Goal: Complete application form: Complete application form

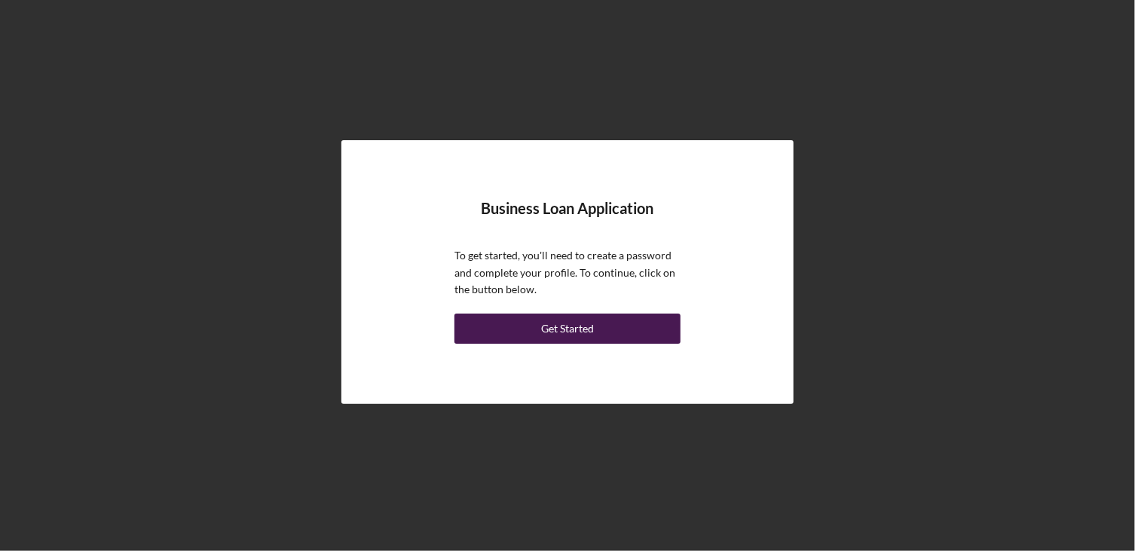
click at [549, 324] on div "Get Started" at bounding box center [567, 328] width 53 height 30
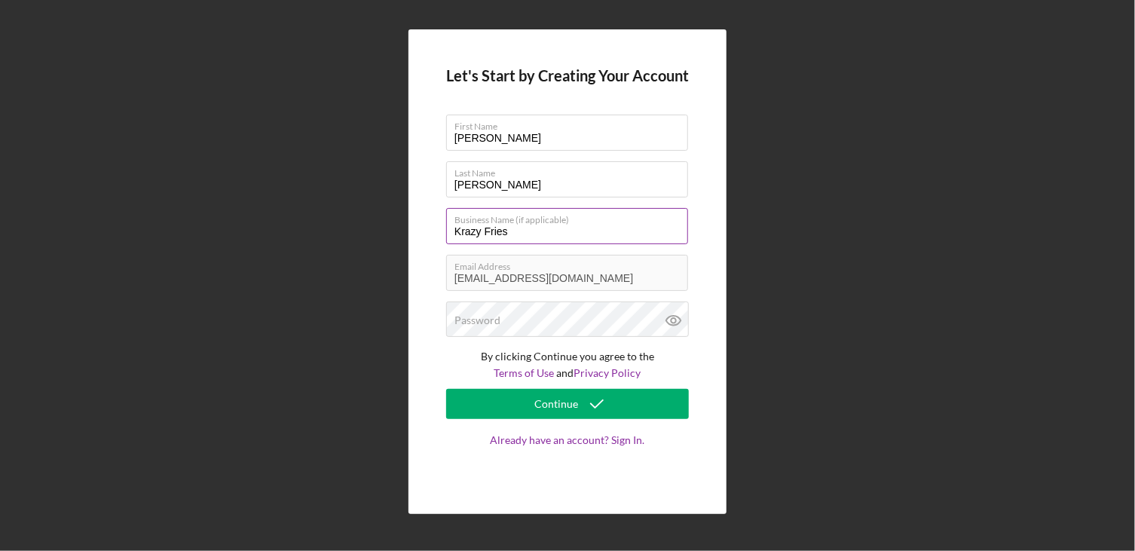
click at [512, 228] on input "Krazy Fries" at bounding box center [567, 226] width 242 height 36
type input "Krazy Fries [US_STATE] LLC"
click at [500, 316] on div "Password" at bounding box center [567, 320] width 243 height 38
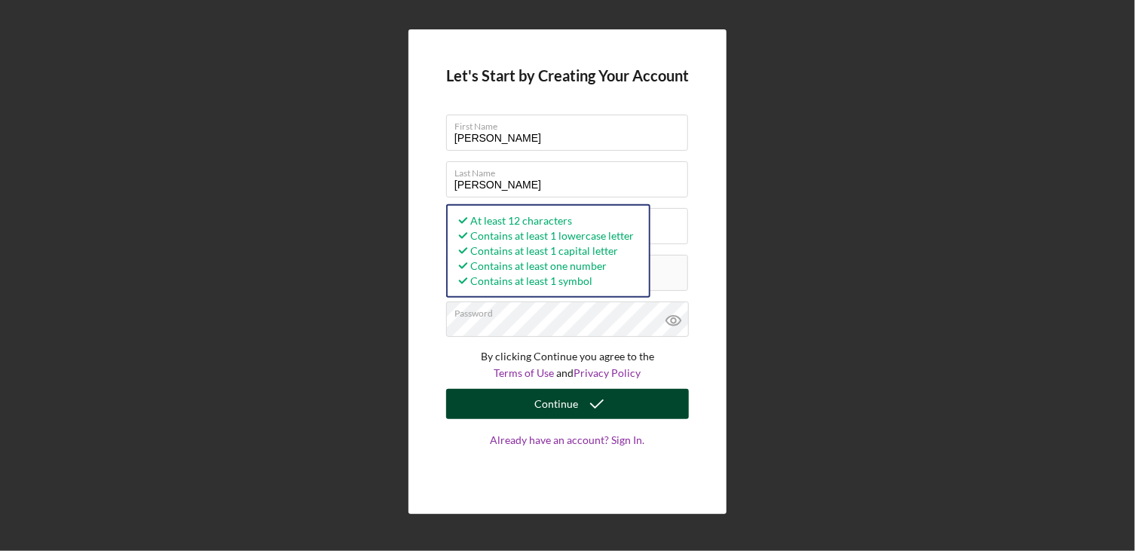
click at [549, 403] on div "Continue" at bounding box center [556, 404] width 44 height 30
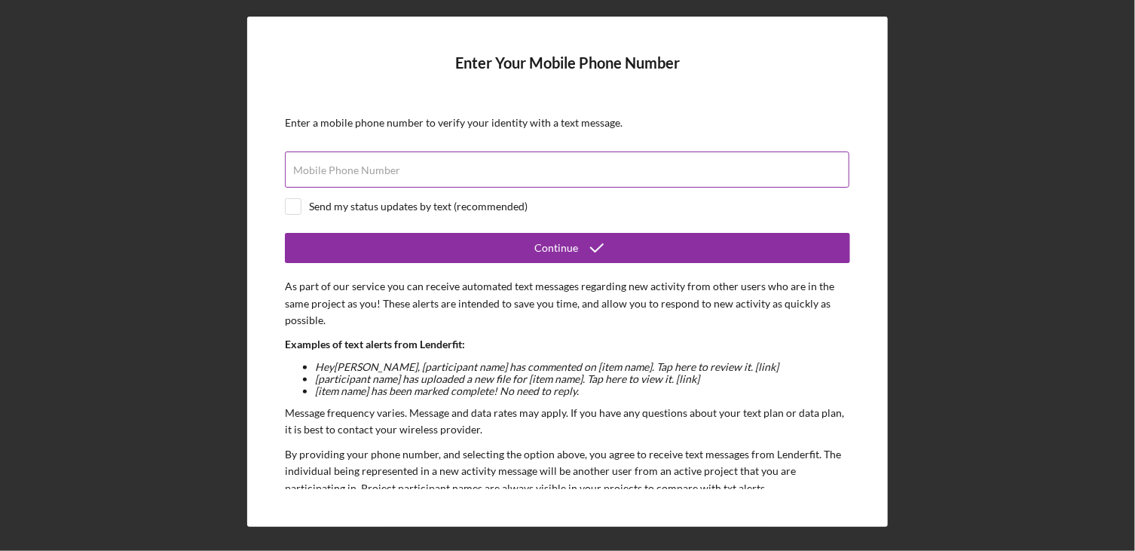
click at [386, 172] on label "Mobile Phone Number" at bounding box center [346, 170] width 107 height 12
click at [386, 172] on input "Mobile Phone Number" at bounding box center [567, 169] width 564 height 36
type input "[PHONE_NUMBER]"
click at [291, 204] on input "checkbox" at bounding box center [293, 206] width 15 height 15
checkbox input "true"
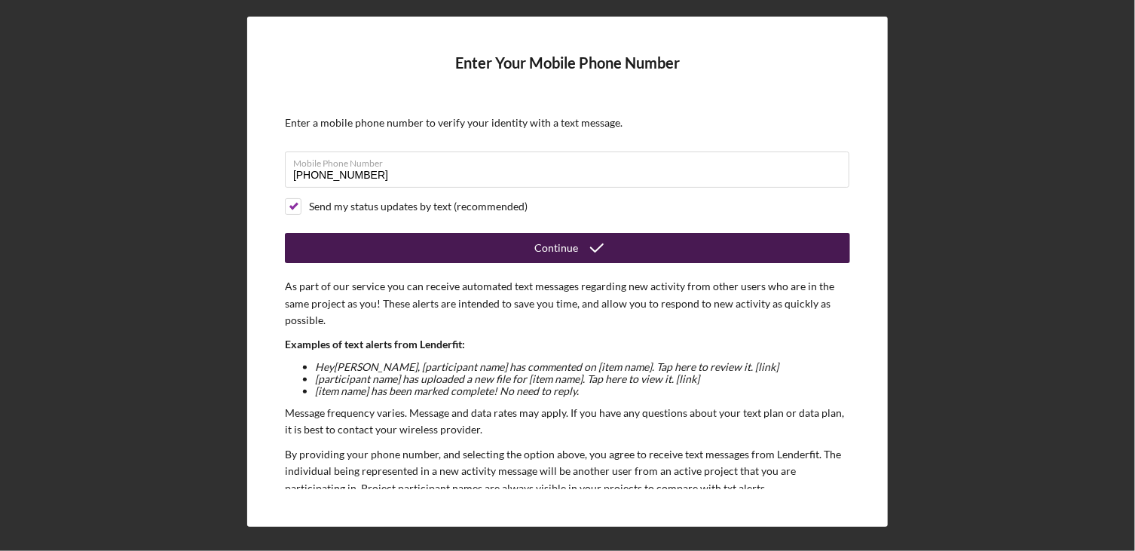
click at [515, 241] on button "Continue" at bounding box center [567, 248] width 565 height 30
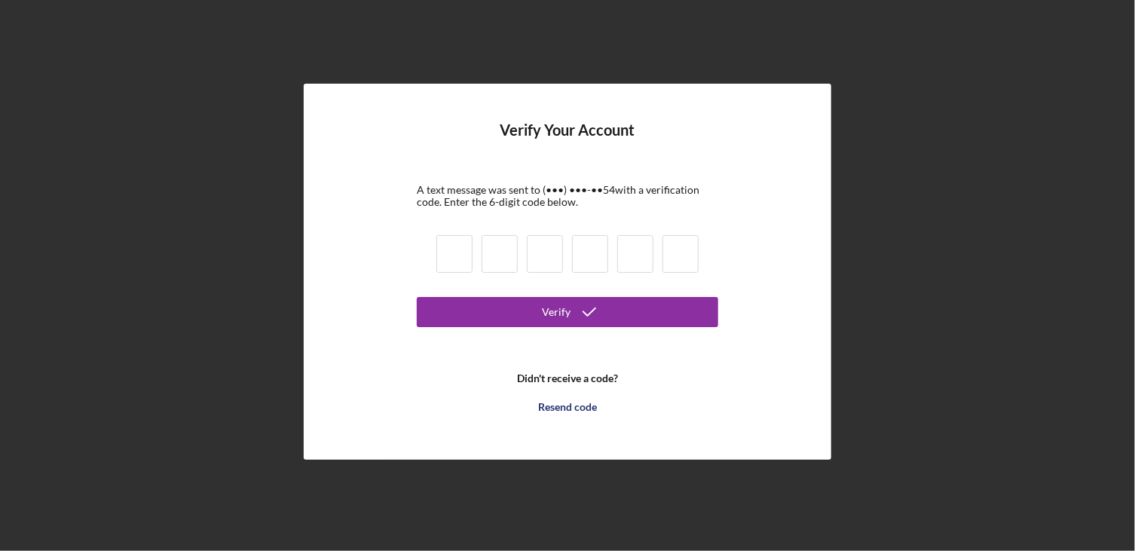
click at [462, 261] on input at bounding box center [454, 254] width 36 height 38
type input "1"
type input "3"
type input "4"
type input "0"
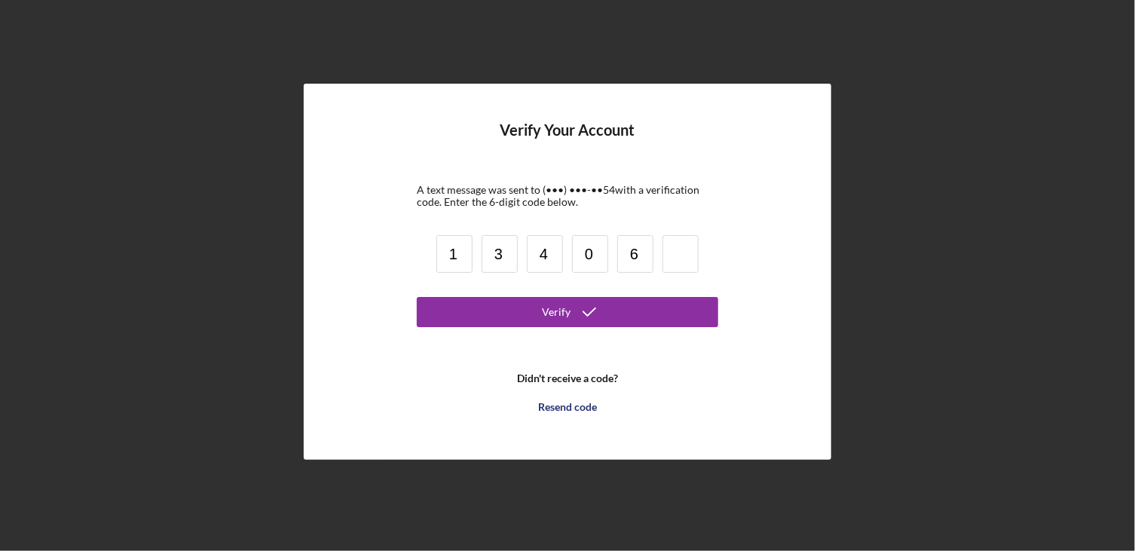
type input "6"
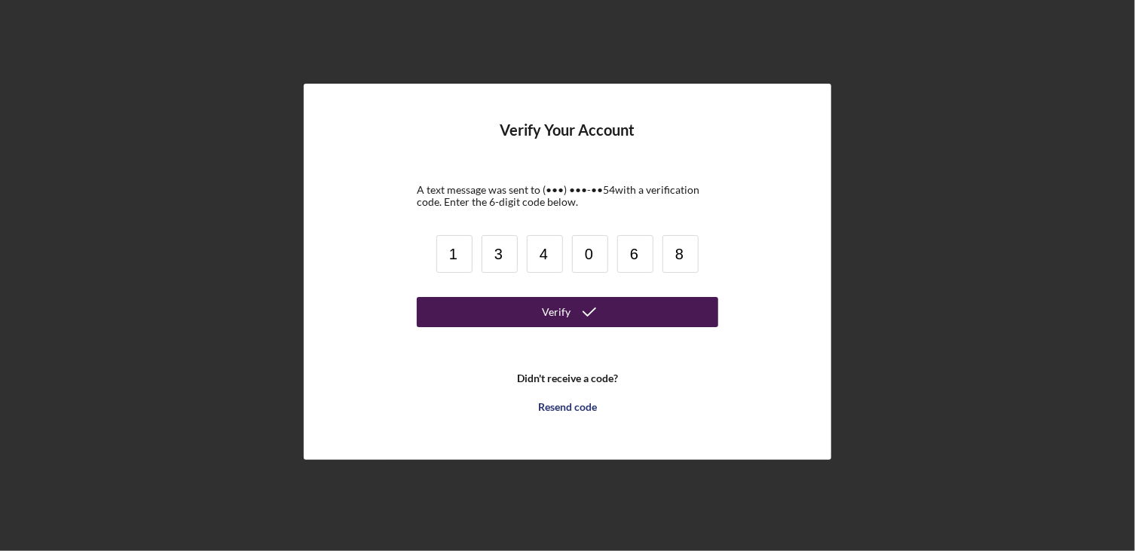
type input "8"
click at [552, 316] on div "Verify" at bounding box center [556, 312] width 29 height 30
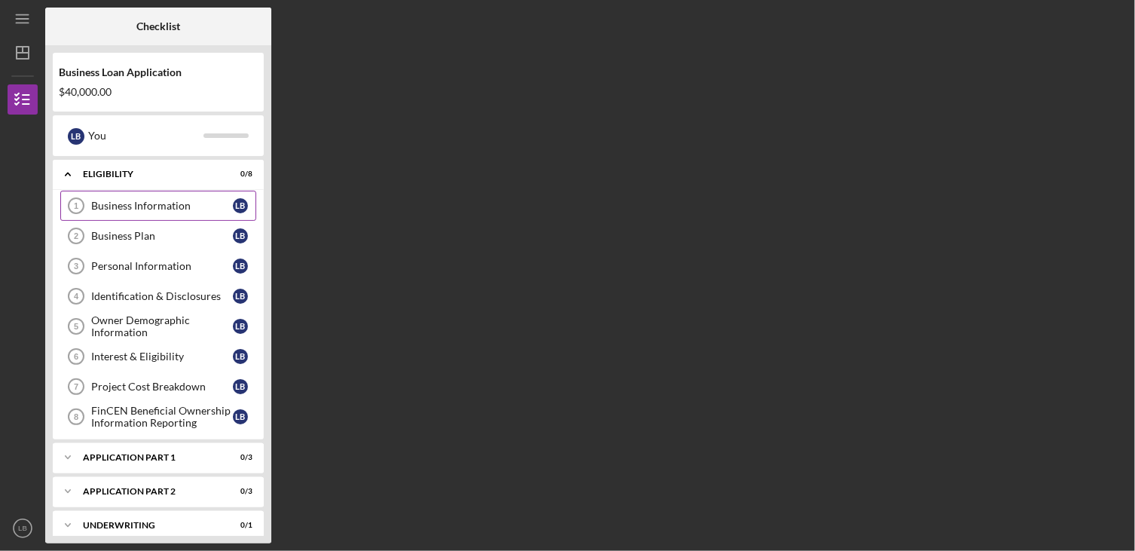
click at [112, 206] on div "Business Information" at bounding box center [162, 206] width 142 height 12
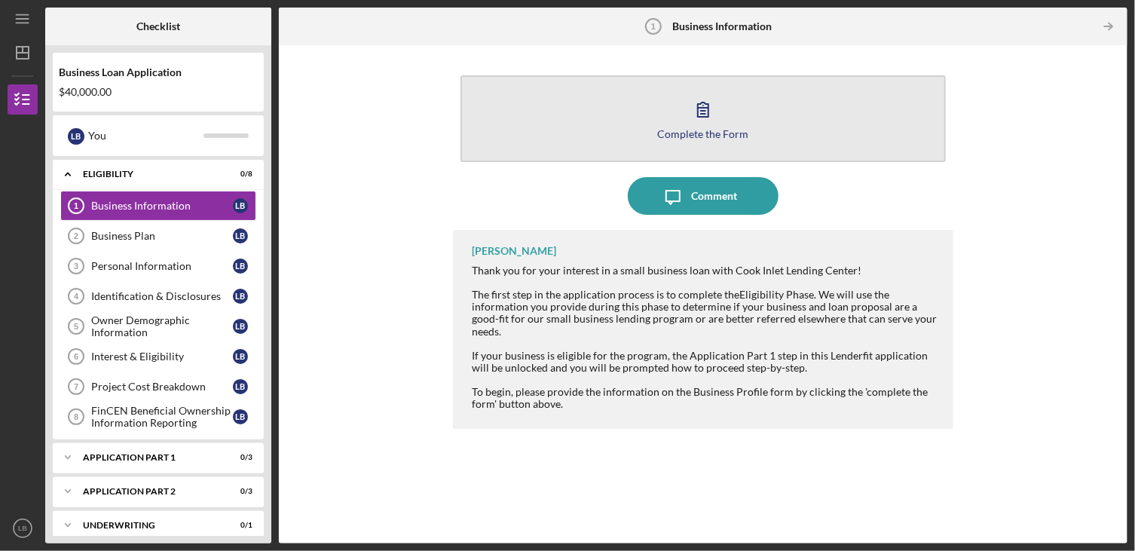
click at [694, 126] on button "Complete the Form Form" at bounding box center [702, 118] width 485 height 87
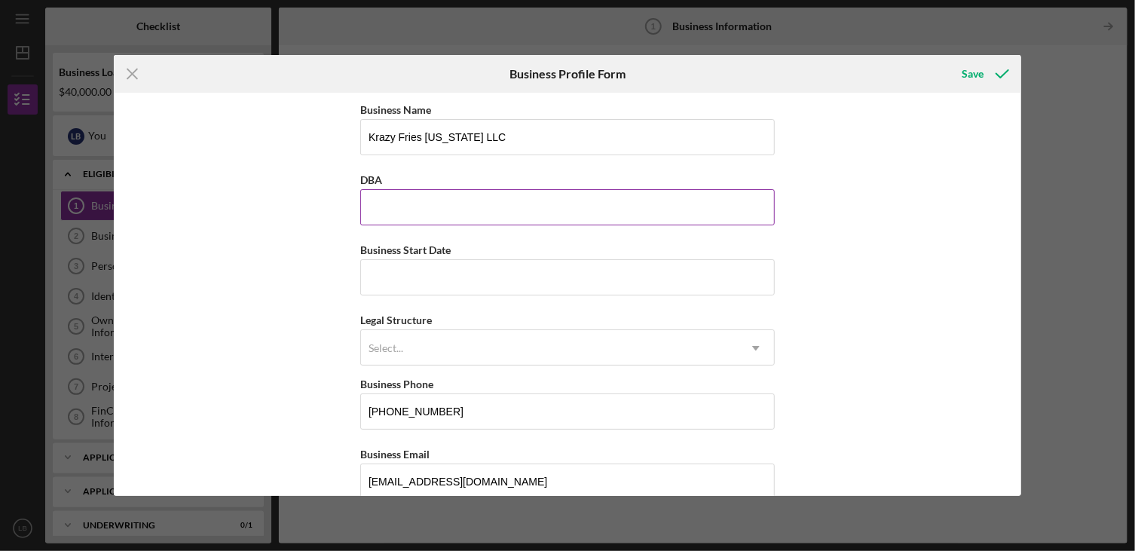
click at [400, 213] on input "DBA" at bounding box center [567, 207] width 414 height 36
type input "Krazy Fries"
click at [407, 273] on input "Business Start Date" at bounding box center [567, 277] width 414 height 36
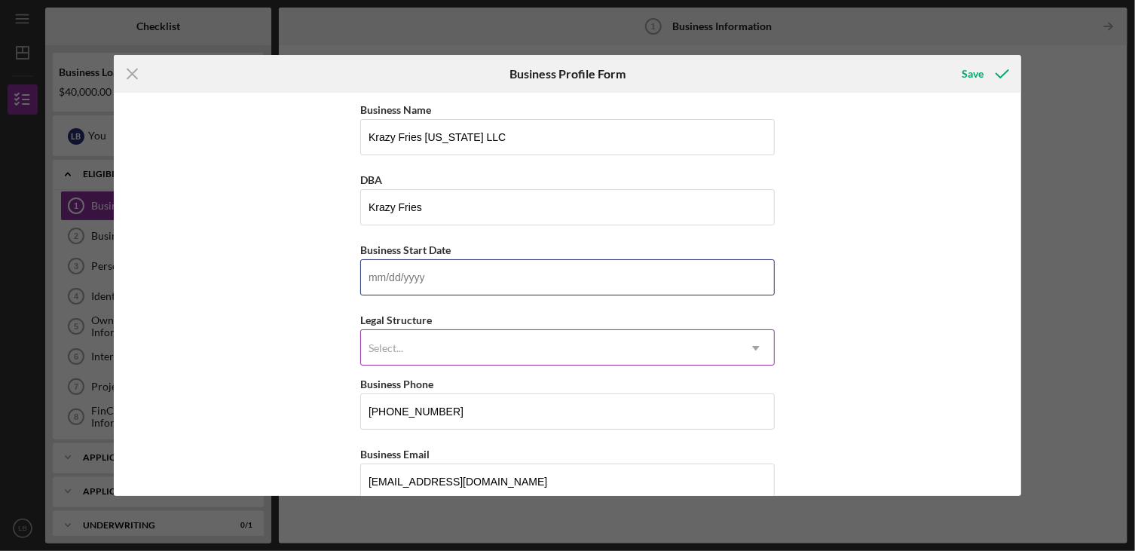
type input "[DATE]"
type input "722330"
type input "Anchorage"
type input "99501"
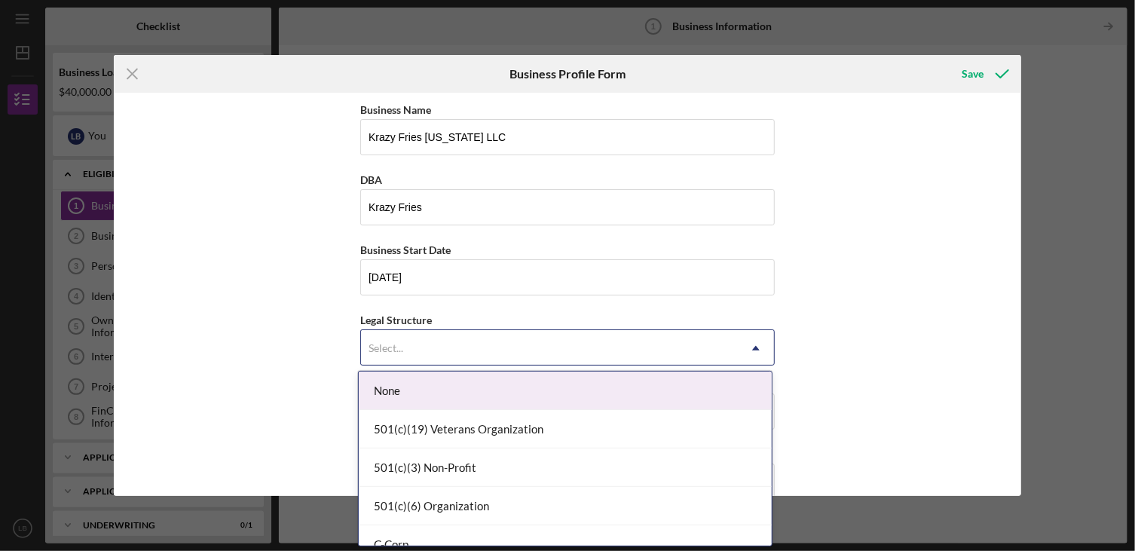
click at [756, 350] on icon "Icon/Dropdown Arrow" at bounding box center [756, 348] width 36 height 36
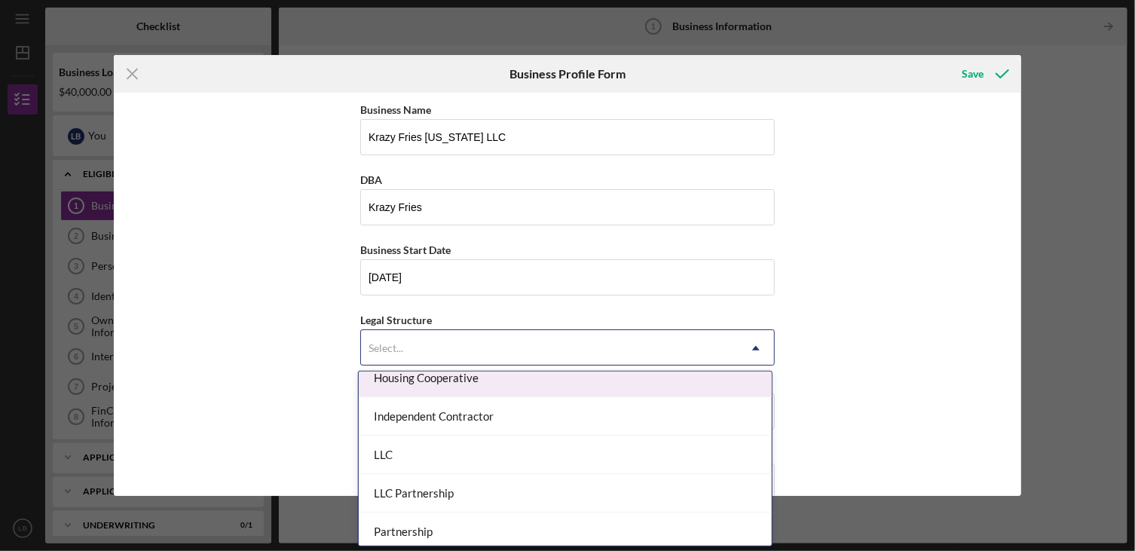
scroll to position [226, 0]
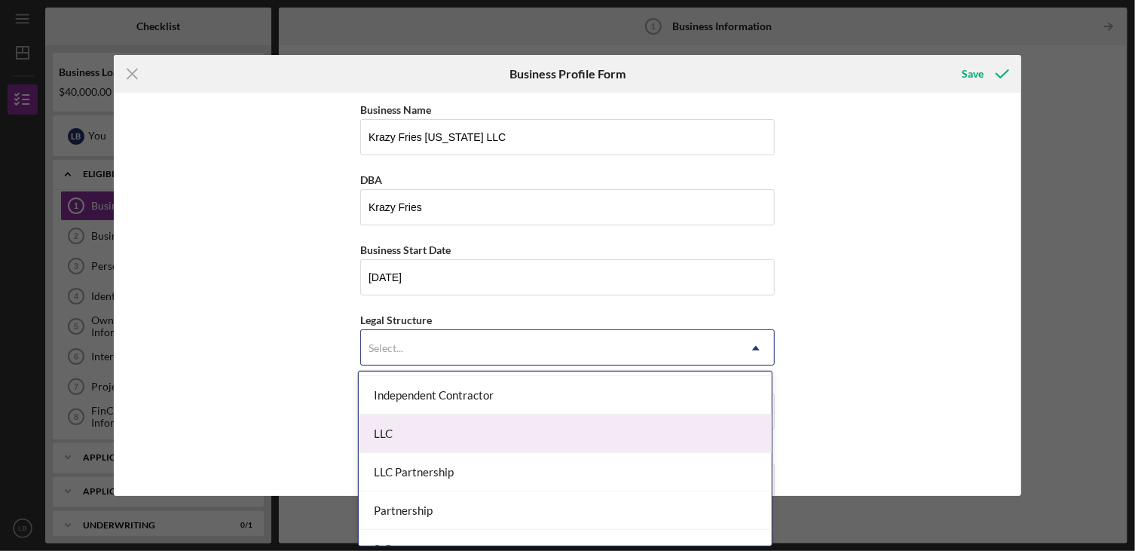
click at [637, 423] on div "LLC" at bounding box center [565, 433] width 413 height 38
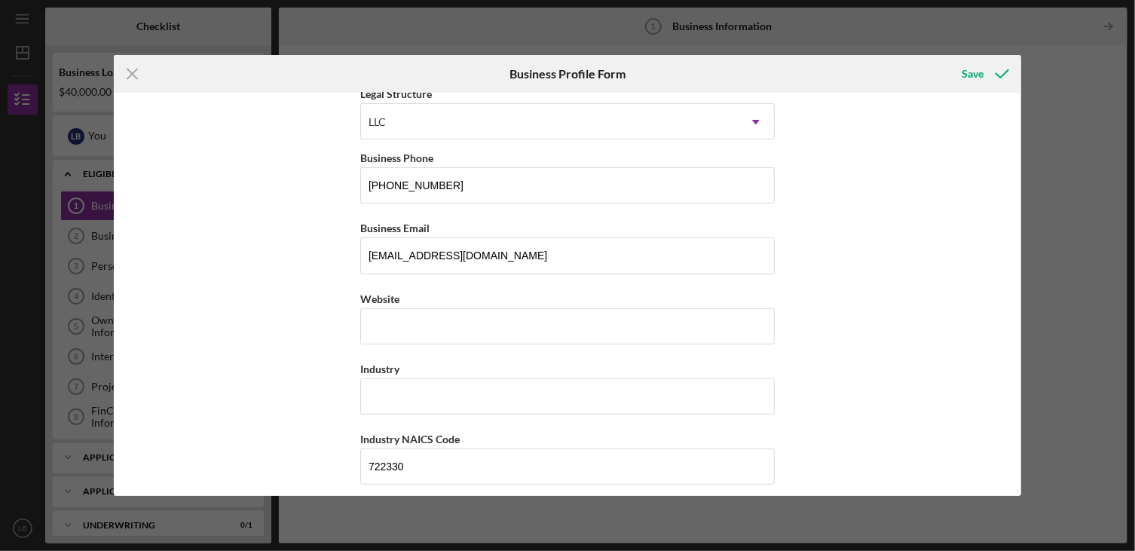
scroll to position [301, 0]
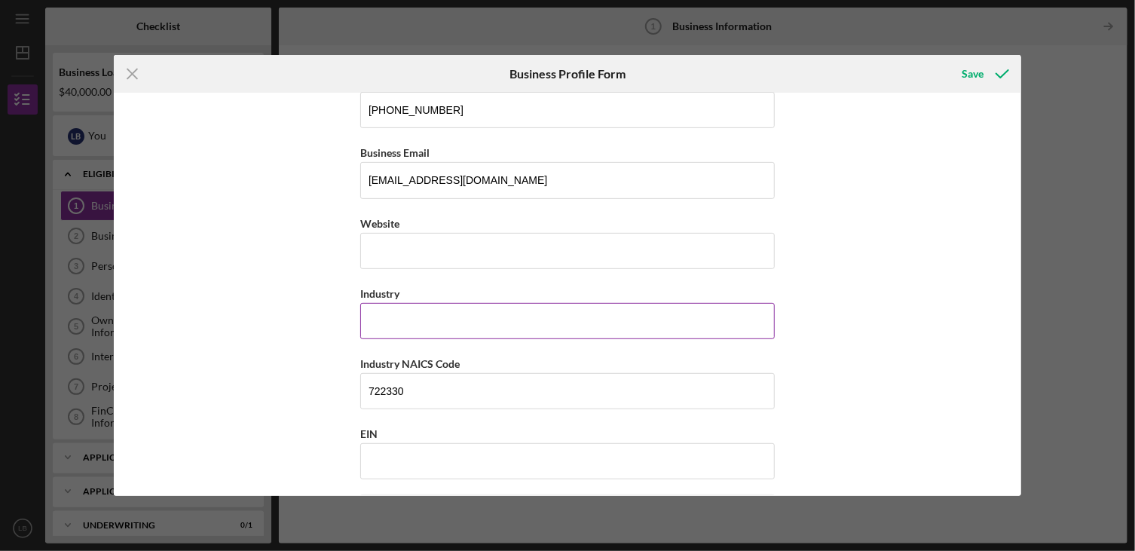
click at [396, 317] on input "Industry" at bounding box center [567, 321] width 414 height 36
type input "F"
click at [512, 319] on input "Food" at bounding box center [567, 321] width 414 height 36
type input "F"
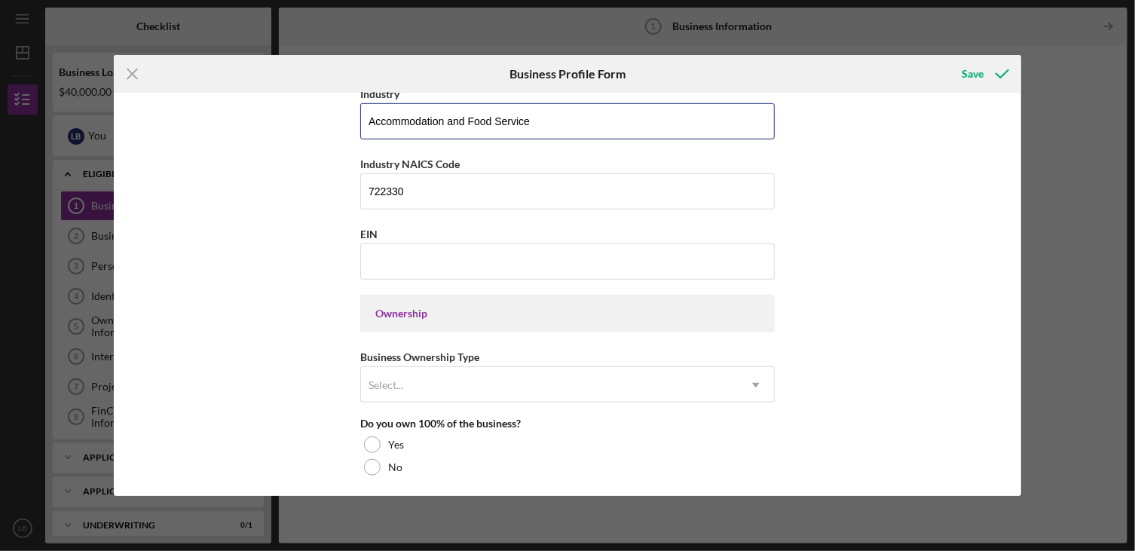
scroll to position [527, 0]
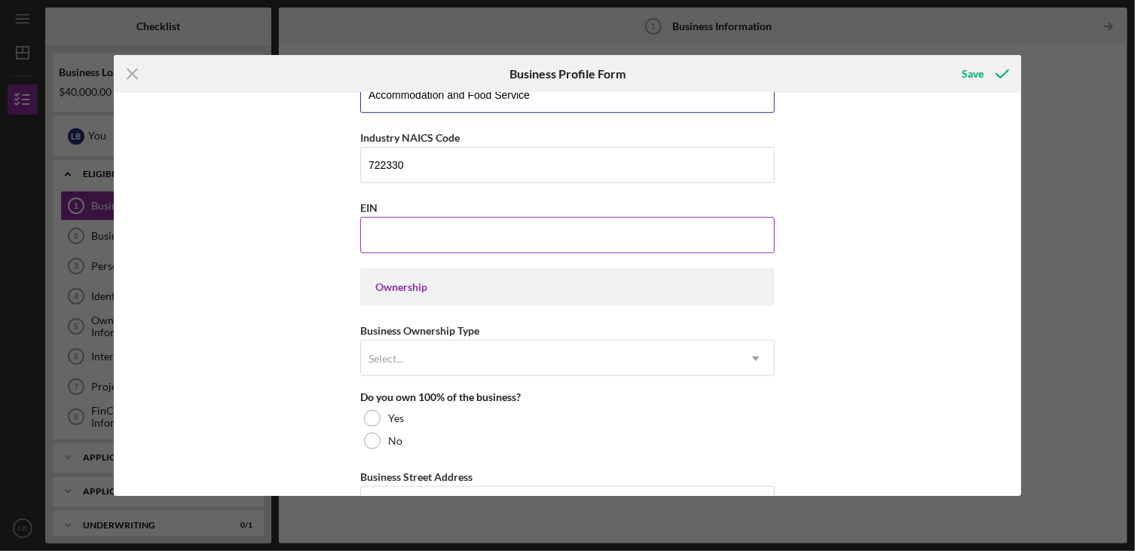
type input "Accommodation and Food Service"
click at [381, 226] on input "EIN" at bounding box center [567, 235] width 414 height 36
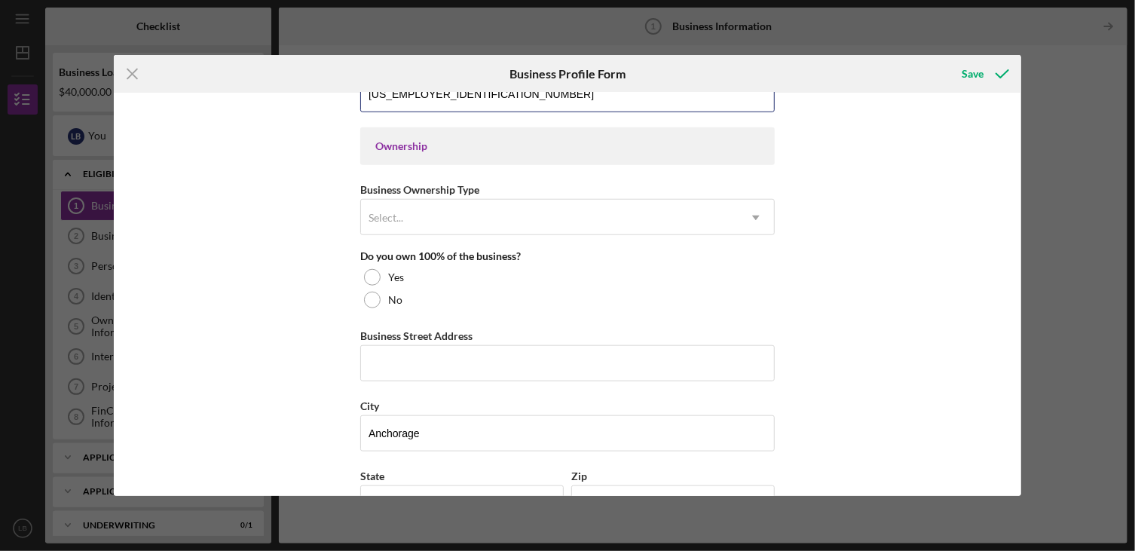
scroll to position [678, 0]
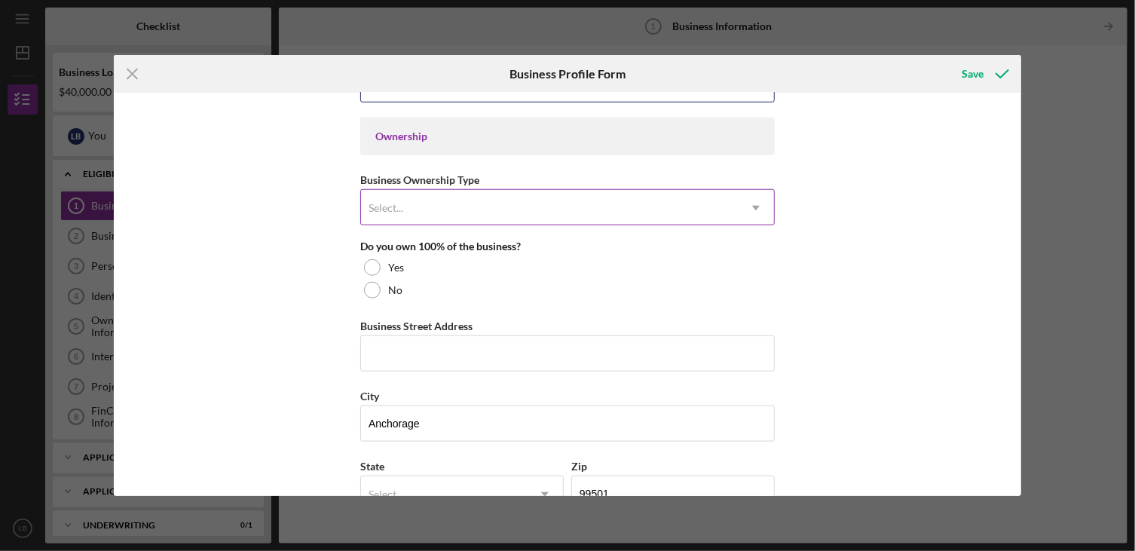
type input "[US_EMPLOYER_IDENTIFICATION_NUMBER]"
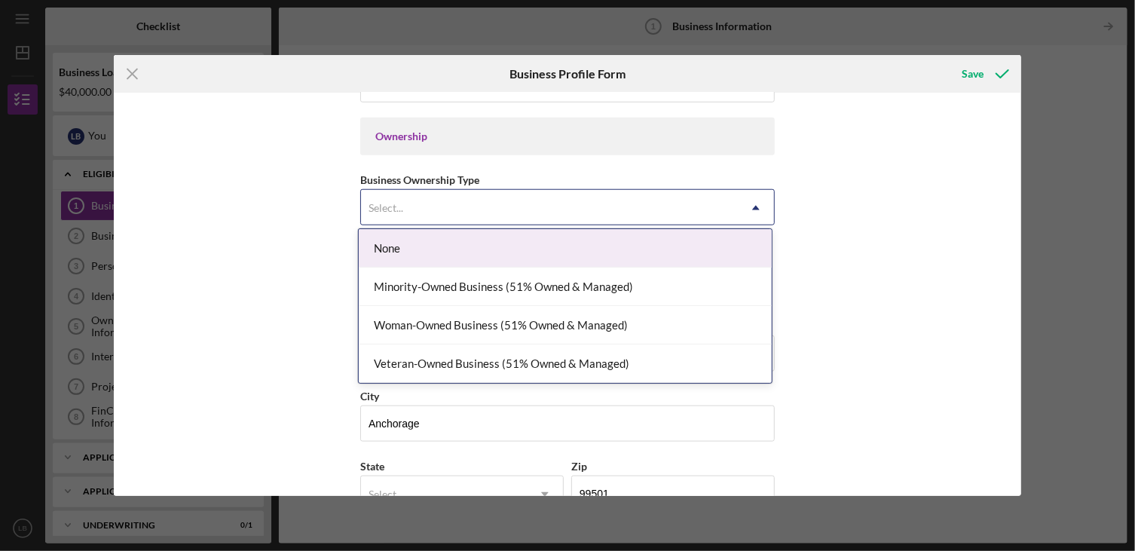
click at [757, 203] on icon "Icon/Dropdown Arrow" at bounding box center [756, 208] width 36 height 36
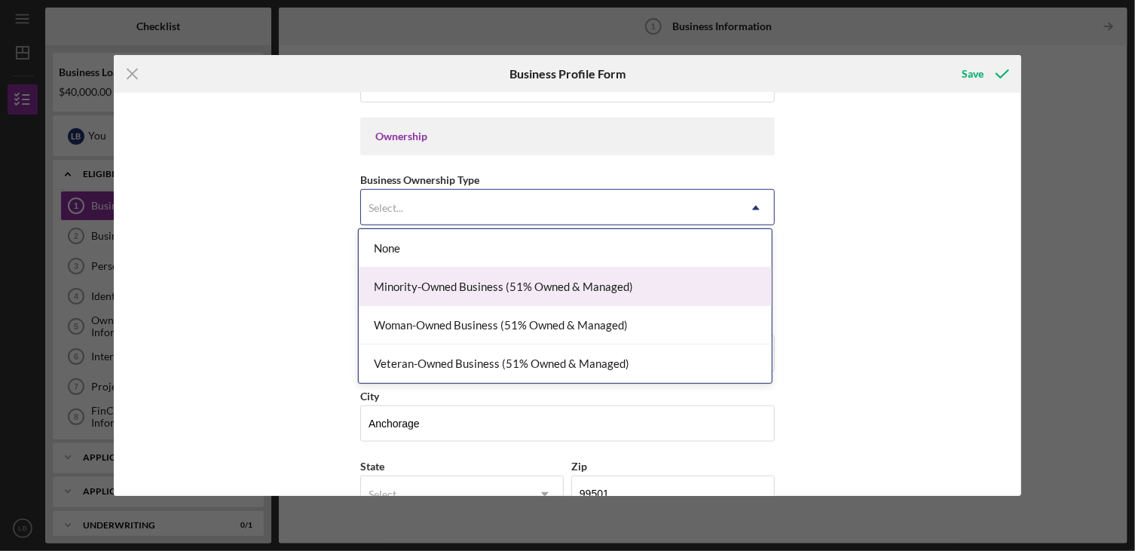
click at [475, 285] on div "Minority-Owned Business (51% Owned & Managed)" at bounding box center [565, 286] width 413 height 38
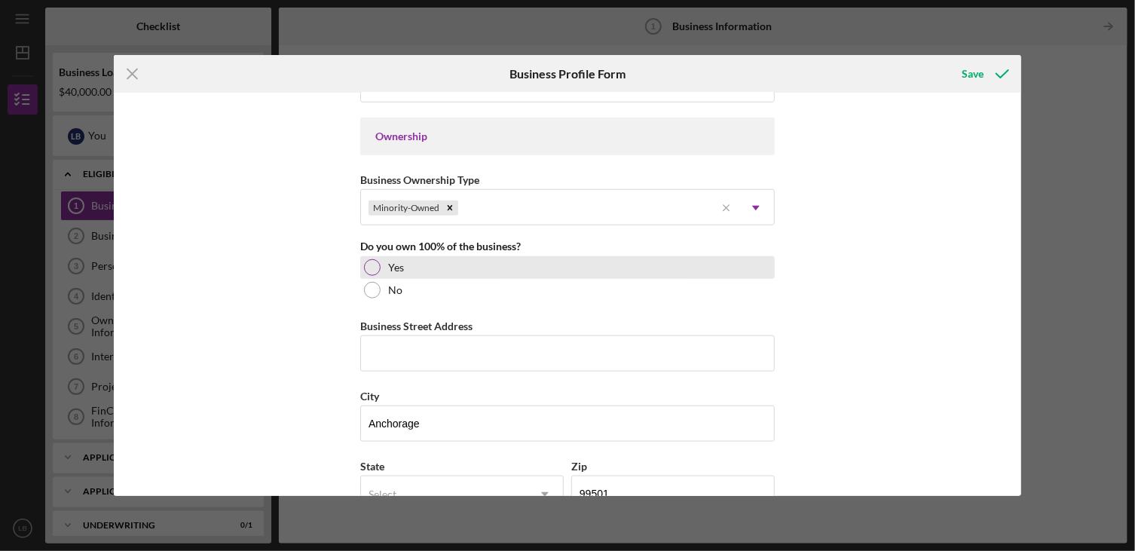
click at [371, 261] on div at bounding box center [372, 267] width 17 height 17
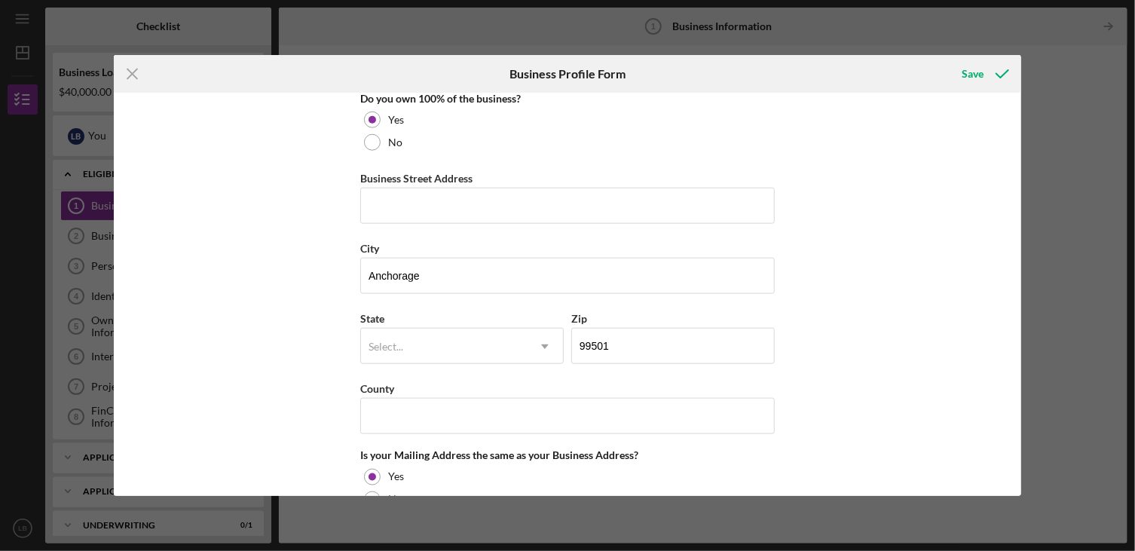
scroll to position [829, 0]
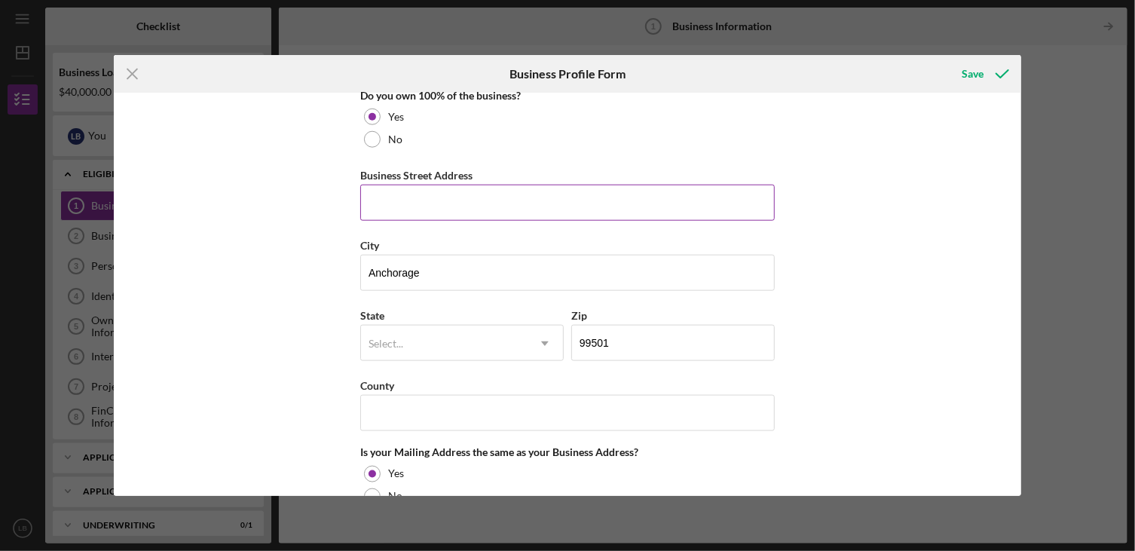
click at [383, 201] on input "Business Street Address" at bounding box center [567, 203] width 414 height 36
type input "[STREET_ADDRESS]"
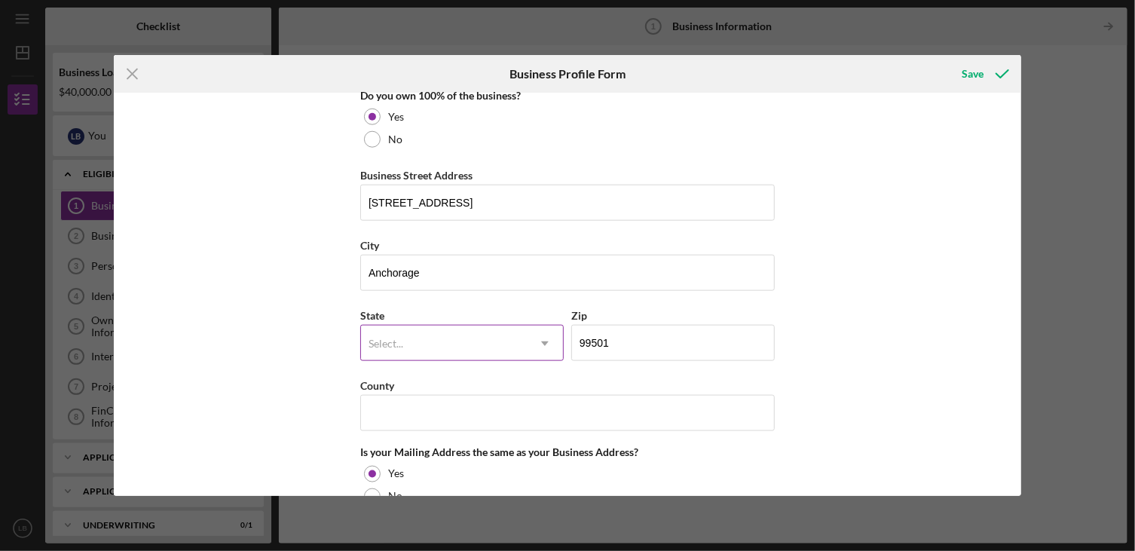
click at [539, 342] on icon "Icon/Dropdown Arrow" at bounding box center [545, 343] width 36 height 36
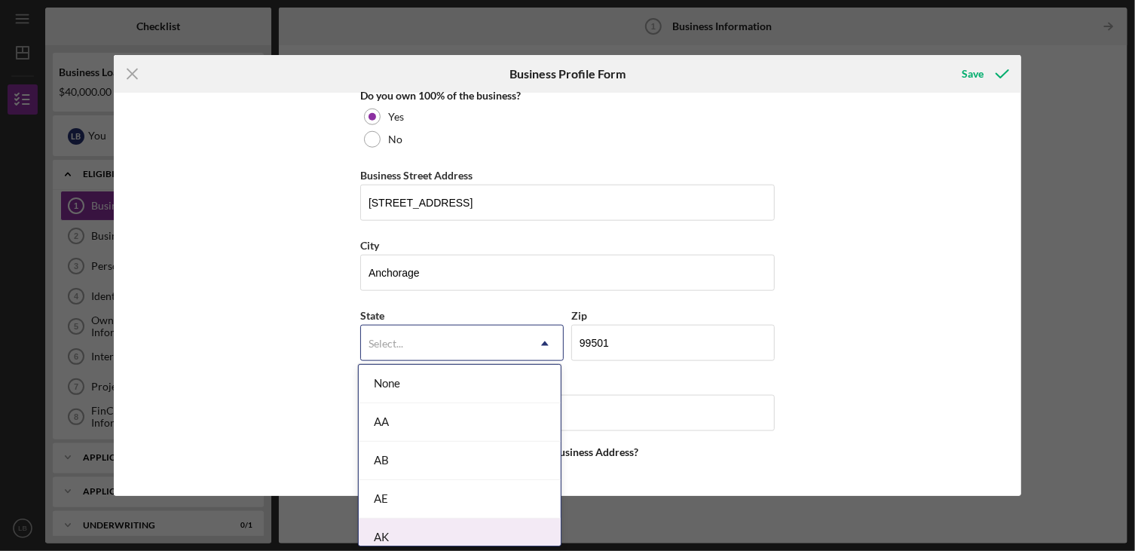
click at [415, 536] on div "AK" at bounding box center [460, 537] width 202 height 38
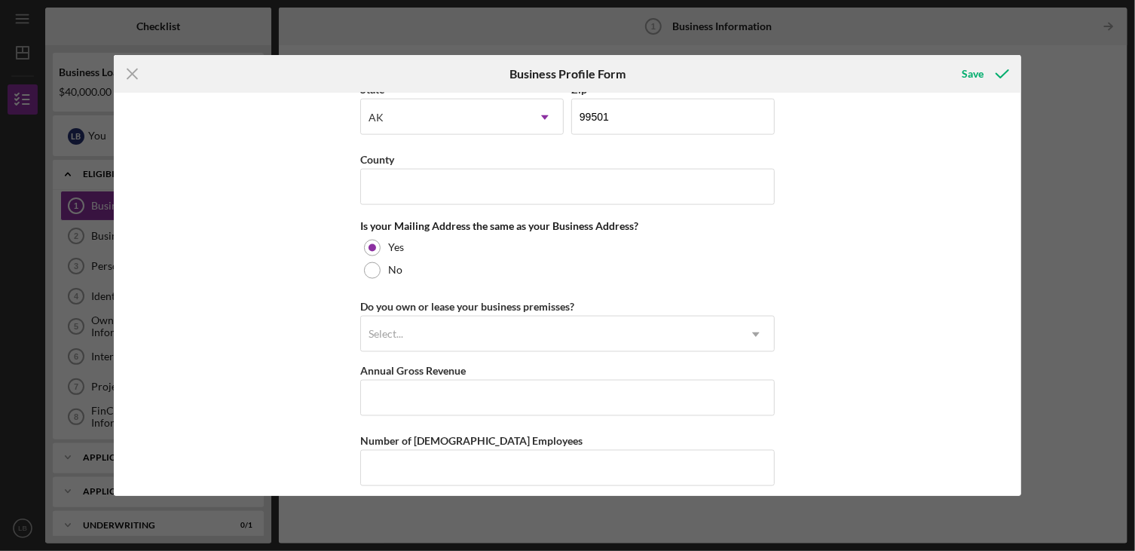
scroll to position [1130, 0]
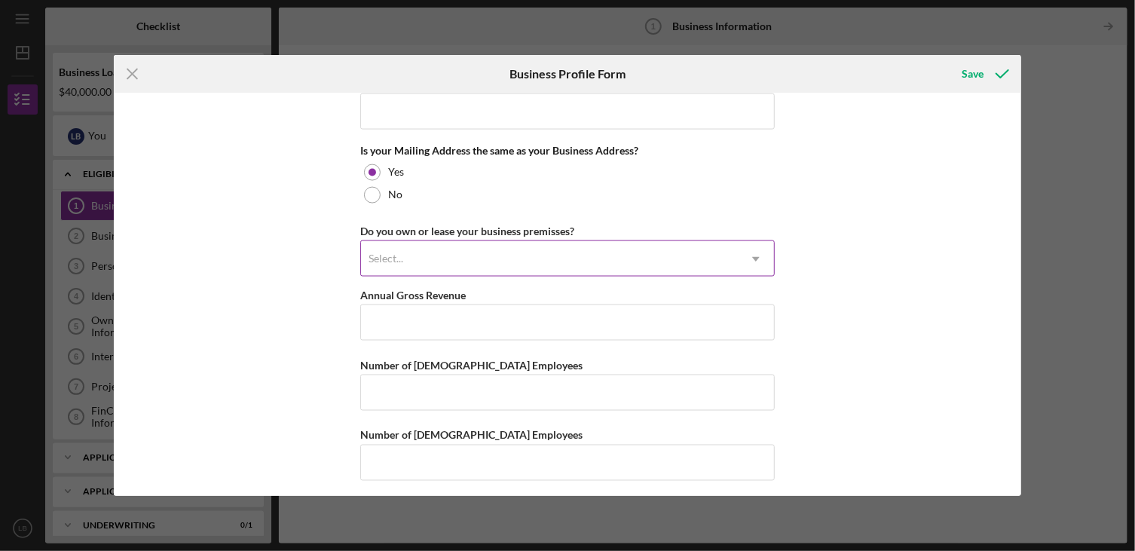
click at [752, 253] on icon "Icon/Dropdown Arrow" at bounding box center [756, 259] width 36 height 36
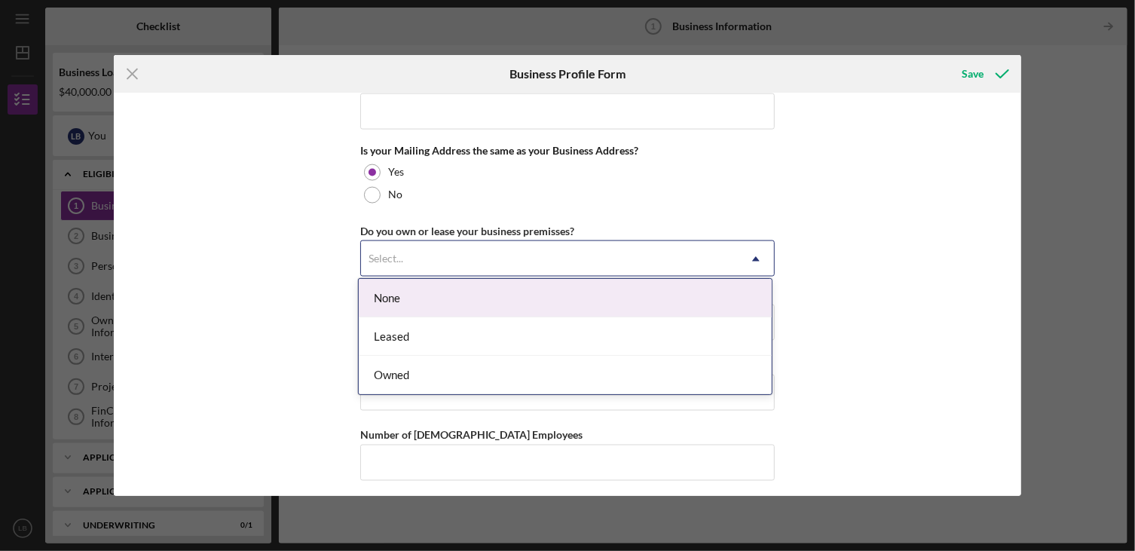
click at [633, 301] on div "None" at bounding box center [565, 298] width 413 height 38
click at [750, 254] on icon "Icon/Dropdown Arrow" at bounding box center [756, 259] width 36 height 36
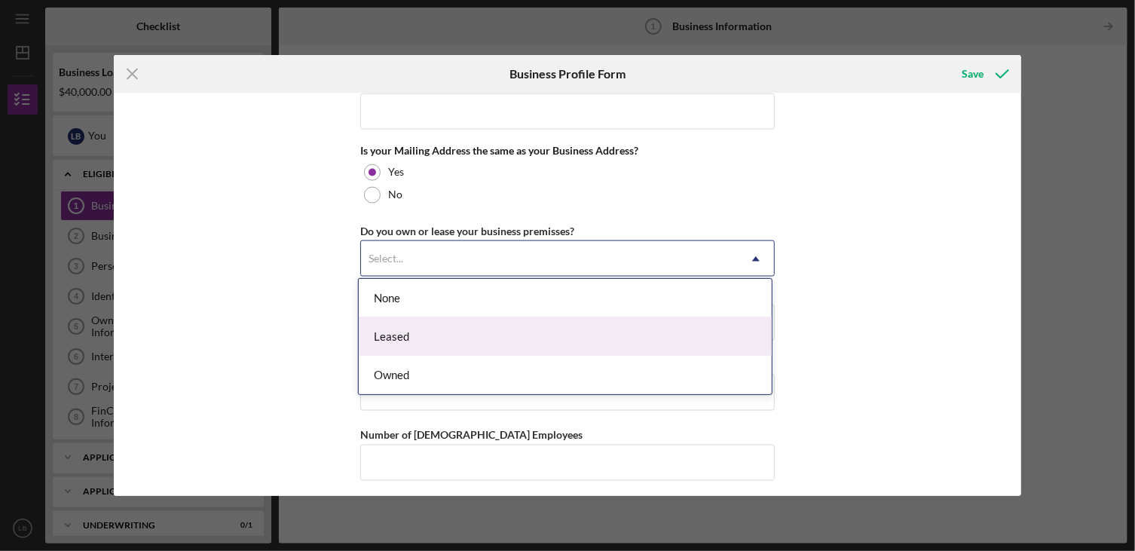
click at [666, 335] on div "Leased" at bounding box center [565, 336] width 413 height 38
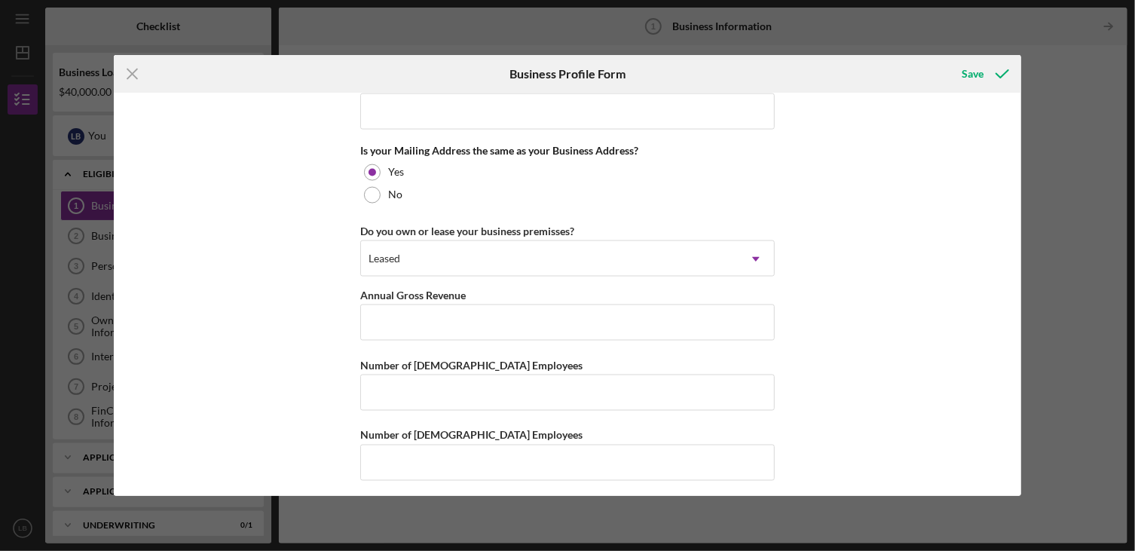
scroll to position [1132, 0]
click at [382, 316] on input "Annual Gross Revenue" at bounding box center [567, 320] width 414 height 36
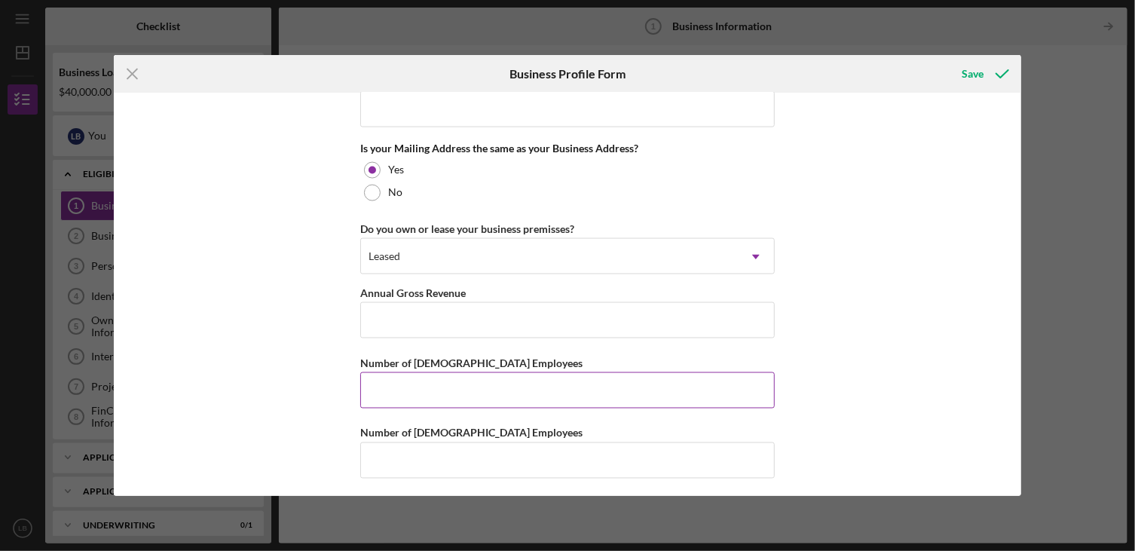
click at [399, 387] on input "Number of [DEMOGRAPHIC_DATA] Employees" at bounding box center [567, 390] width 414 height 36
type input "2"
type input "0"
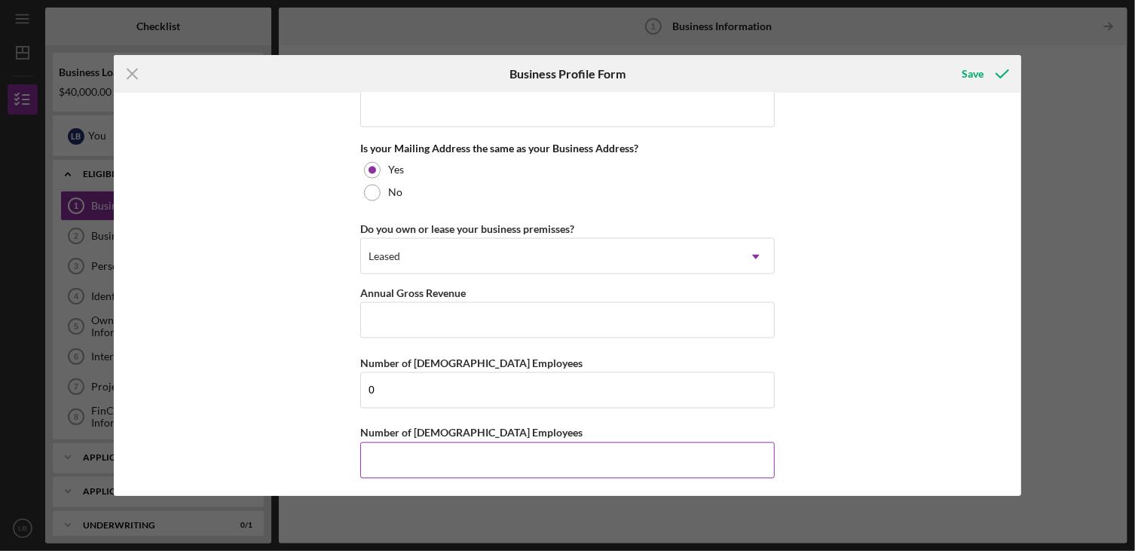
click at [397, 449] on input "Number of [DEMOGRAPHIC_DATA] Employees" at bounding box center [567, 460] width 414 height 36
type input "3"
click at [377, 316] on input "Annual Gross Revenue" at bounding box center [567, 320] width 414 height 36
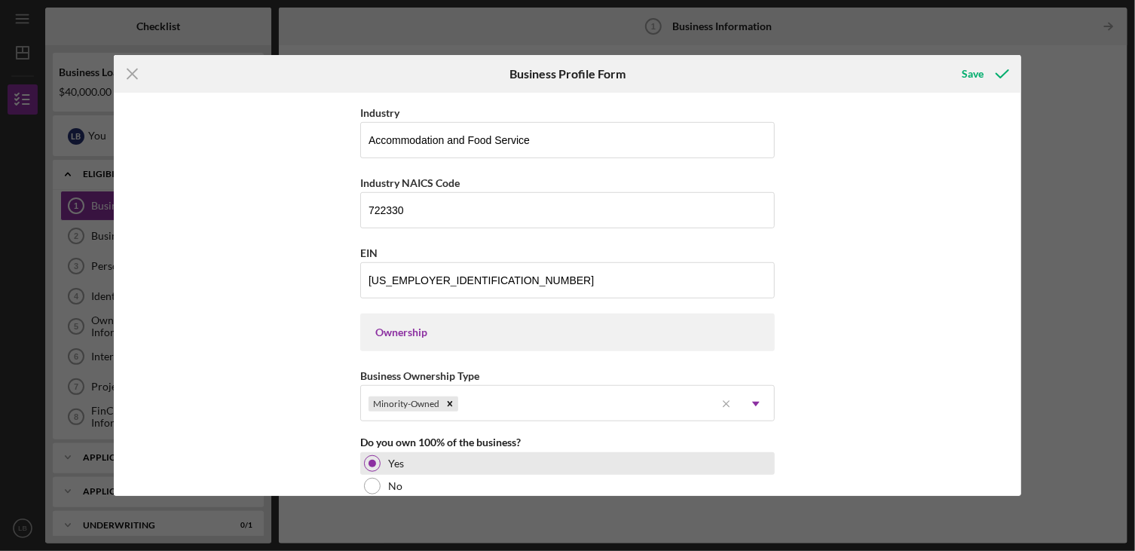
scroll to position [603, 0]
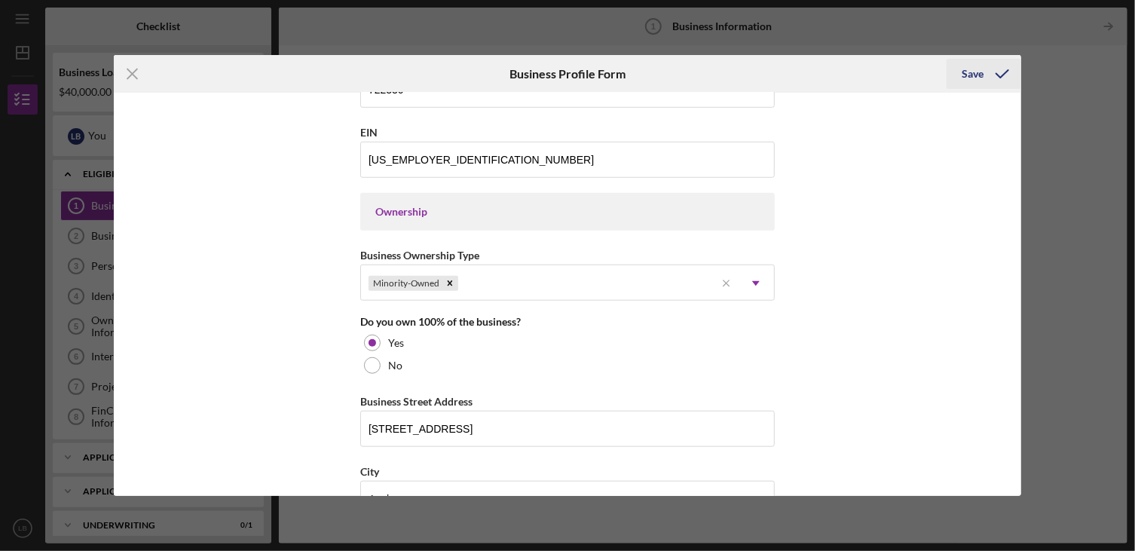
type input "$80,000"
click at [966, 72] on div "Save" at bounding box center [972, 74] width 22 height 30
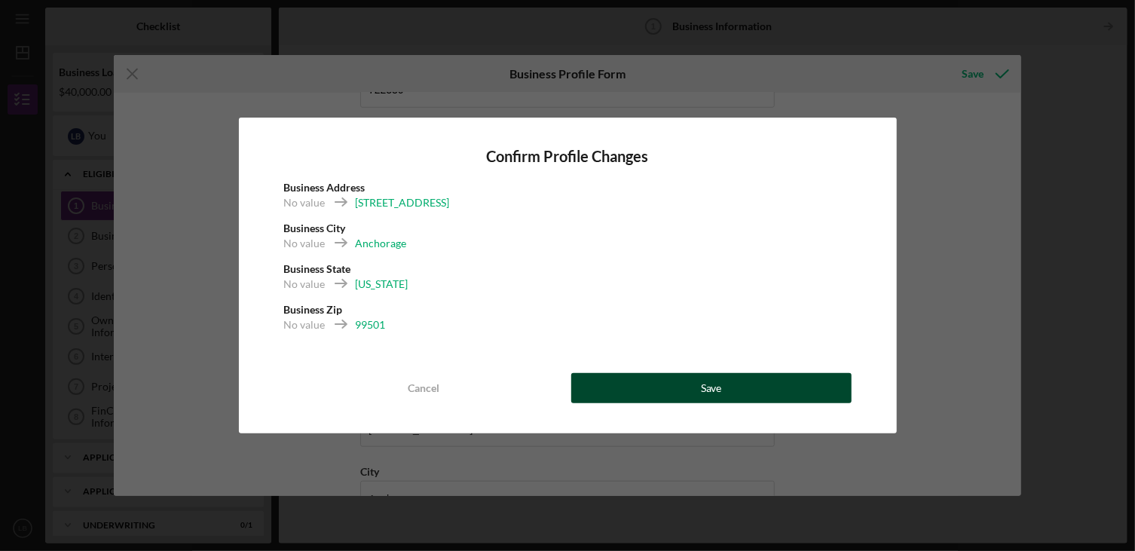
click at [695, 385] on button "Save" at bounding box center [711, 388] width 280 height 30
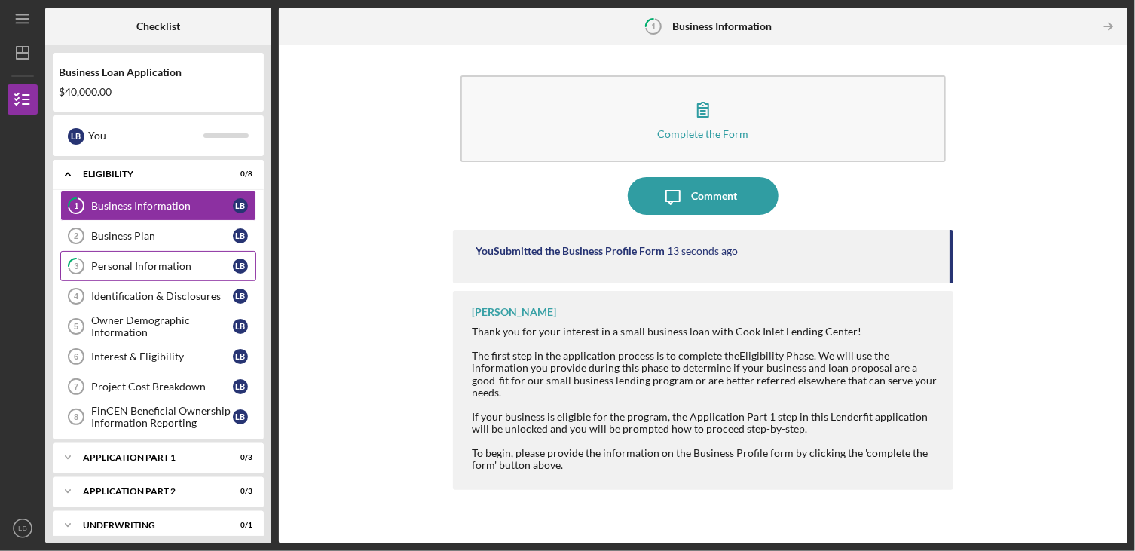
click at [131, 261] on div "Personal Information" at bounding box center [162, 266] width 142 height 12
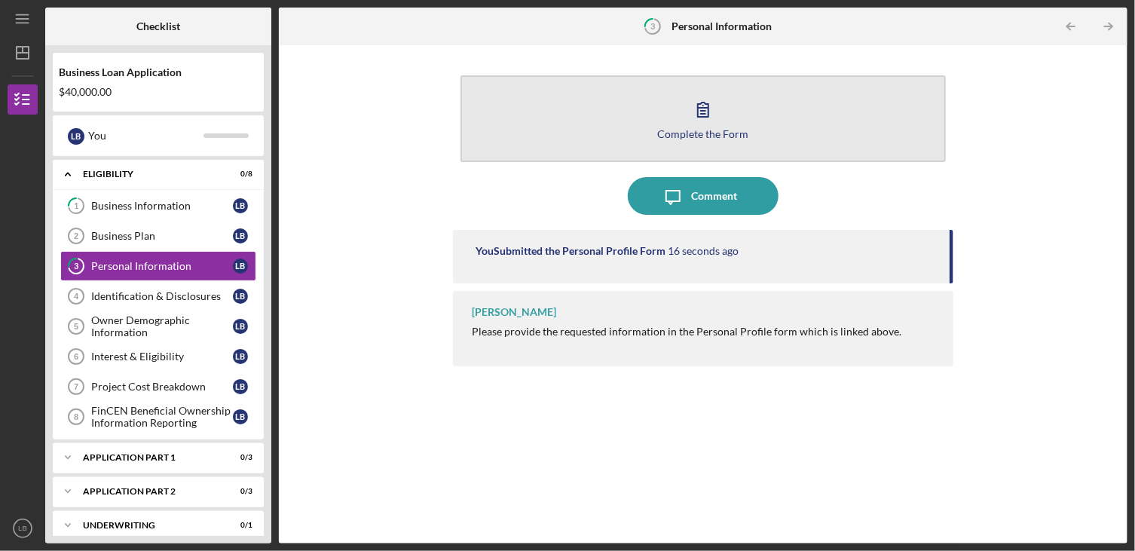
click at [683, 125] on button "Complete the Form Form" at bounding box center [702, 118] width 485 height 87
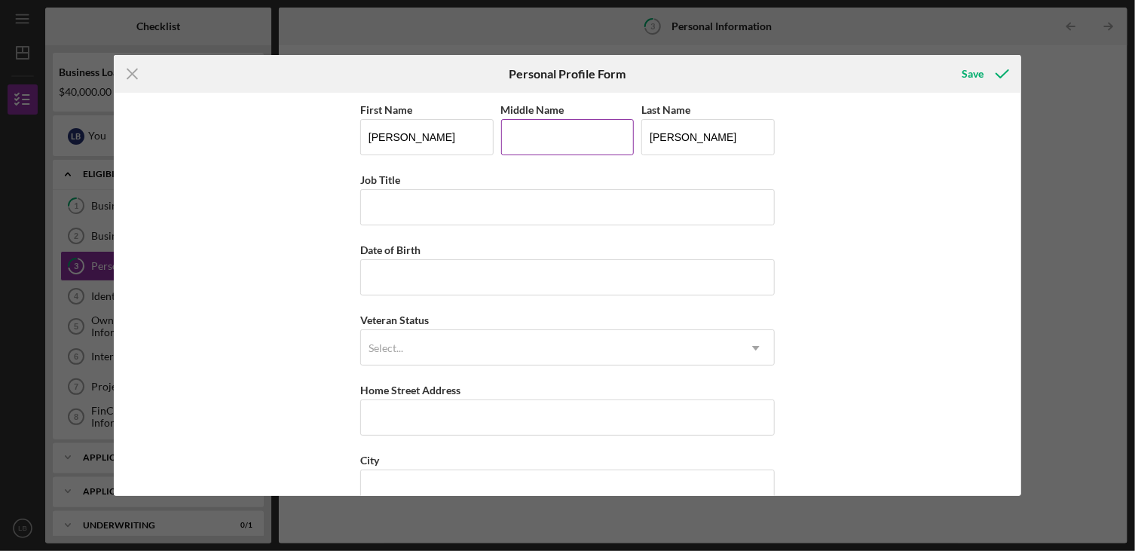
click at [533, 146] on input "Middle Name" at bounding box center [567, 137] width 133 height 36
type input "[PERSON_NAME]"
click at [315, 219] on div "First Name [PERSON_NAME] Middle Name [PERSON_NAME] Last Name [PERSON_NAME] Job …" at bounding box center [568, 294] width 908 height 403
click at [407, 207] on input "Job Title" at bounding box center [567, 207] width 414 height 36
type input "Case Manager"
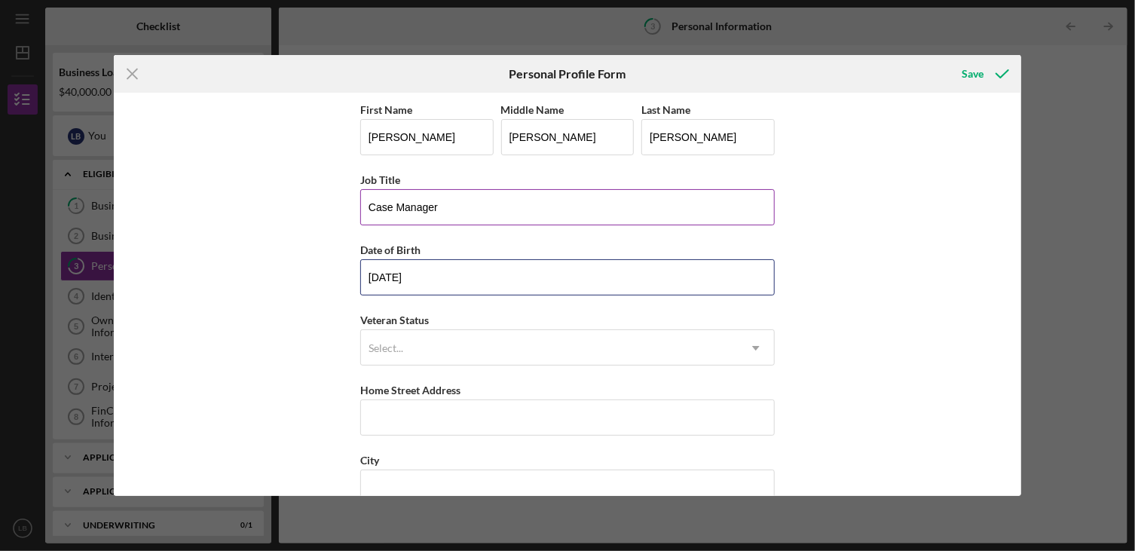
type input "[DATE]"
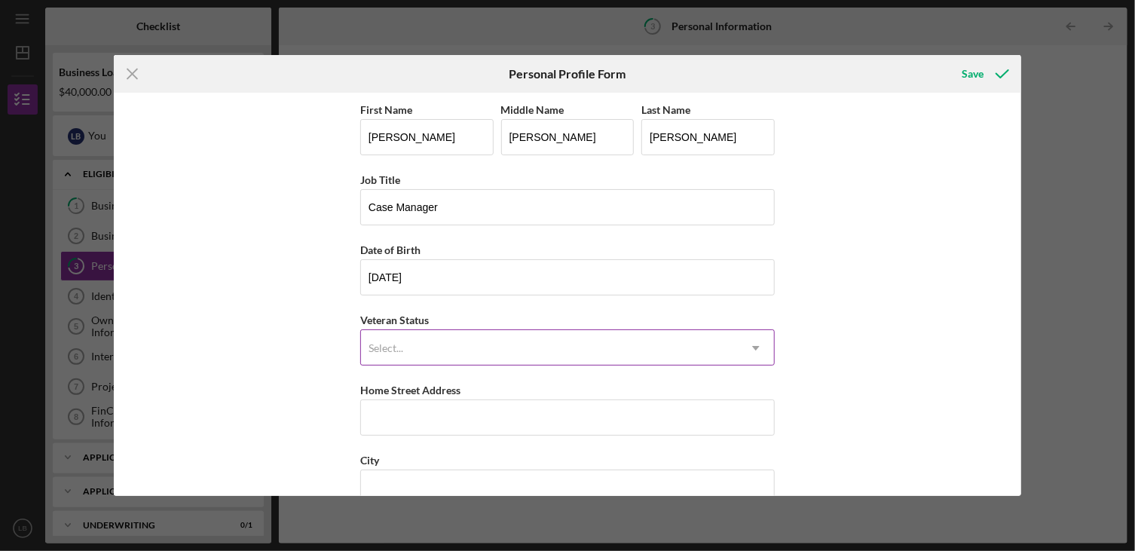
click at [749, 343] on icon "Icon/Dropdown Arrow" at bounding box center [756, 348] width 36 height 36
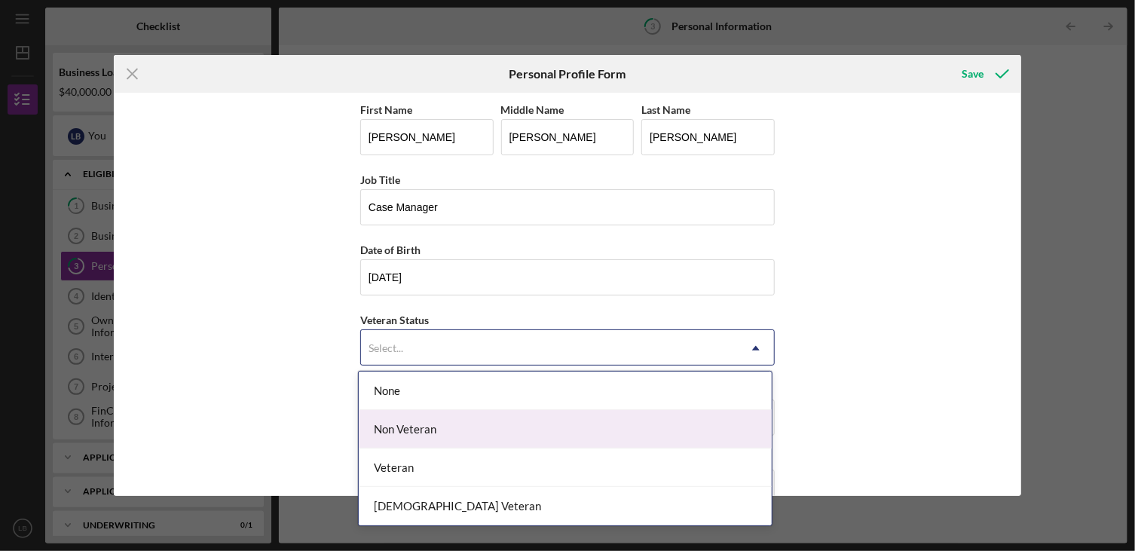
click at [530, 436] on div "Non Veteran" at bounding box center [565, 429] width 413 height 38
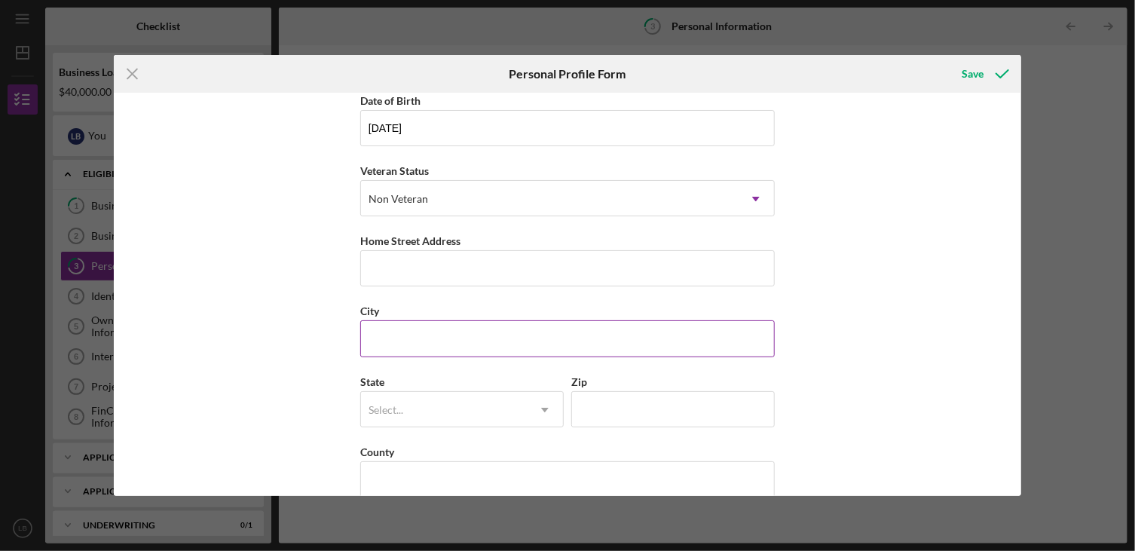
scroll to position [151, 0]
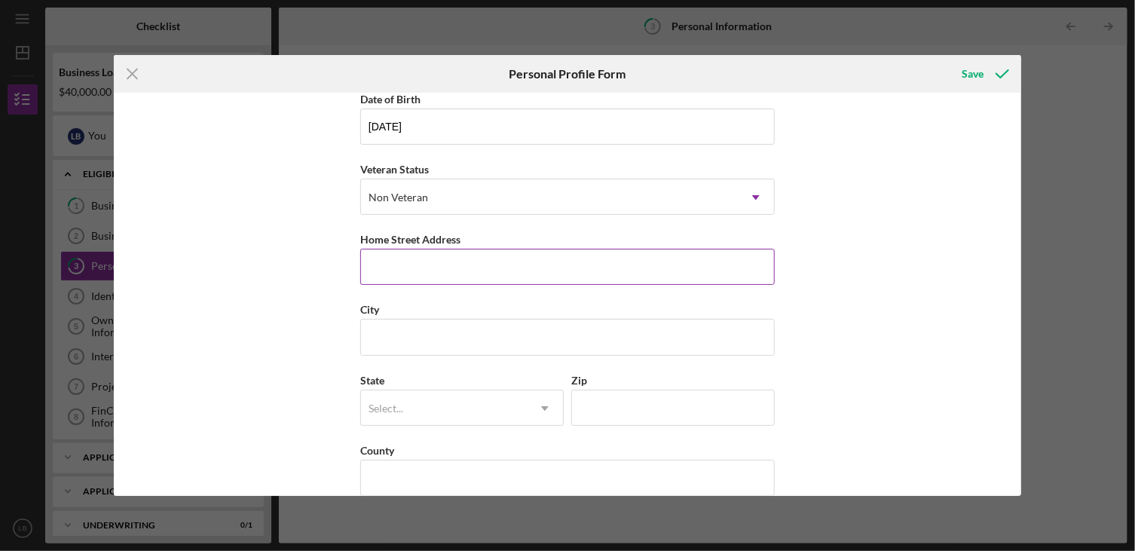
click at [422, 267] on input "Home Street Address" at bounding box center [567, 267] width 414 height 36
type input "[STREET_ADDRESS][PERSON_NAME]"
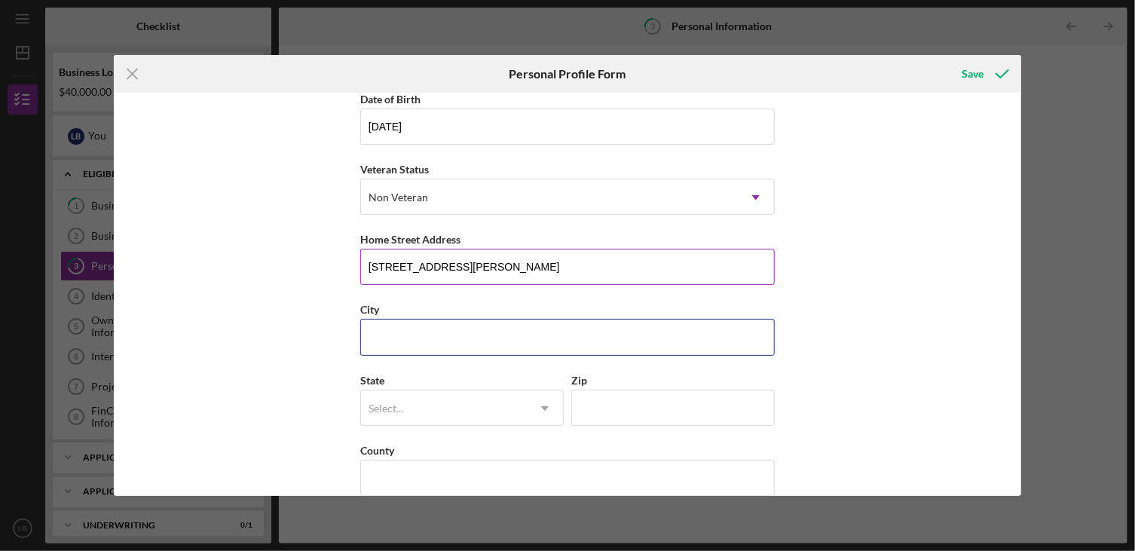
type input "Anchorage"
type input "99518"
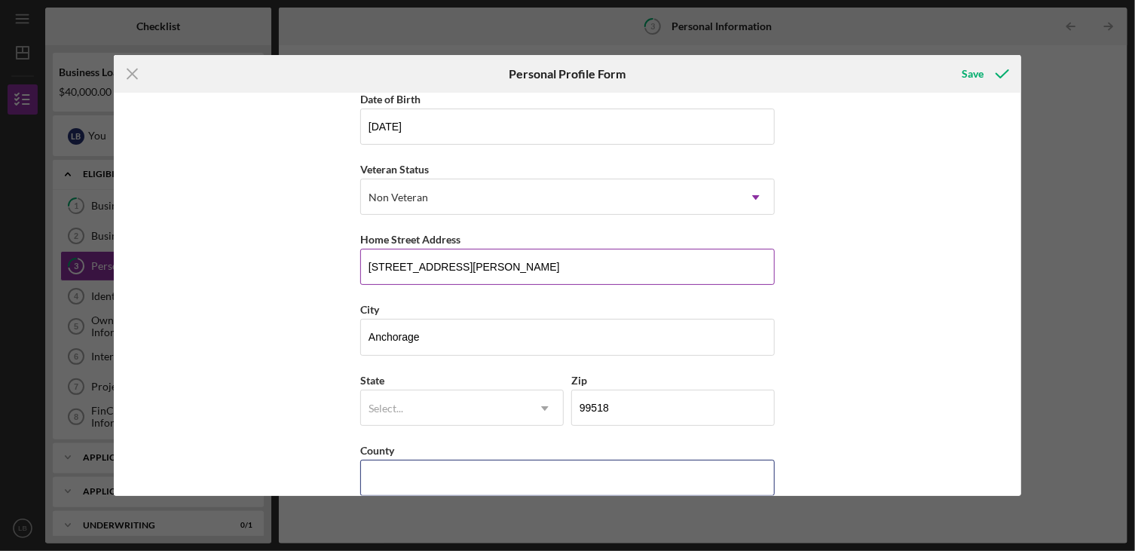
type input "AK"
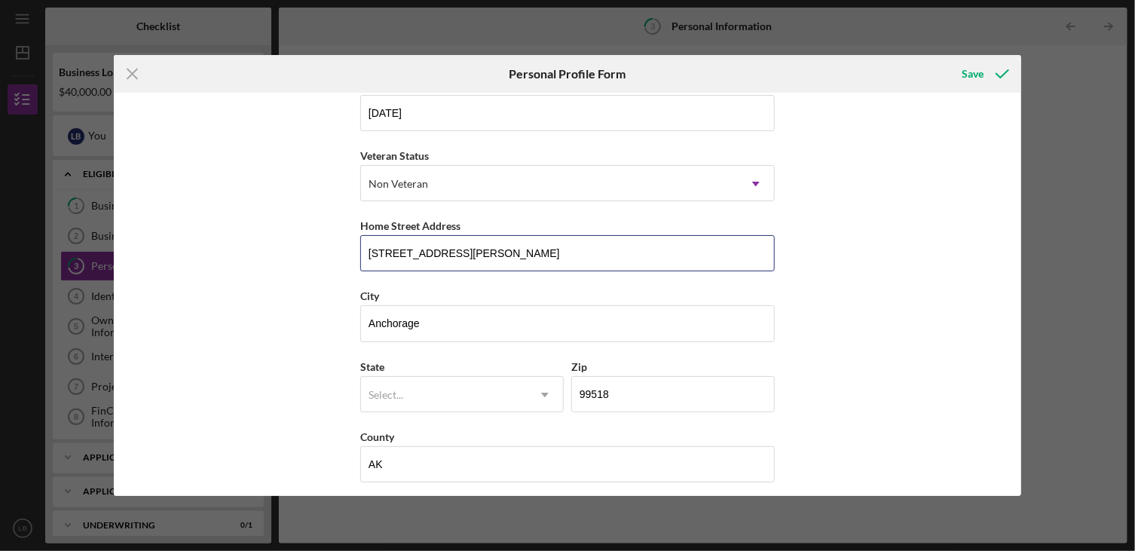
scroll to position [170, 0]
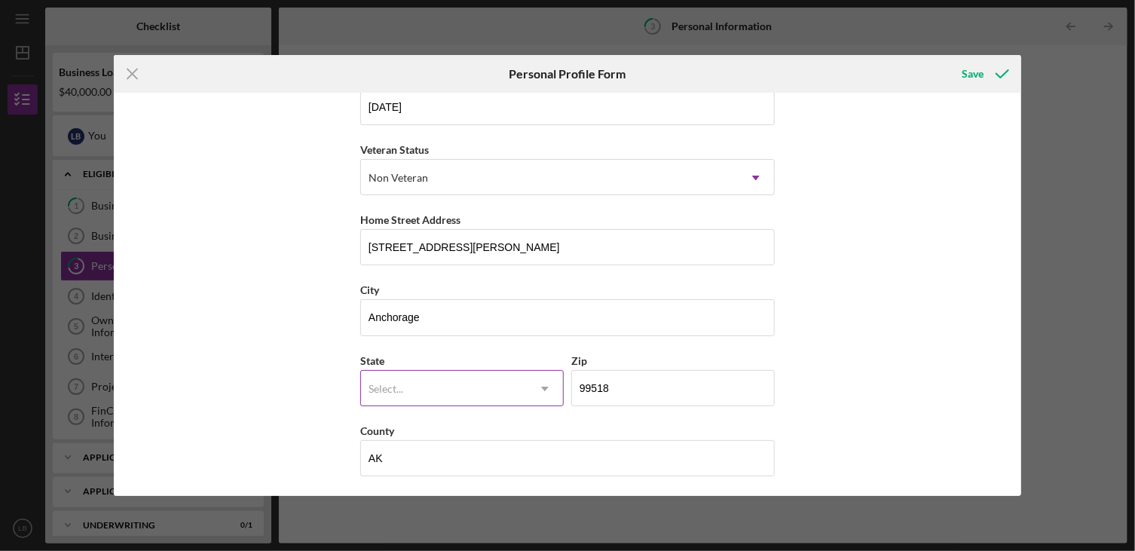
click at [549, 386] on icon "Icon/Dropdown Arrow" at bounding box center [545, 389] width 36 height 36
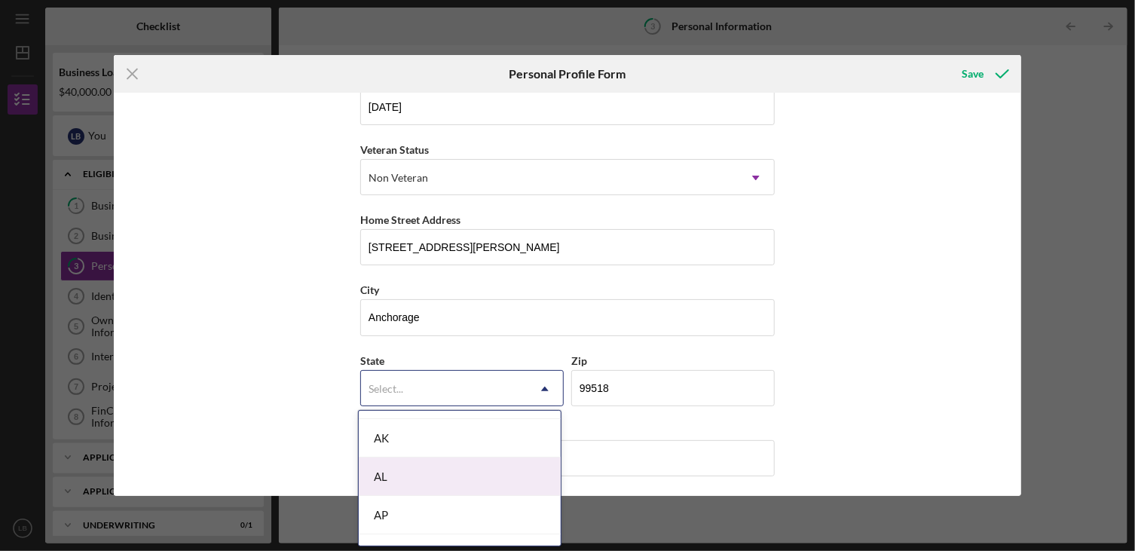
scroll to position [151, 0]
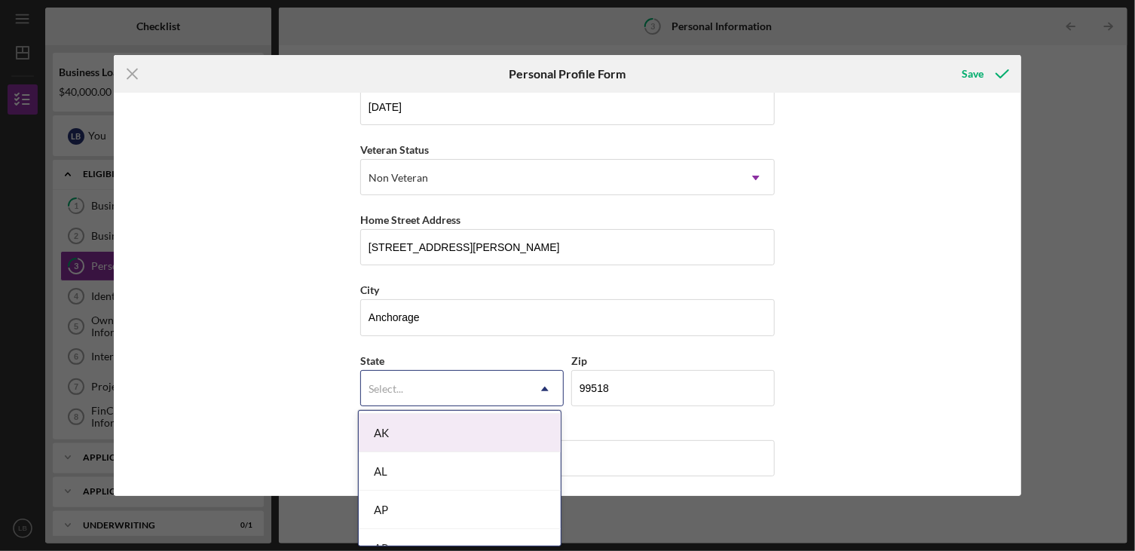
click at [432, 432] on div "AK" at bounding box center [460, 433] width 202 height 38
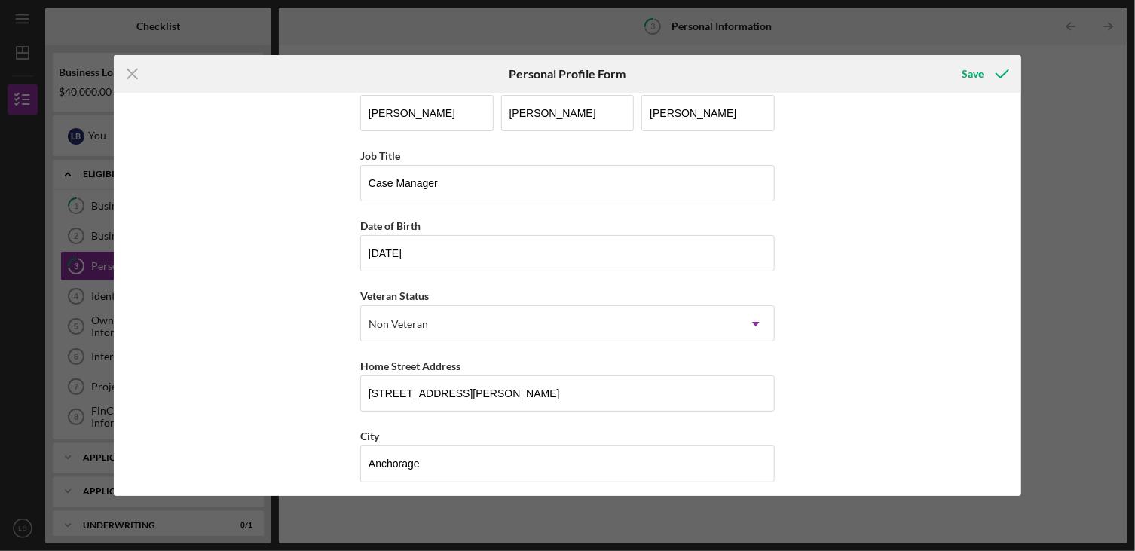
scroll to position [0, 0]
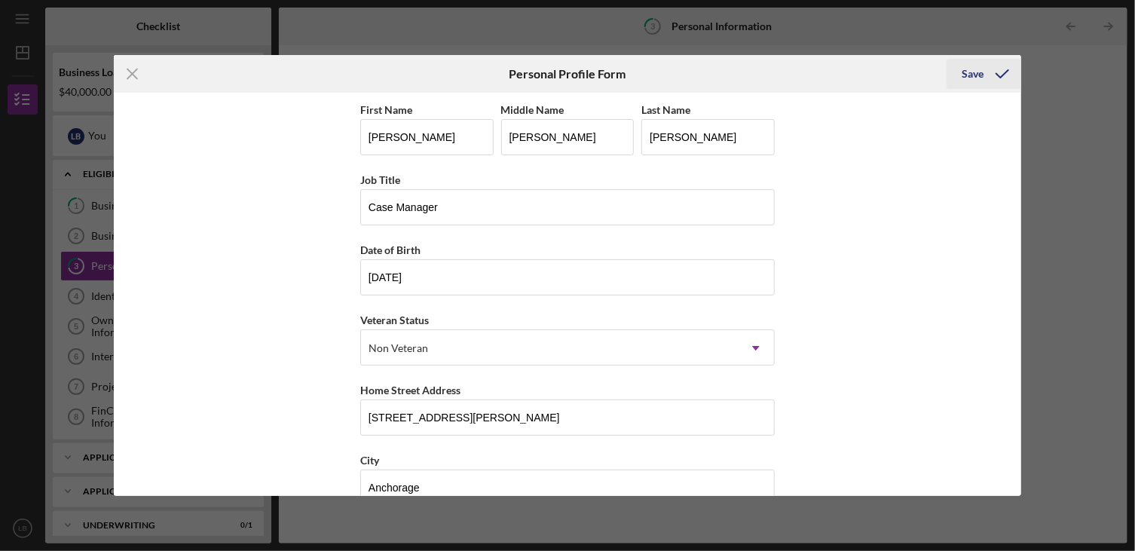
click at [973, 79] on div "Save" at bounding box center [972, 74] width 22 height 30
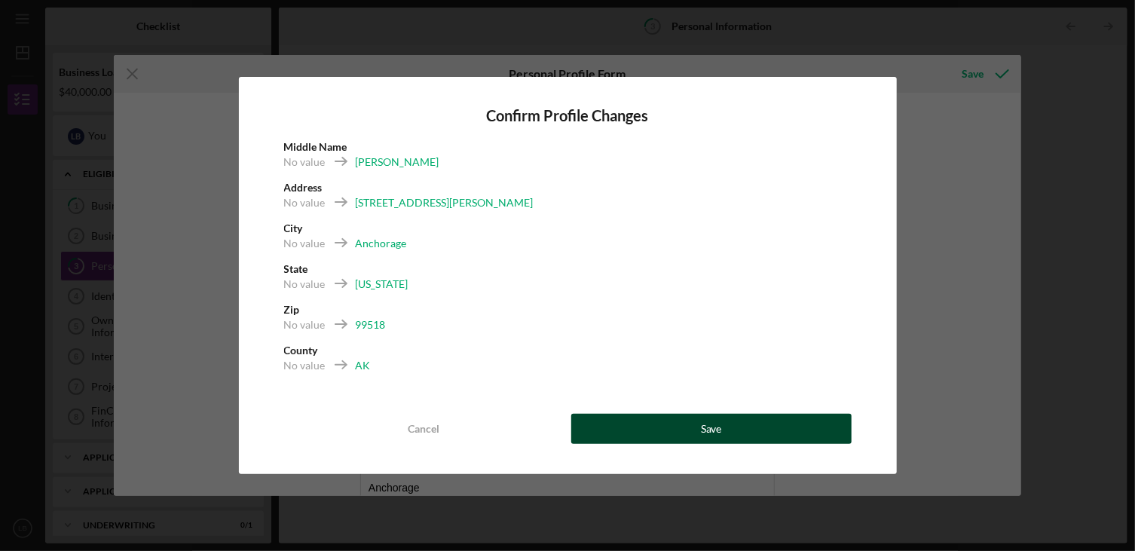
click at [703, 424] on div "Save" at bounding box center [711, 429] width 21 height 30
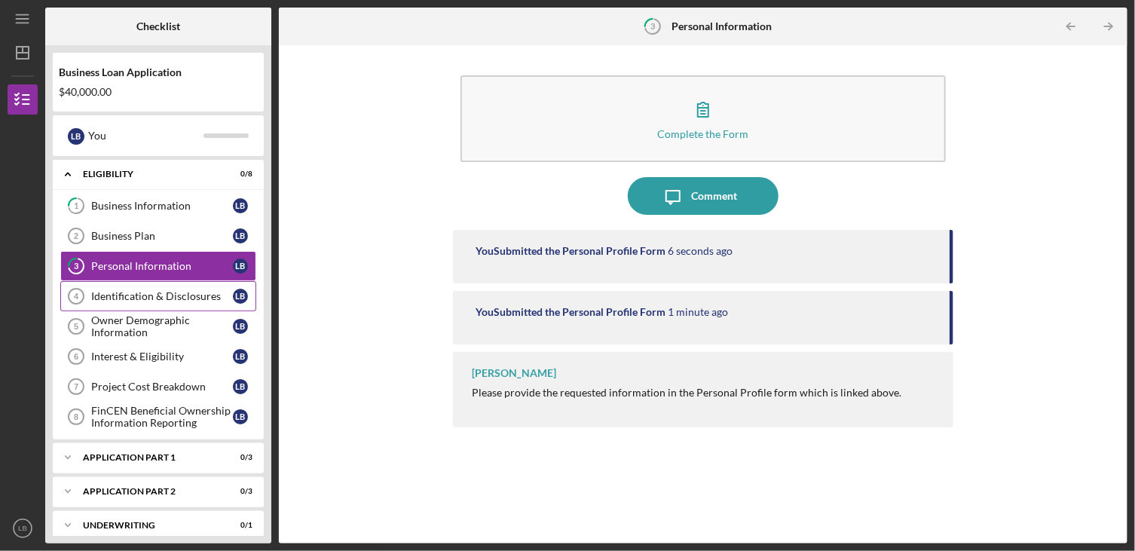
click at [108, 295] on div "Identification & Disclosures" at bounding box center [162, 296] width 142 height 12
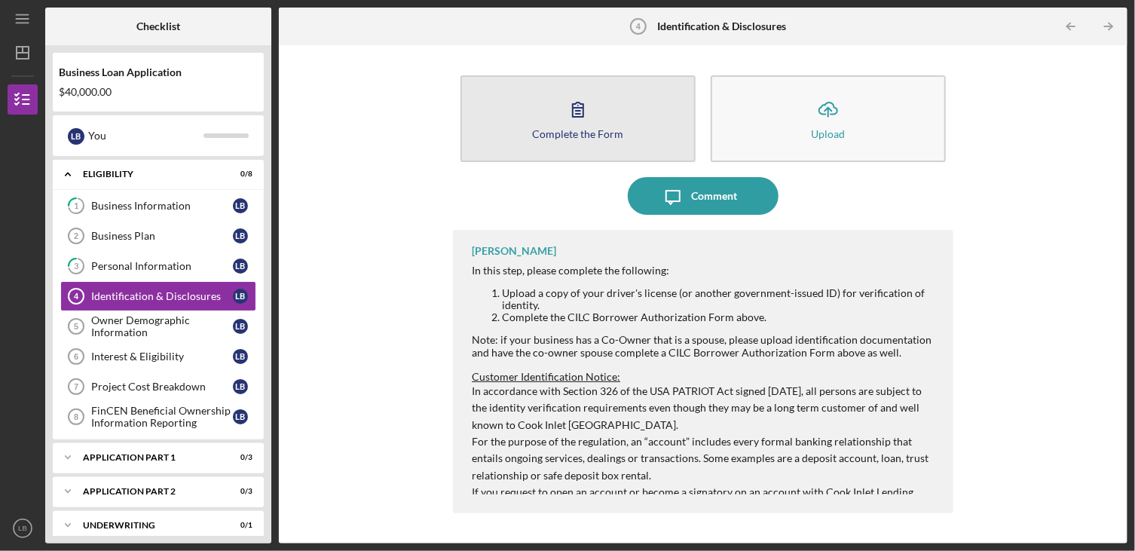
click at [556, 138] on div "Complete the Form" at bounding box center [578, 133] width 91 height 11
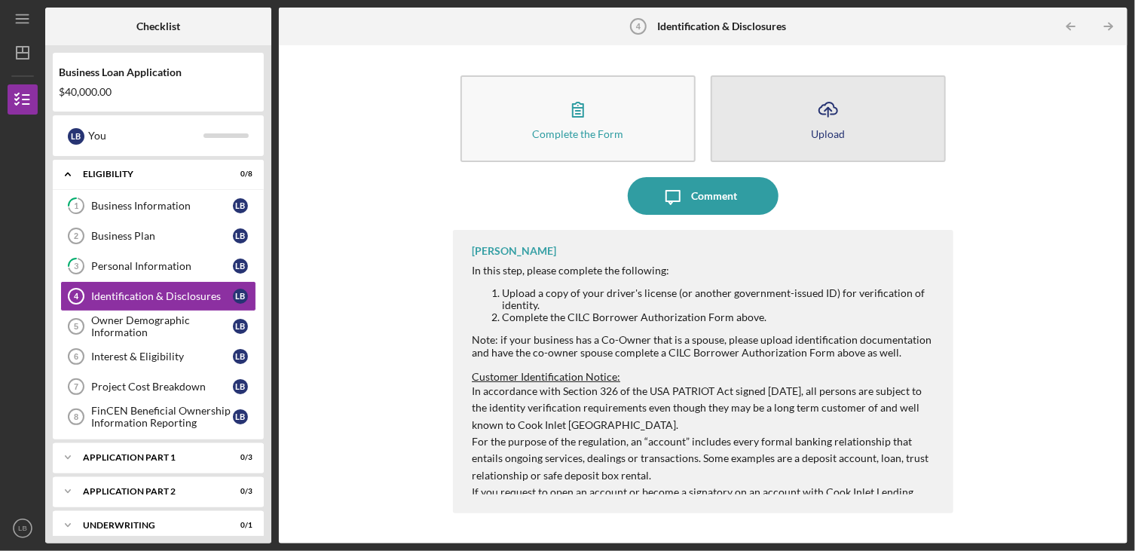
click at [838, 108] on icon "Icon/Upload" at bounding box center [828, 109] width 38 height 38
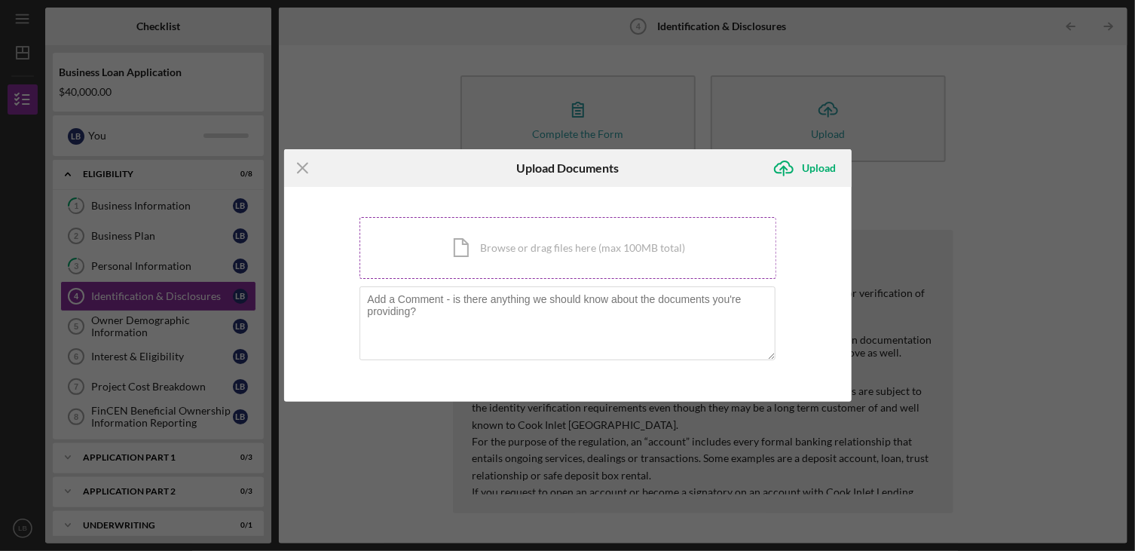
click at [532, 241] on div "Icon/Document Browse or drag files here (max 100MB total) Tap to choose files o…" at bounding box center [567, 248] width 417 height 62
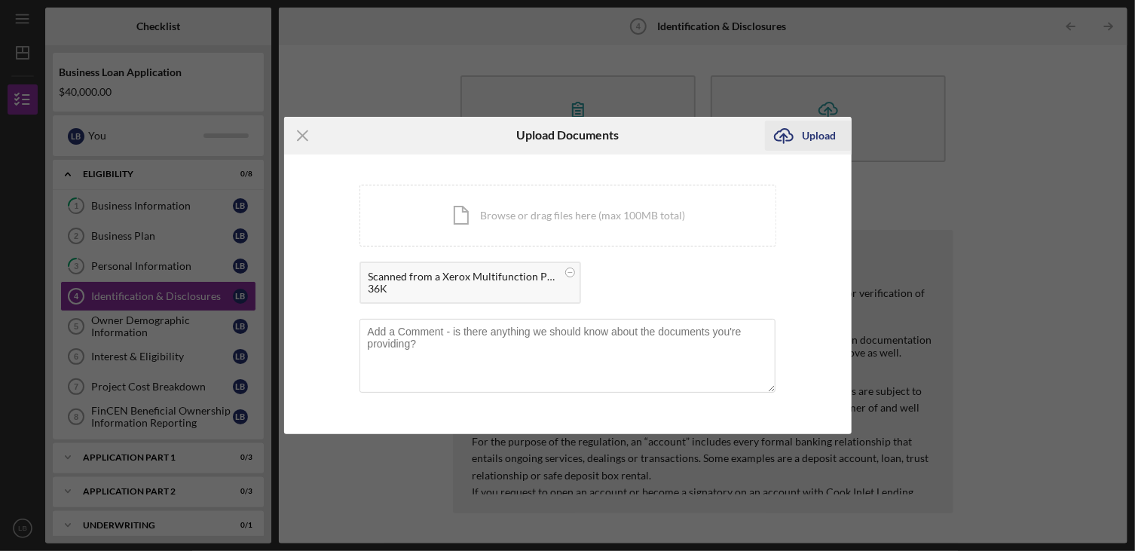
click at [814, 134] on div "Upload" at bounding box center [819, 136] width 34 height 30
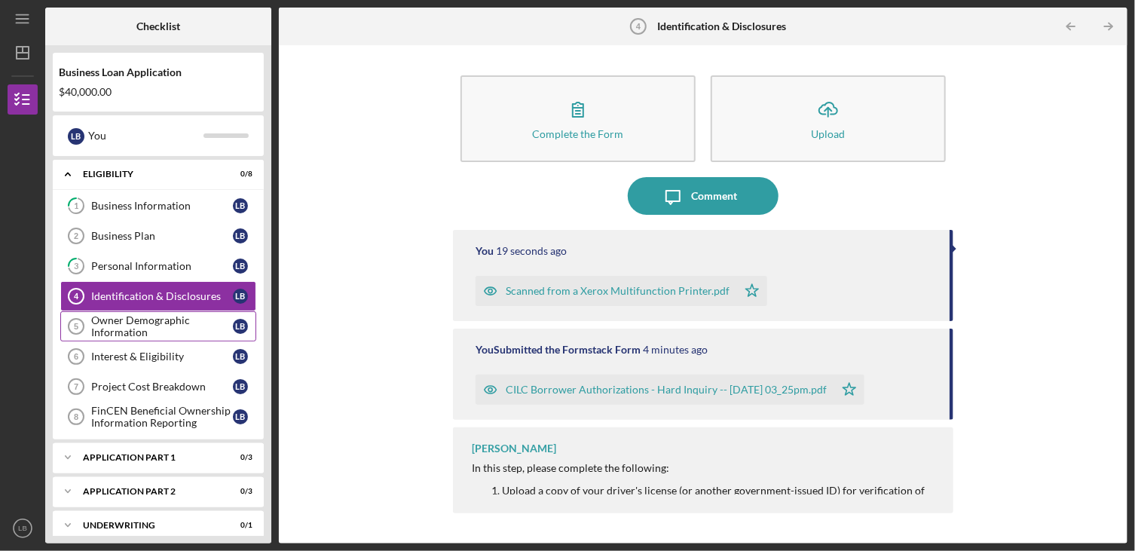
click at [124, 321] on div "Owner Demographic Information" at bounding box center [162, 326] width 142 height 24
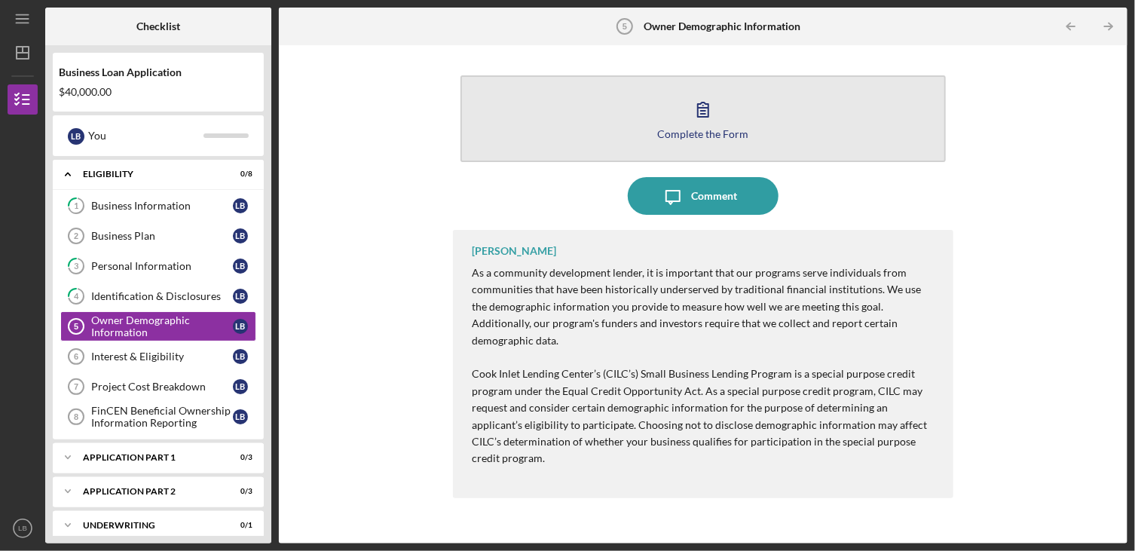
click at [729, 126] on button "Complete the Form Form" at bounding box center [702, 118] width 485 height 87
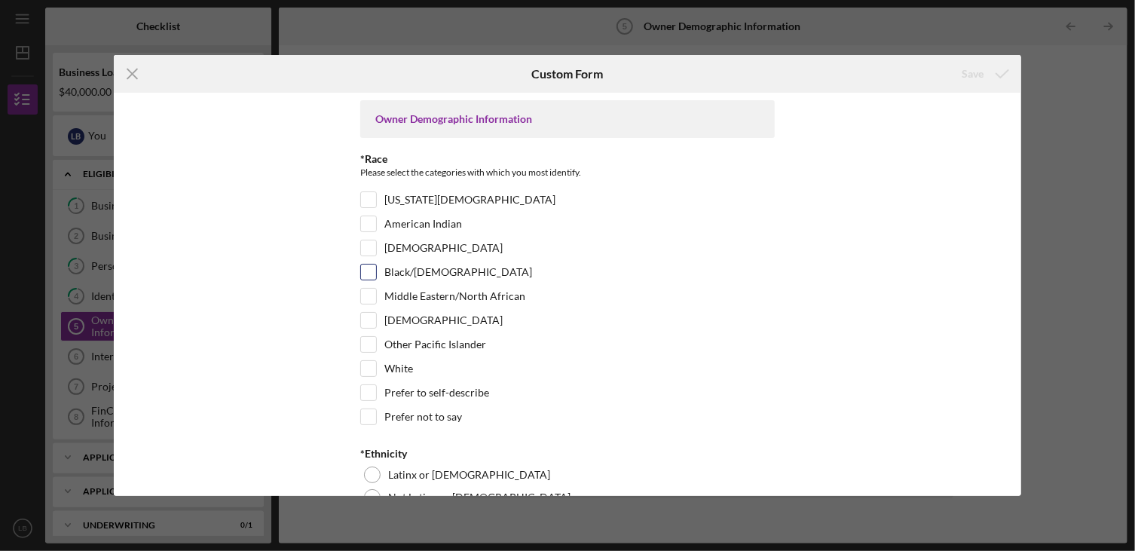
click at [365, 268] on input "Black/[DEMOGRAPHIC_DATA]" at bounding box center [368, 271] width 15 height 15
checkbox input "true"
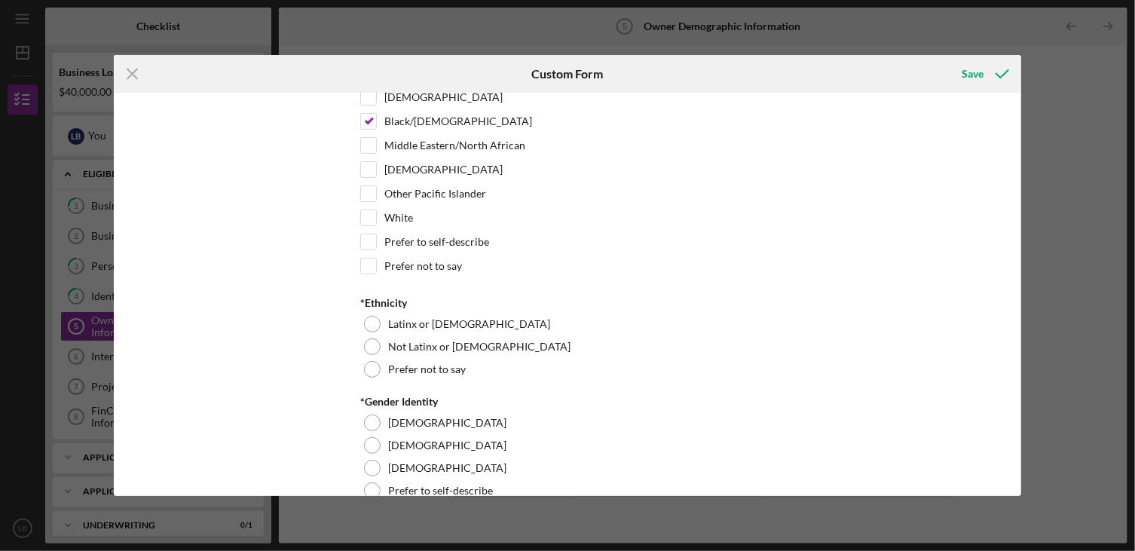
scroll to position [226, 0]
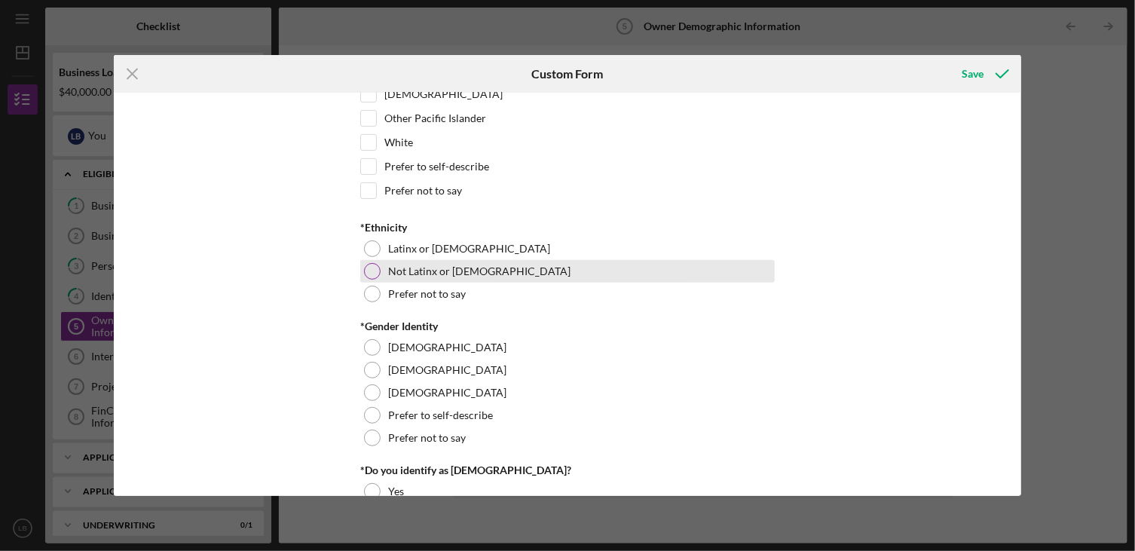
click at [365, 265] on div at bounding box center [372, 271] width 17 height 17
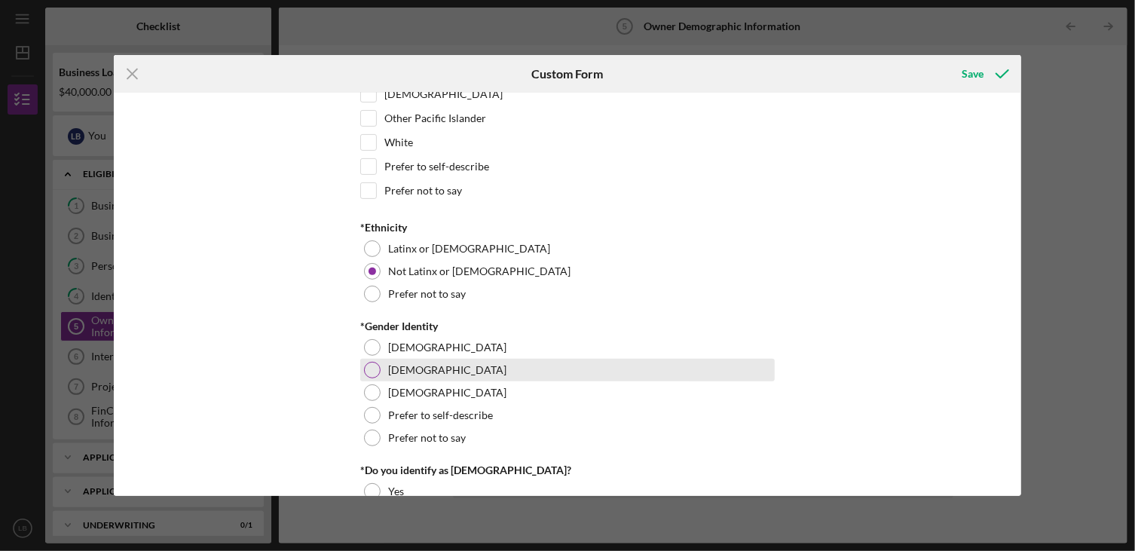
click at [364, 363] on div at bounding box center [372, 370] width 17 height 17
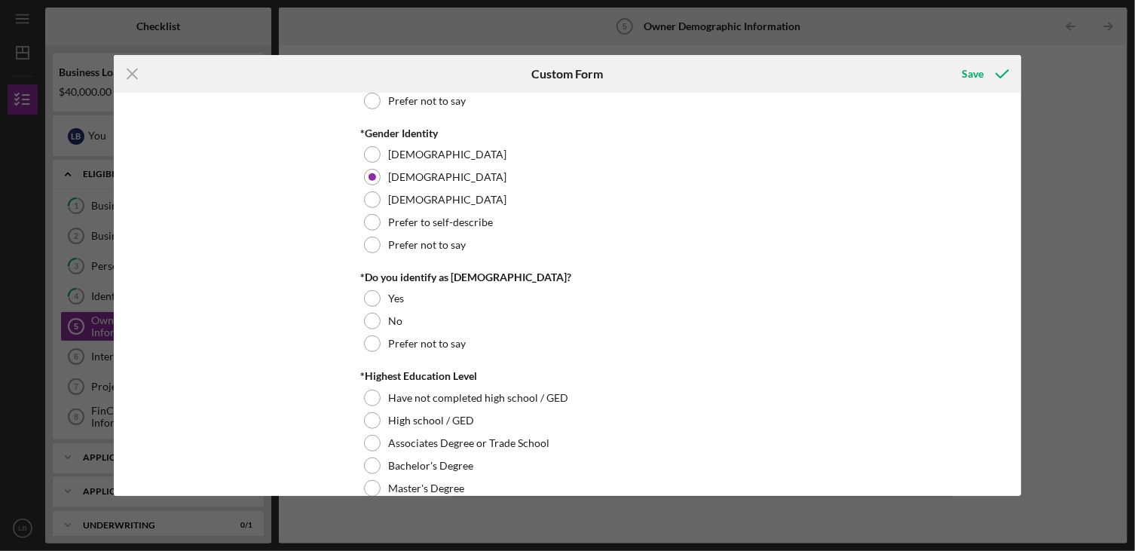
scroll to position [452, 0]
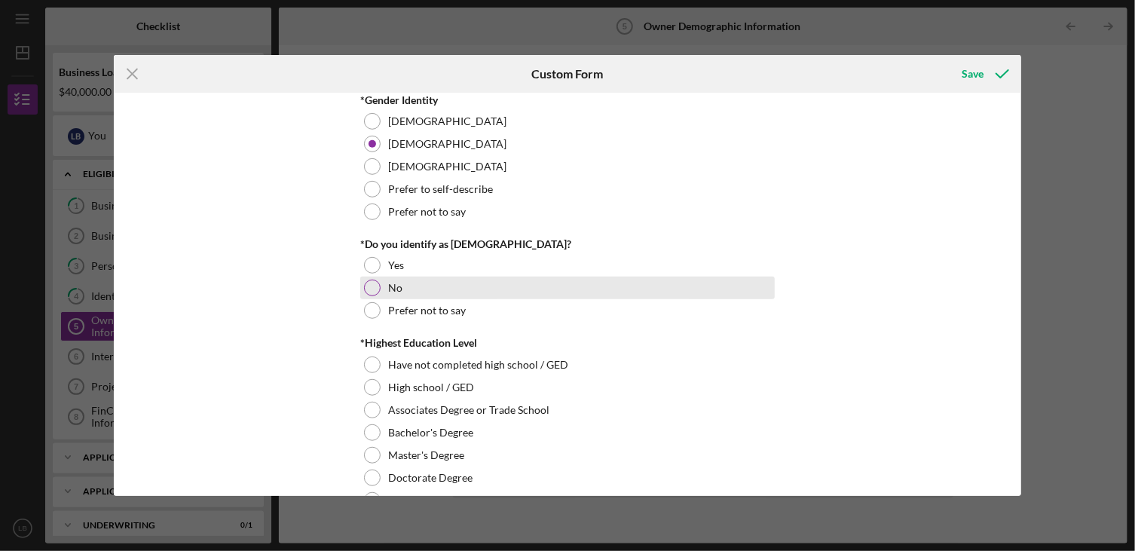
click at [368, 283] on div at bounding box center [372, 288] width 17 height 17
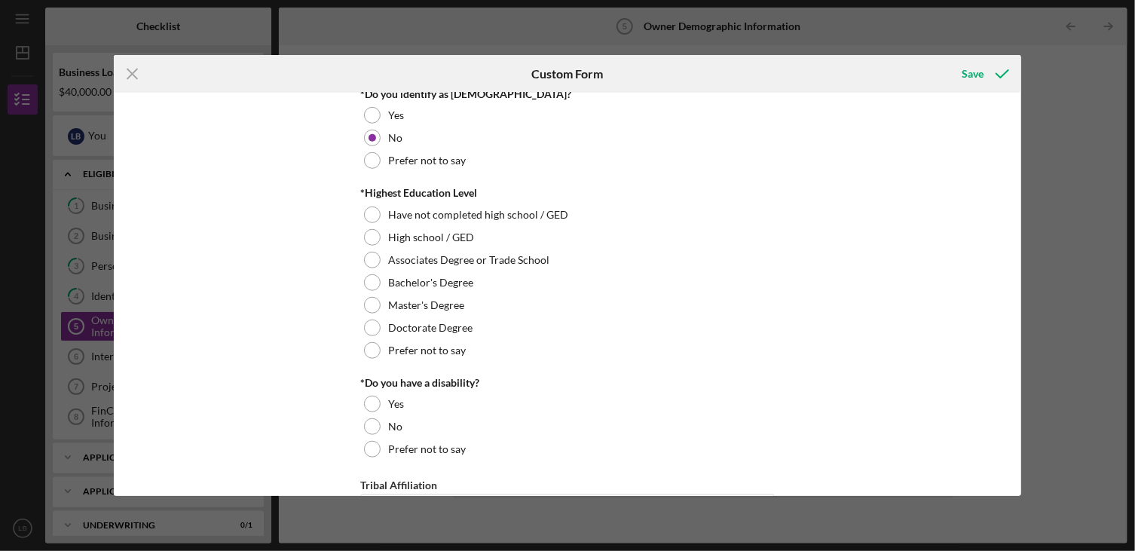
scroll to position [603, 0]
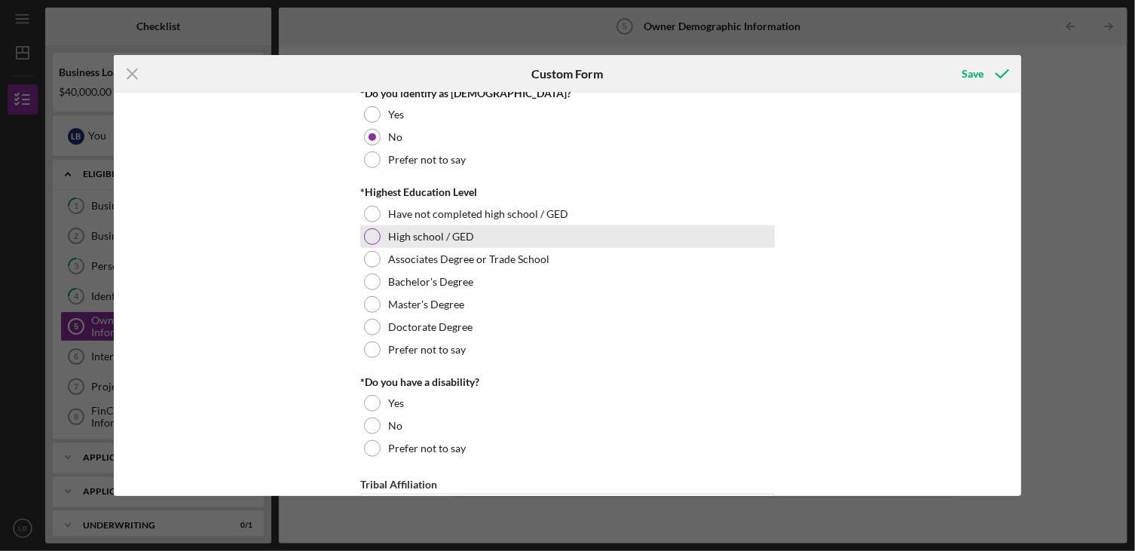
click at [368, 231] on div at bounding box center [372, 236] width 17 height 17
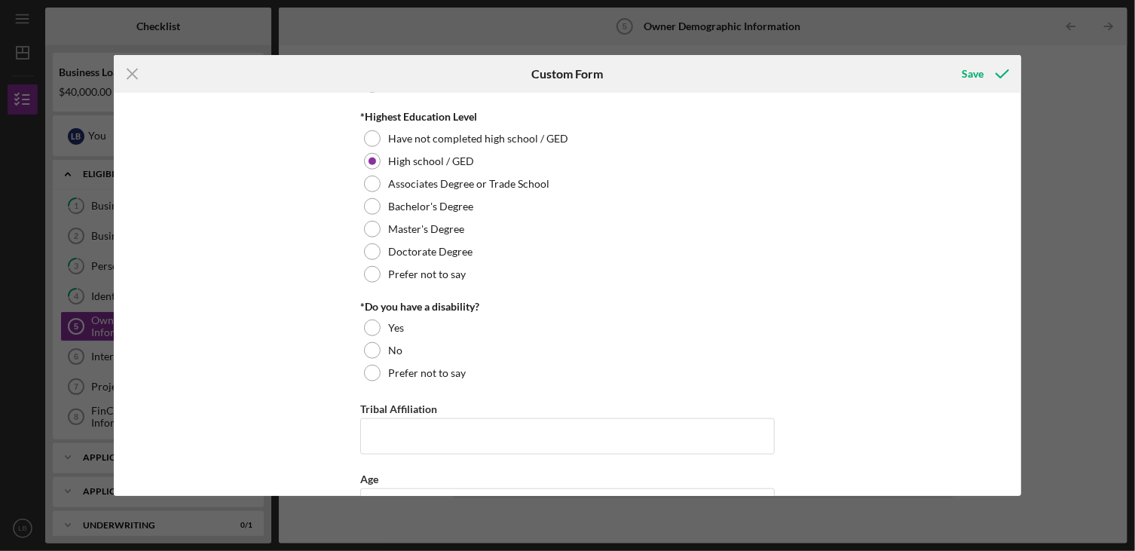
scroll to position [753, 0]
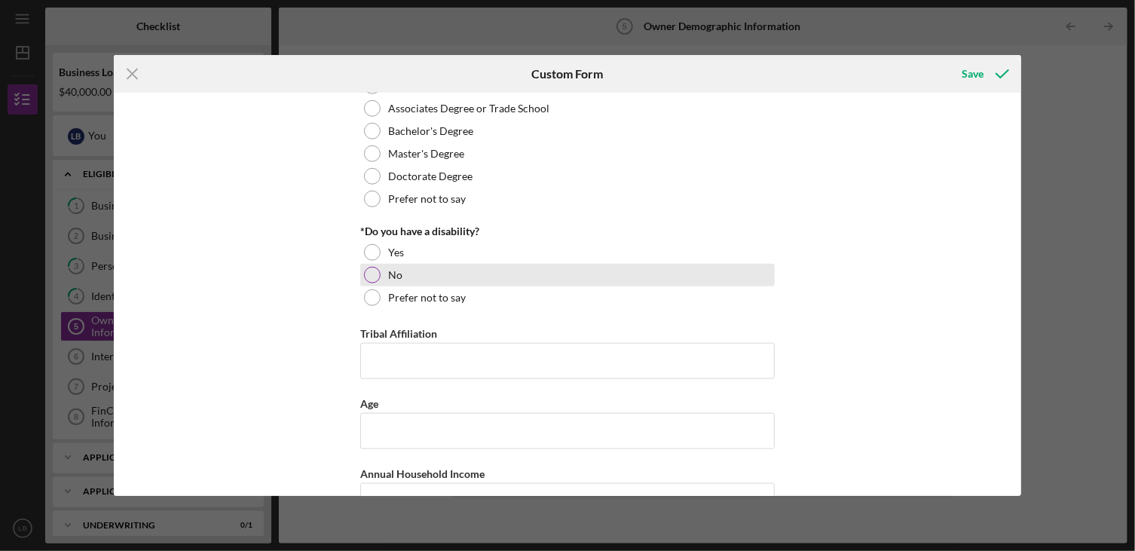
click at [373, 267] on div at bounding box center [372, 275] width 17 height 17
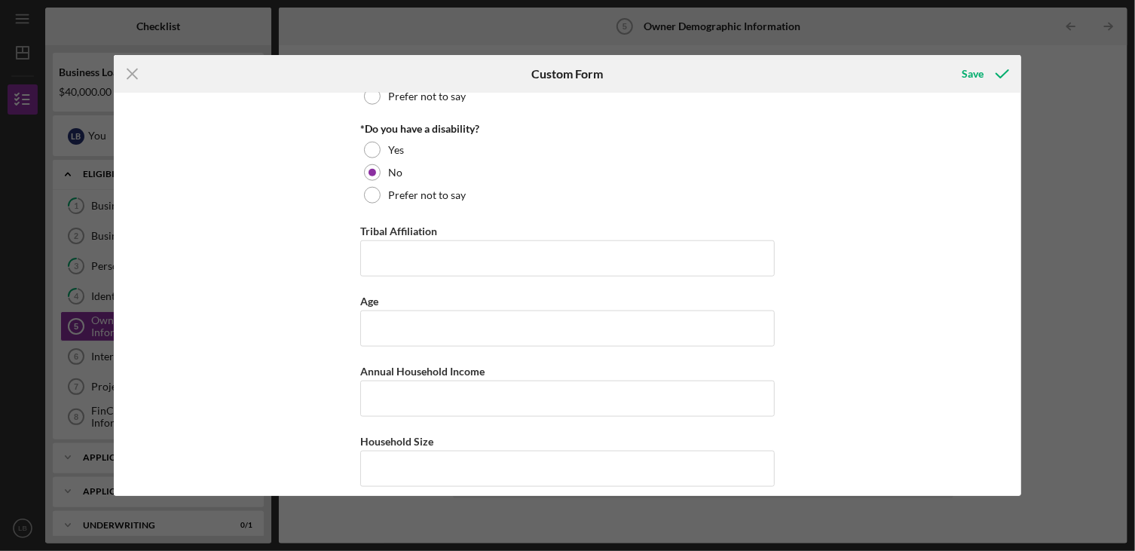
scroll to position [865, 0]
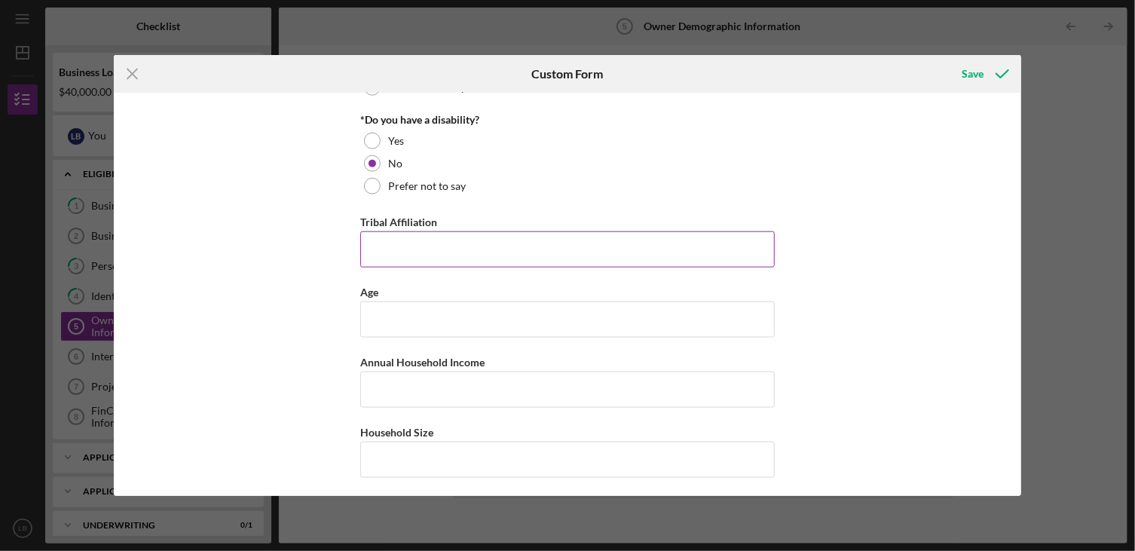
click at [369, 250] on input "Tribal Affiliation" at bounding box center [567, 249] width 414 height 36
type input "N/A"
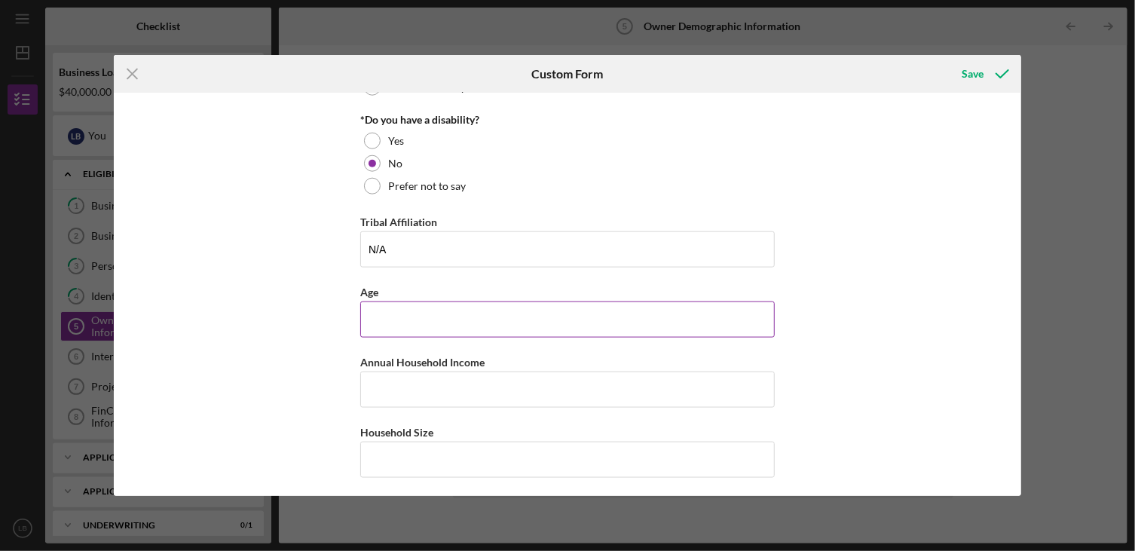
click at [379, 312] on input "Age" at bounding box center [567, 319] width 414 height 36
type input "49"
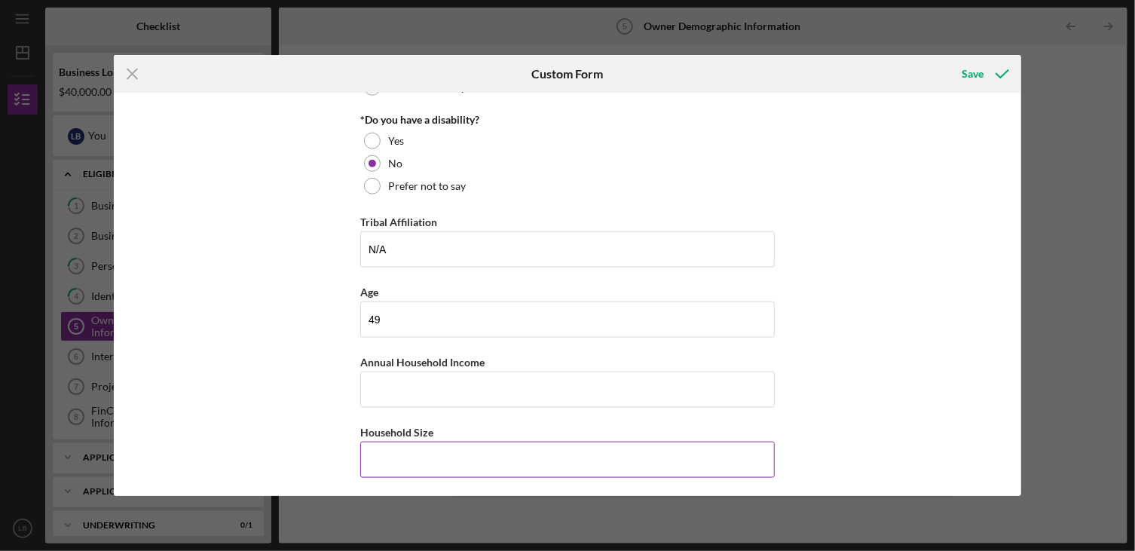
click at [375, 454] on input "Household Size" at bounding box center [567, 460] width 414 height 36
type input "3"
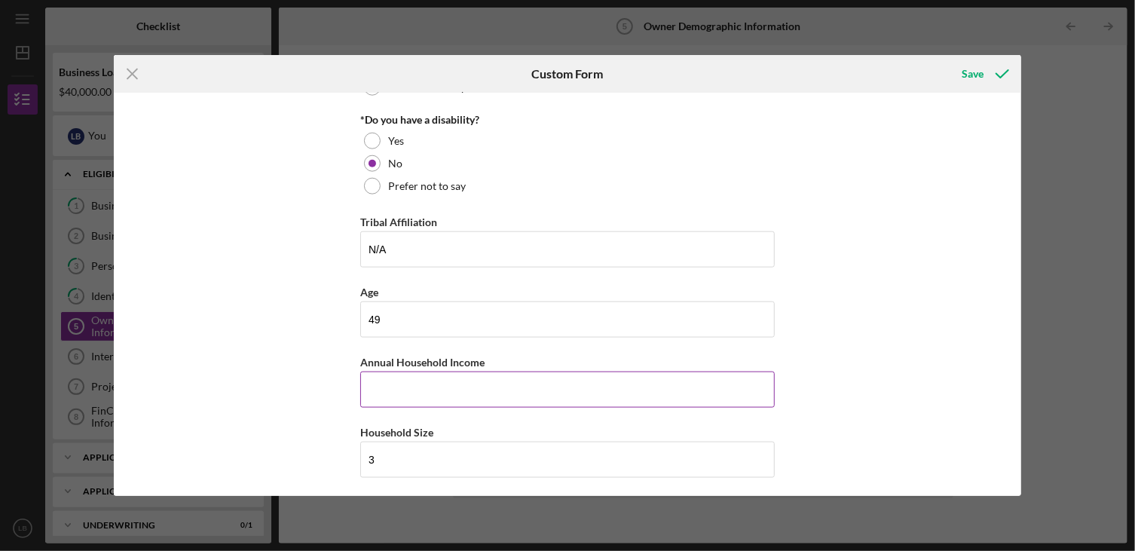
click at [377, 392] on input "Annual Household Income" at bounding box center [567, 389] width 414 height 36
type input "$110,000"
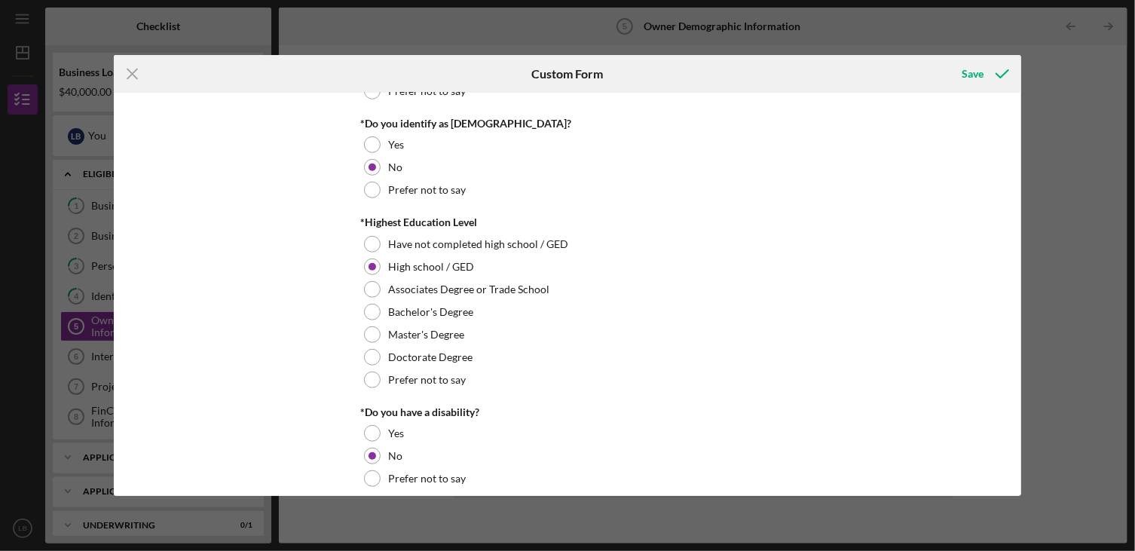
scroll to position [564, 0]
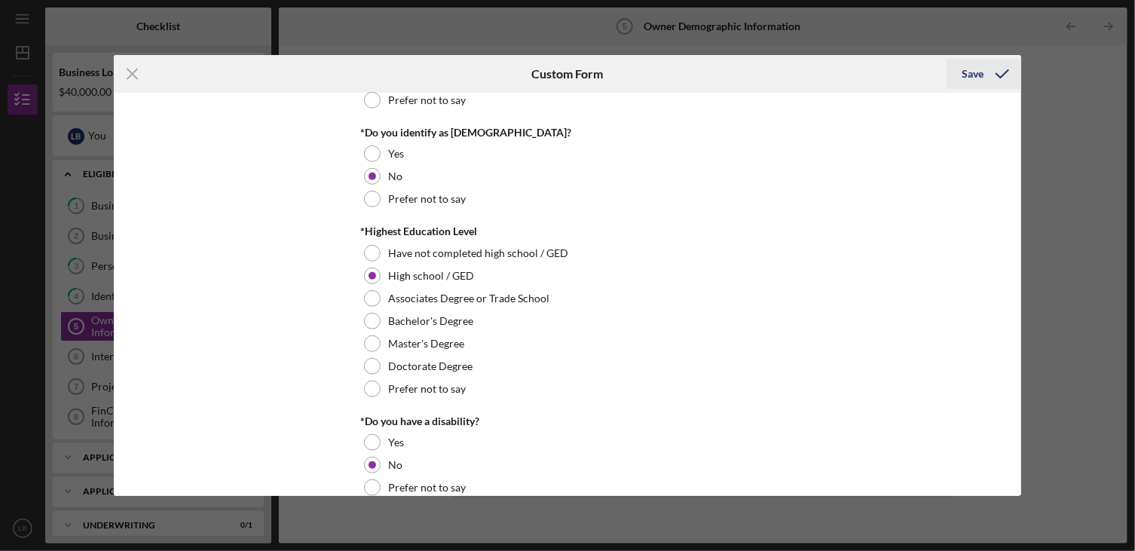
click at [976, 76] on div "Save" at bounding box center [972, 74] width 22 height 30
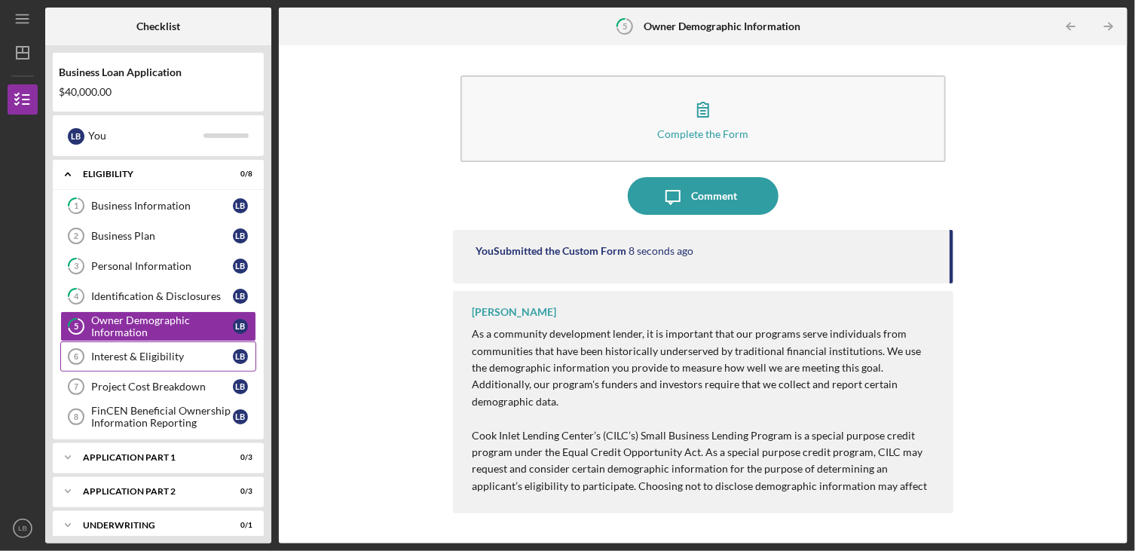
click at [139, 354] on div "Interest & Eligibility" at bounding box center [162, 356] width 142 height 12
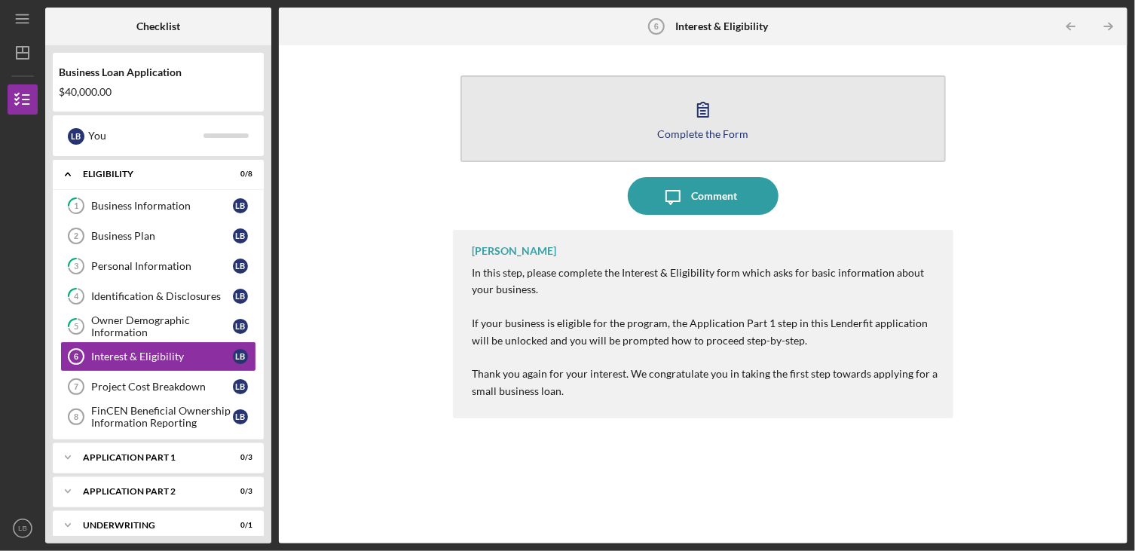
click at [717, 130] on div "Complete the Form" at bounding box center [703, 133] width 91 height 11
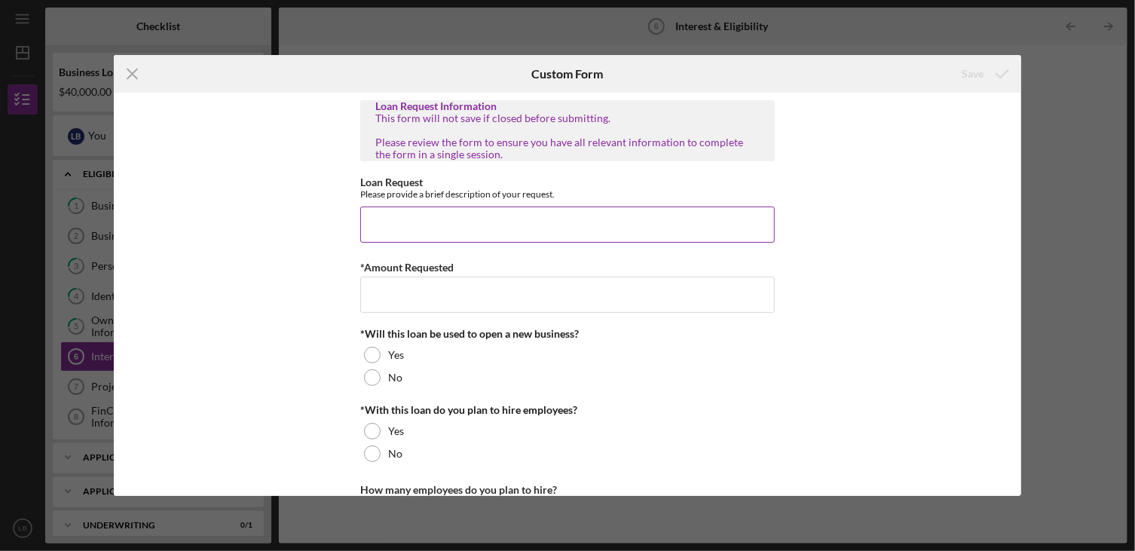
click at [392, 222] on input "Loan Request" at bounding box center [567, 224] width 414 height 36
type input "40000"
click at [331, 278] on div "Loan Request Information This form will not save if closed before submitting. P…" at bounding box center [568, 294] width 908 height 403
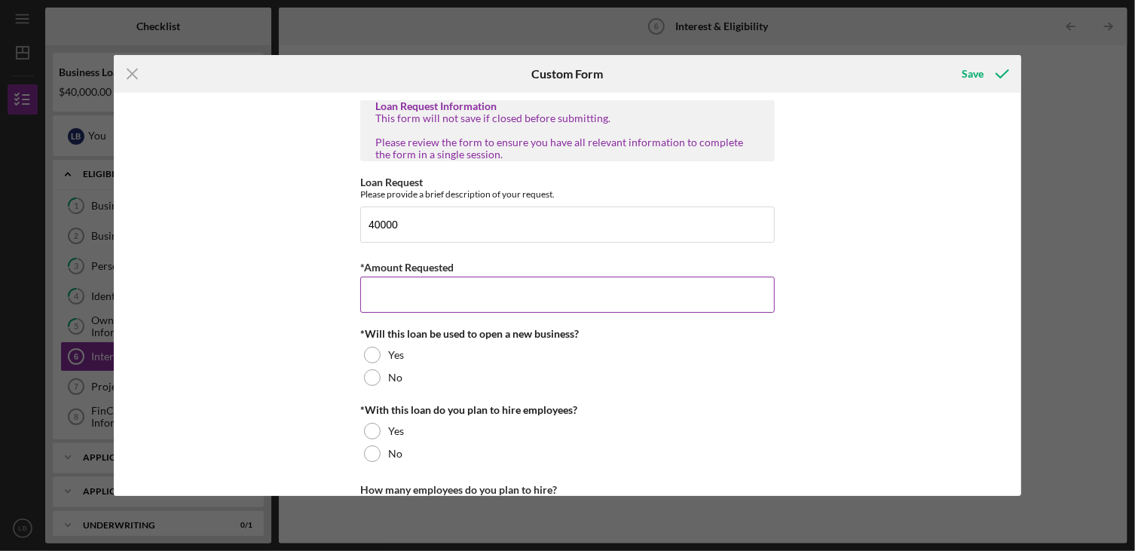
click at [374, 302] on input "*Amount Requested" at bounding box center [567, 295] width 414 height 36
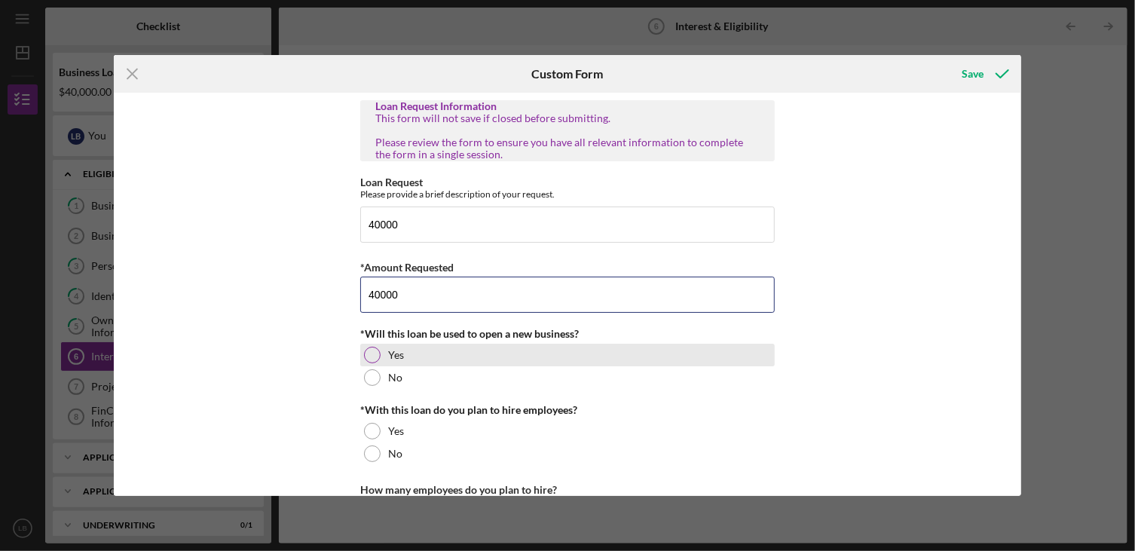
type input "40000"
click at [369, 354] on div at bounding box center [372, 355] width 17 height 17
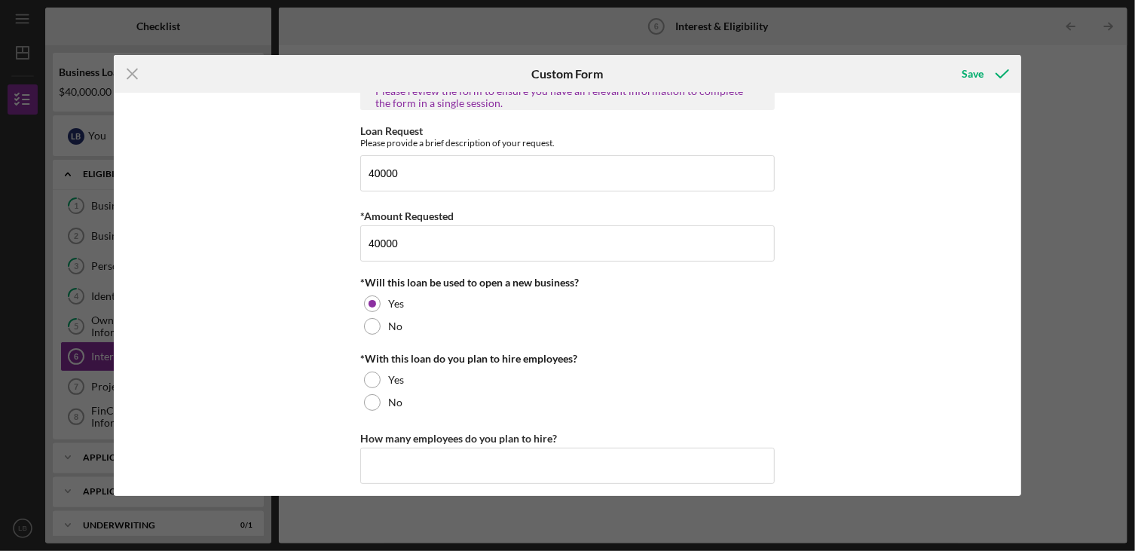
scroll to position [75, 0]
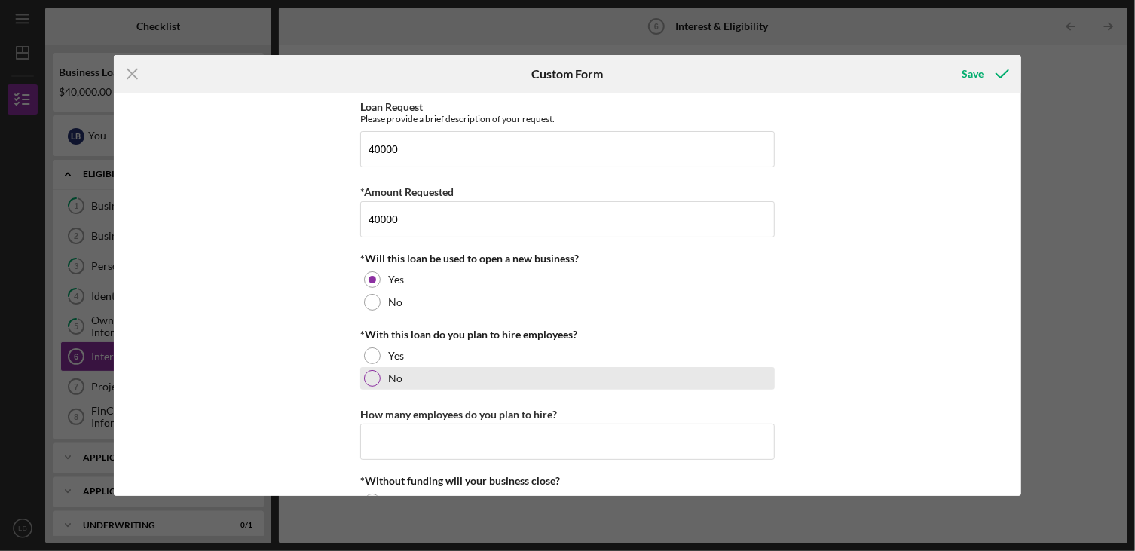
click at [368, 377] on div at bounding box center [372, 378] width 17 height 17
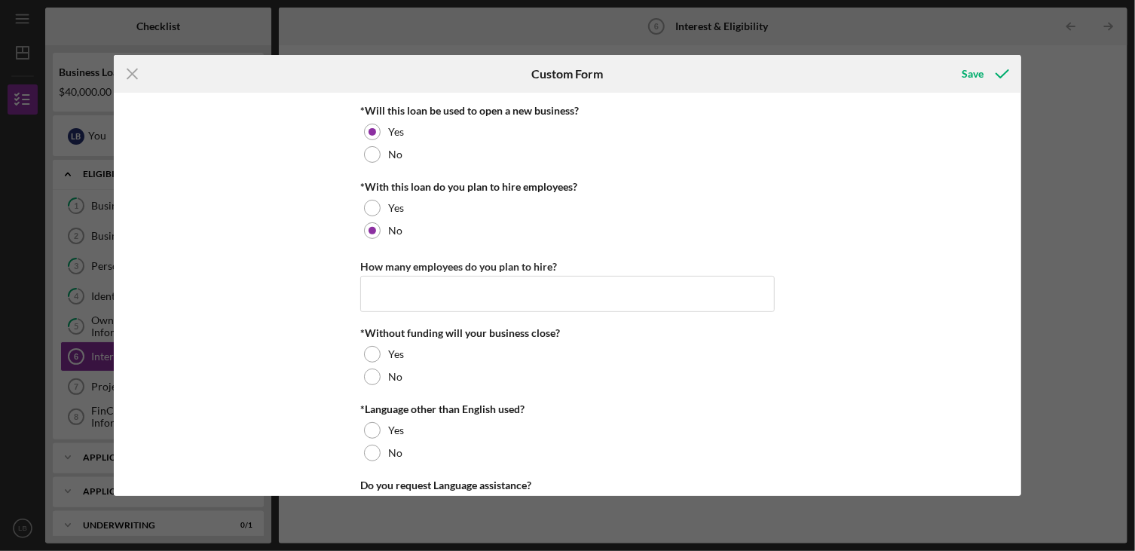
scroll to position [226, 0]
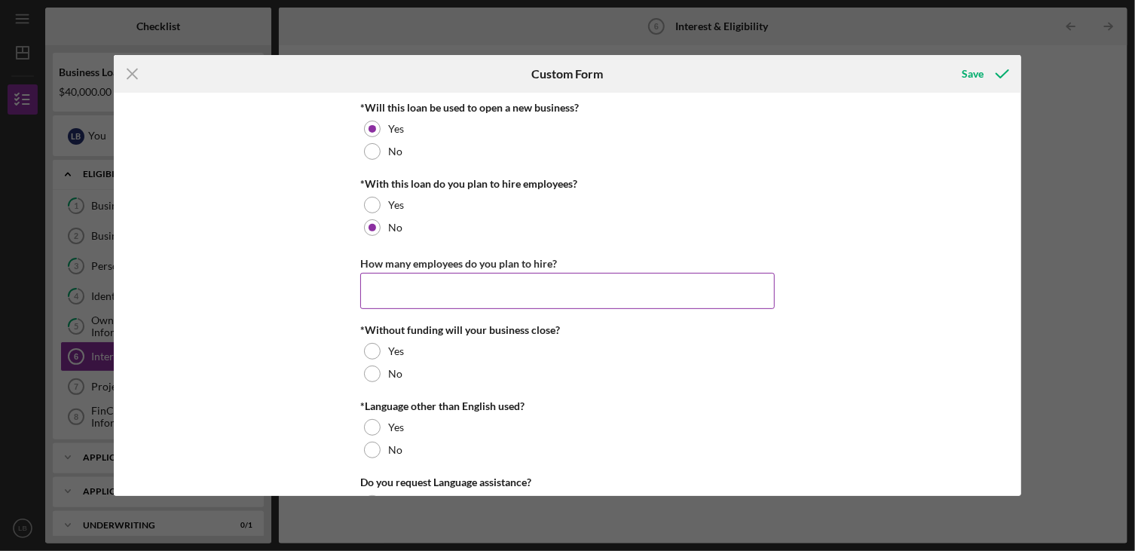
click at [392, 294] on input "How many employees do you plan to hire?" at bounding box center [567, 291] width 414 height 36
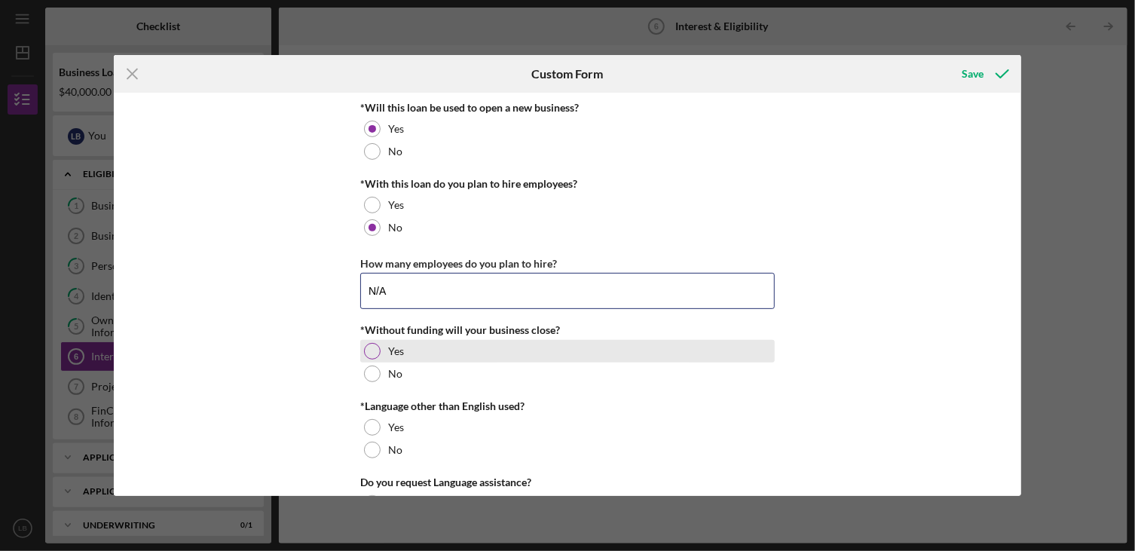
type input "N/A"
click at [368, 348] on div at bounding box center [372, 351] width 17 height 17
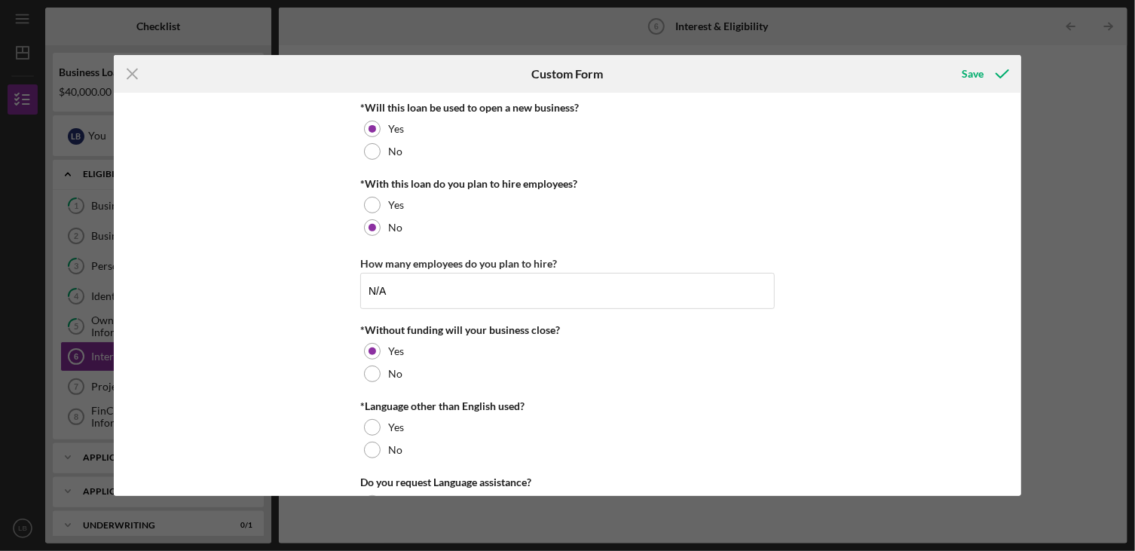
scroll to position [289, 0]
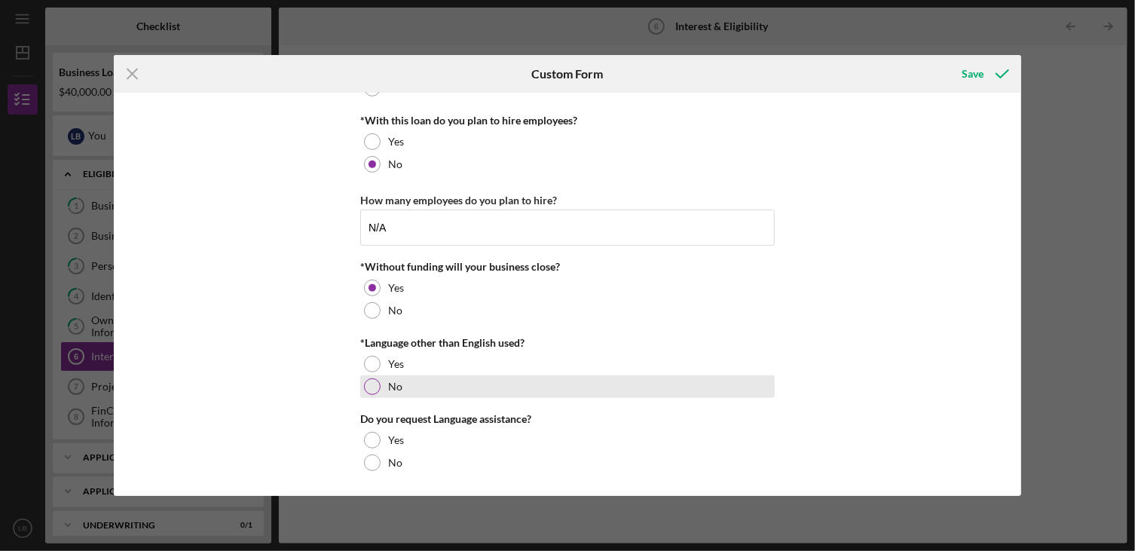
click at [368, 385] on div at bounding box center [372, 386] width 17 height 17
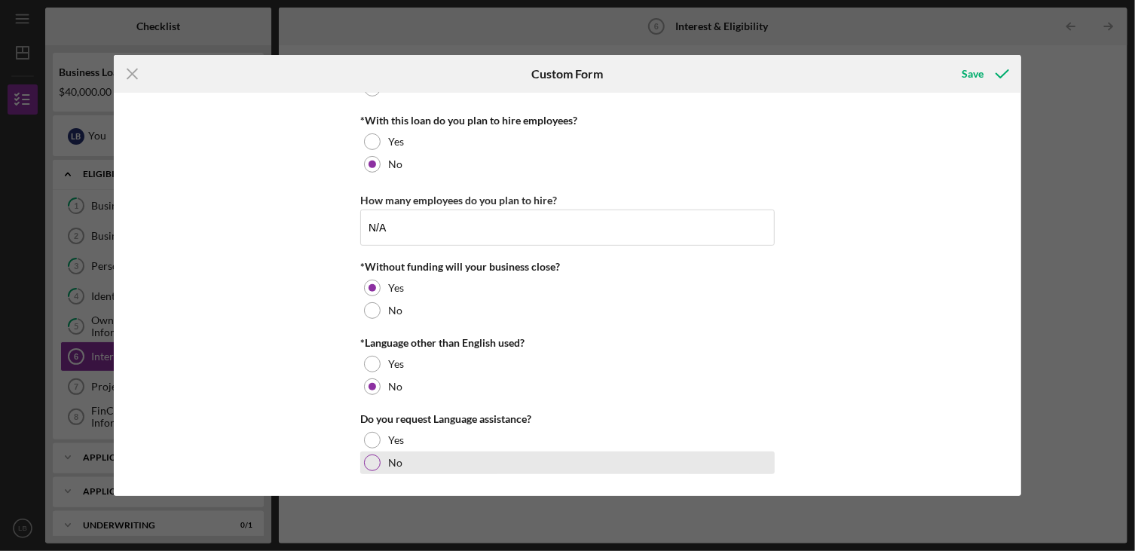
click at [371, 461] on div at bounding box center [372, 462] width 17 height 17
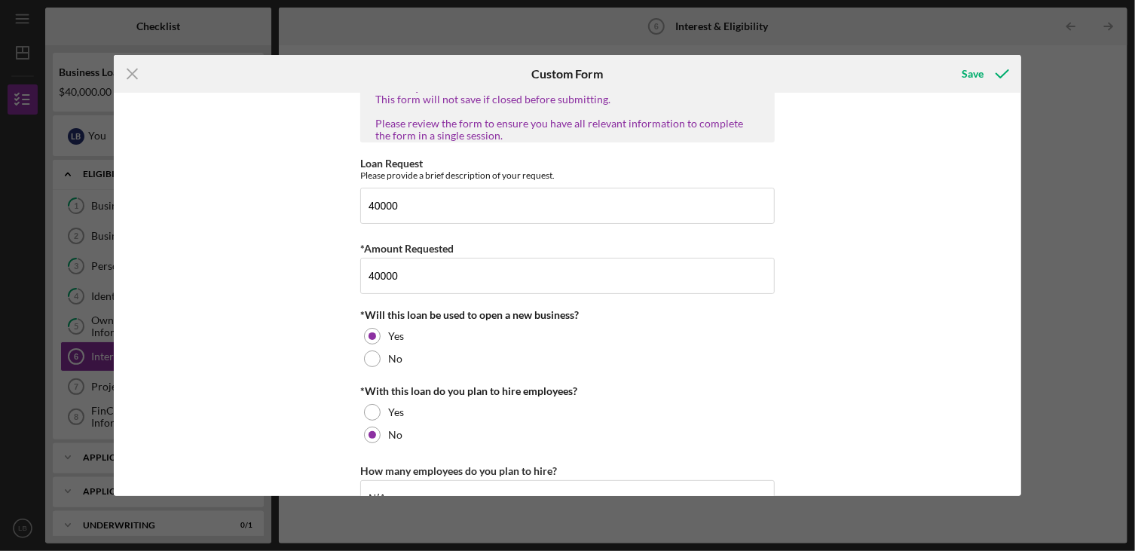
scroll to position [0, 0]
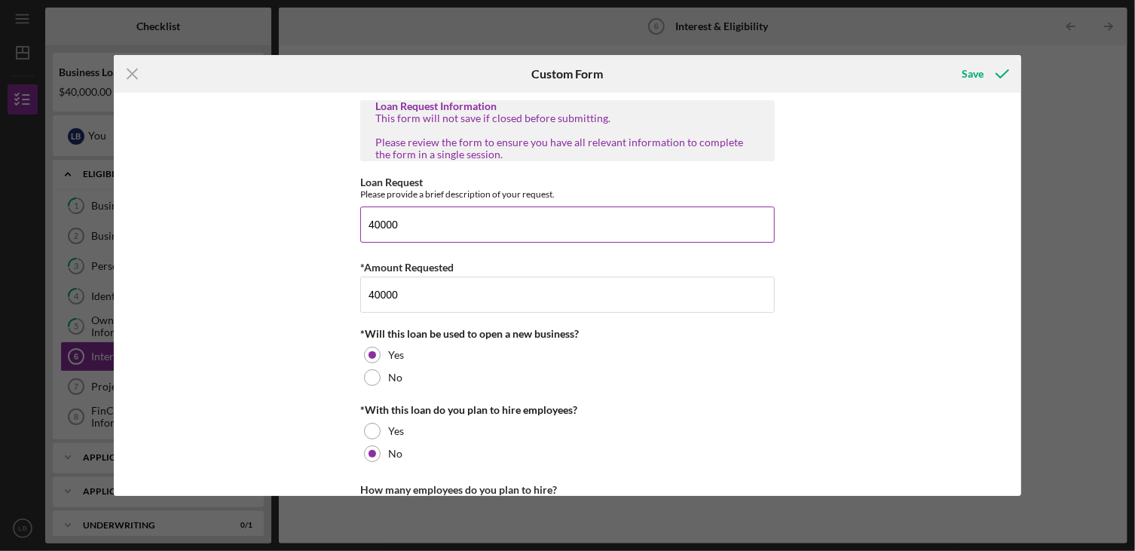
drag, startPoint x: 395, startPoint y: 222, endPoint x: 366, endPoint y: 219, distance: 28.8
click at [366, 219] on input "40000" at bounding box center [567, 224] width 414 height 36
type input "t"
type input "To secure a mobile food truck"
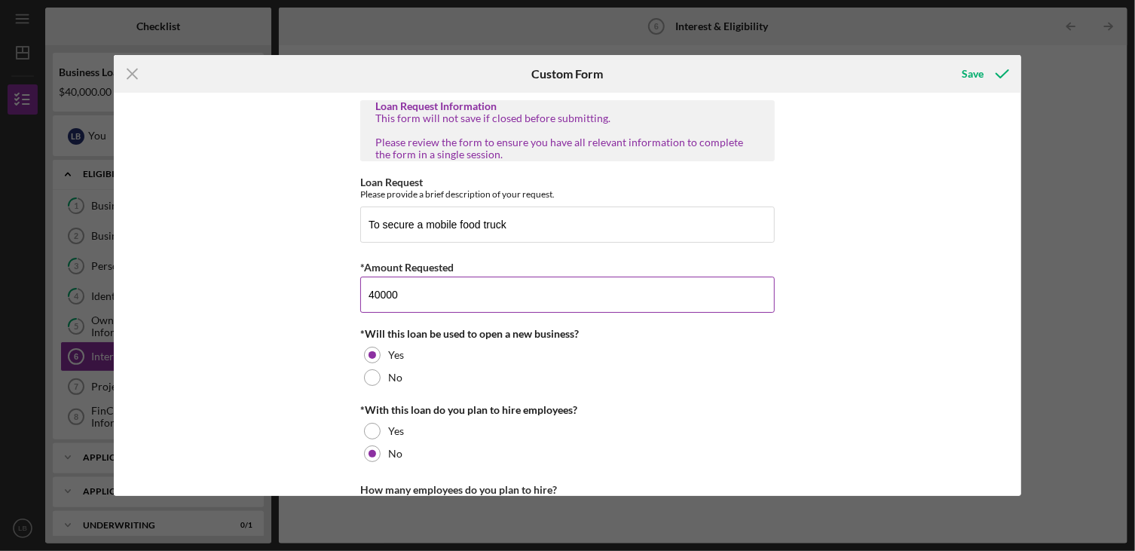
click at [374, 291] on input "40000" at bounding box center [567, 295] width 414 height 36
click at [378, 291] on input "40000" at bounding box center [567, 295] width 414 height 36
type input "40,000"
click at [335, 246] on div "Loan Request Information This form will not save if closed before submitting. P…" at bounding box center [568, 294] width 908 height 403
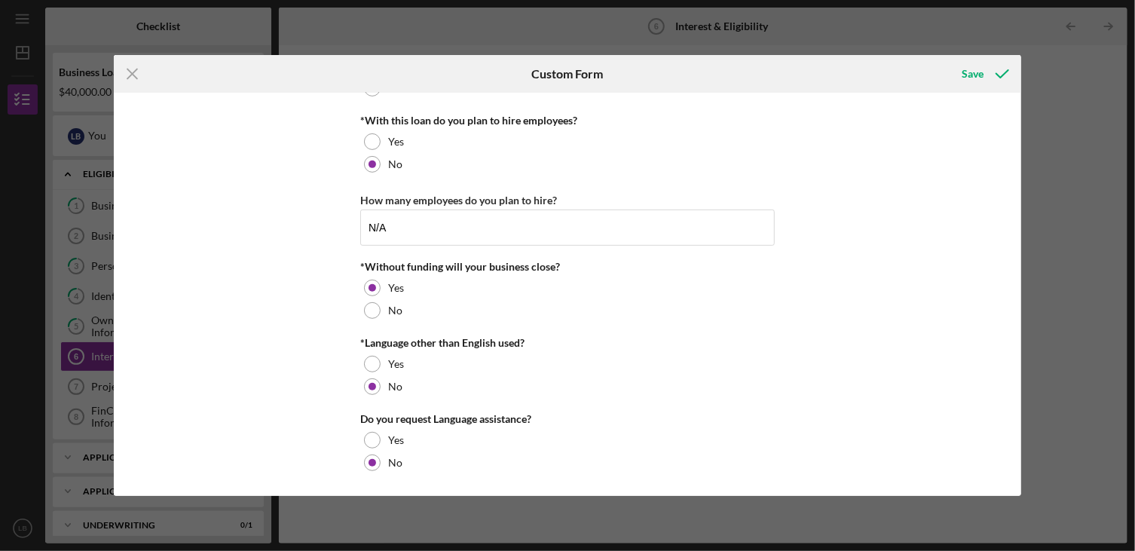
scroll to position [214, 0]
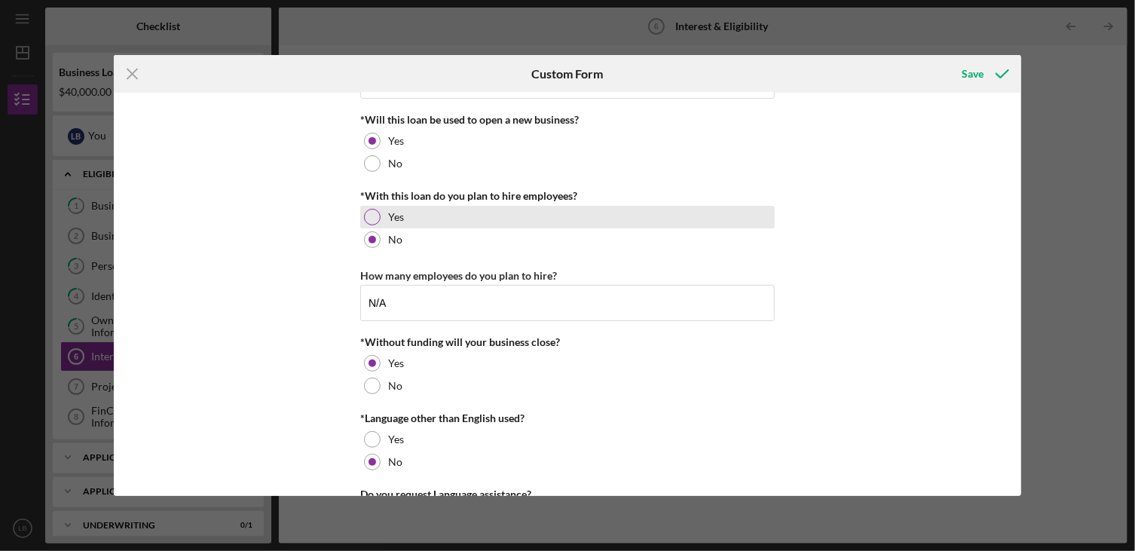
click at [371, 213] on div at bounding box center [372, 217] width 17 height 17
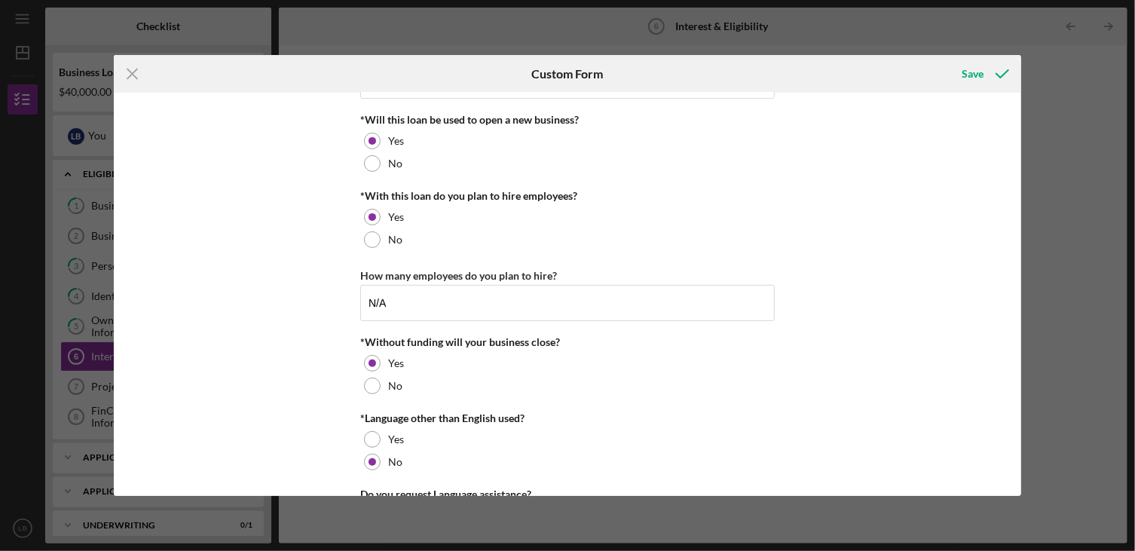
scroll to position [289, 0]
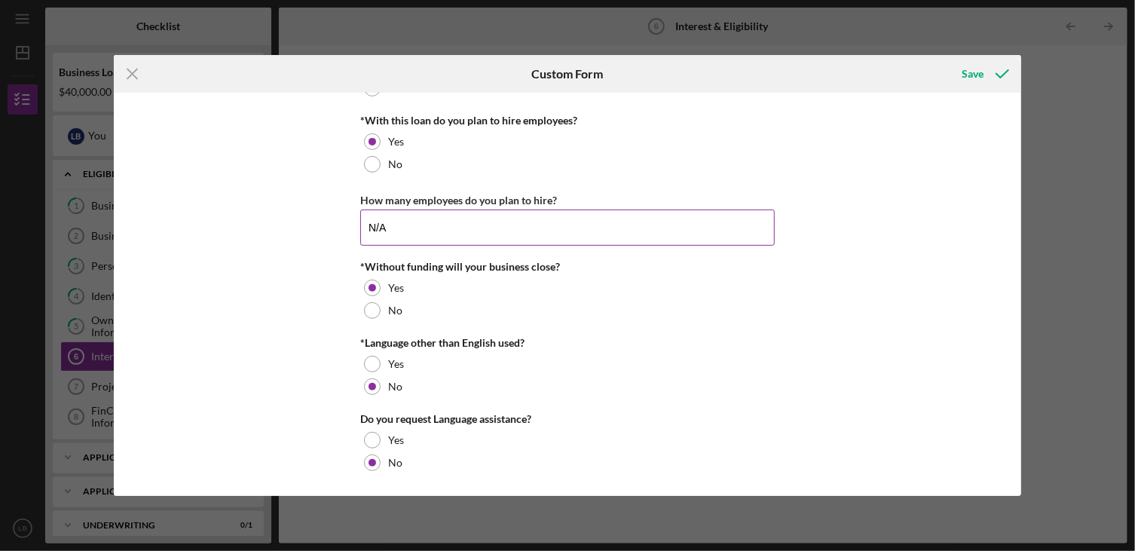
click at [414, 227] on input "N/A" at bounding box center [567, 227] width 414 height 36
type input "N"
type input "3"
click at [970, 69] on div "Save" at bounding box center [972, 74] width 22 height 30
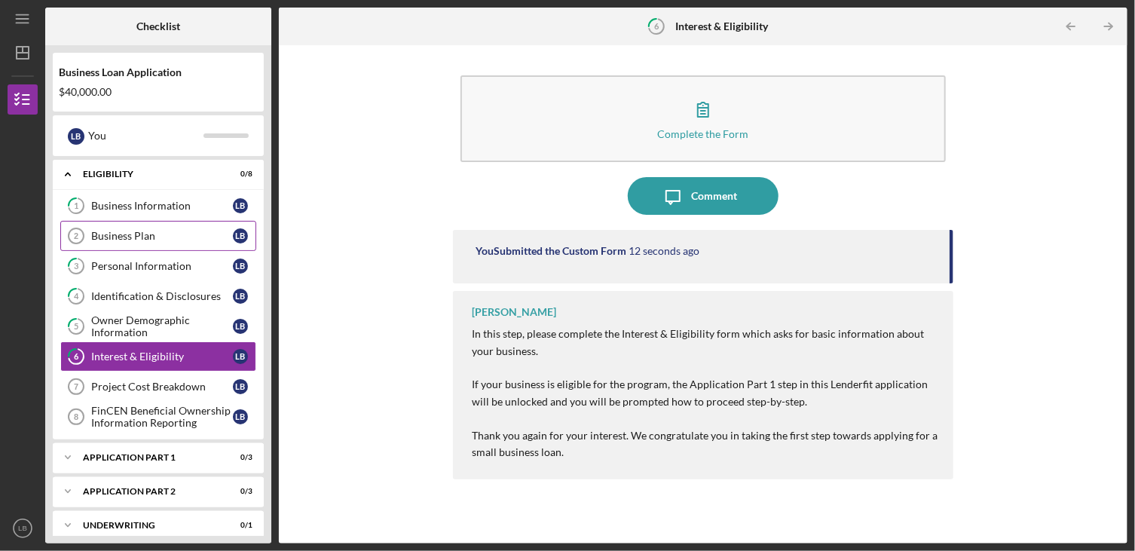
click at [129, 237] on div "Business Plan" at bounding box center [162, 236] width 142 height 12
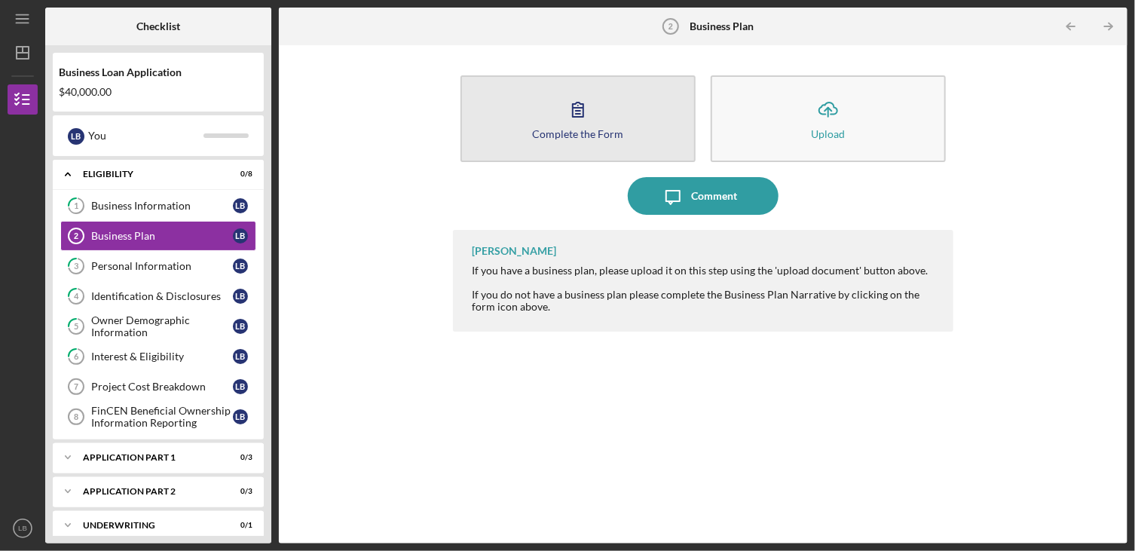
click at [564, 130] on div "Complete the Form" at bounding box center [578, 133] width 91 height 11
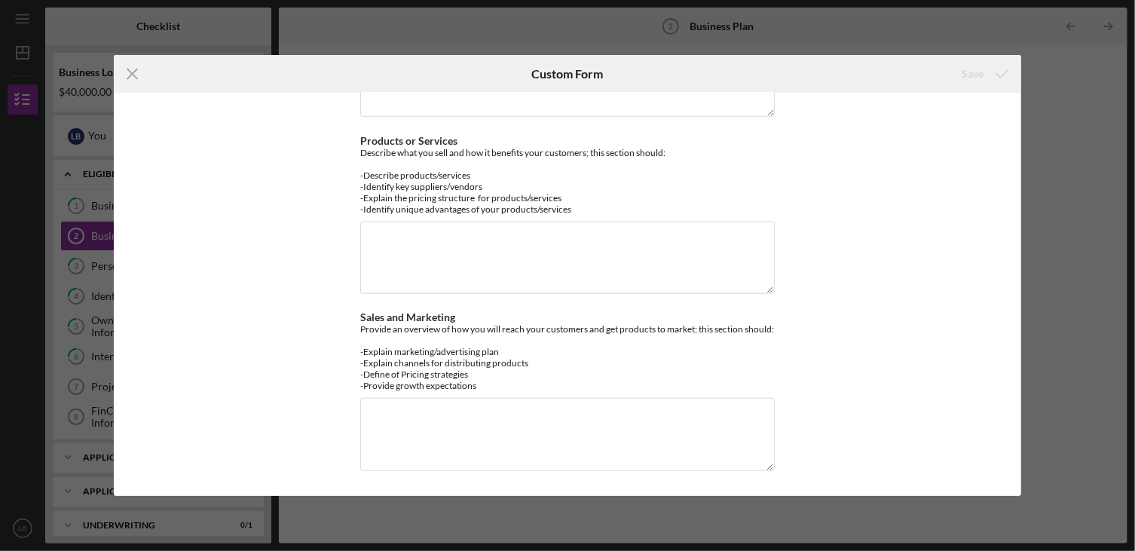
scroll to position [629, 0]
click at [384, 418] on textarea "Sales and Marketing" at bounding box center [567, 434] width 414 height 72
paste textarea "Industry Overview: The mobile food vendor industry in the U.S. is worth over $1…"
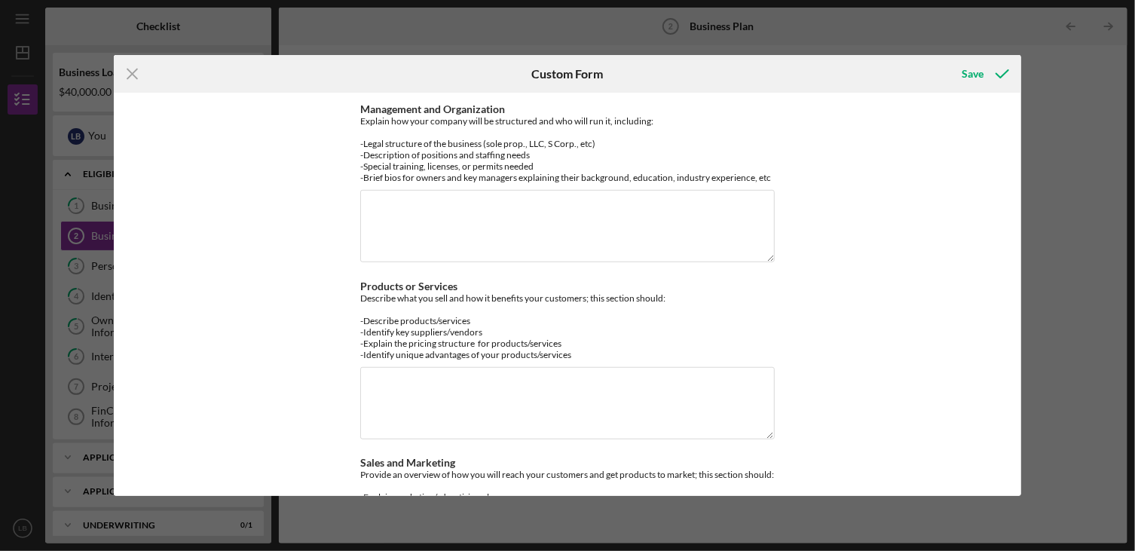
scroll to position [554, 0]
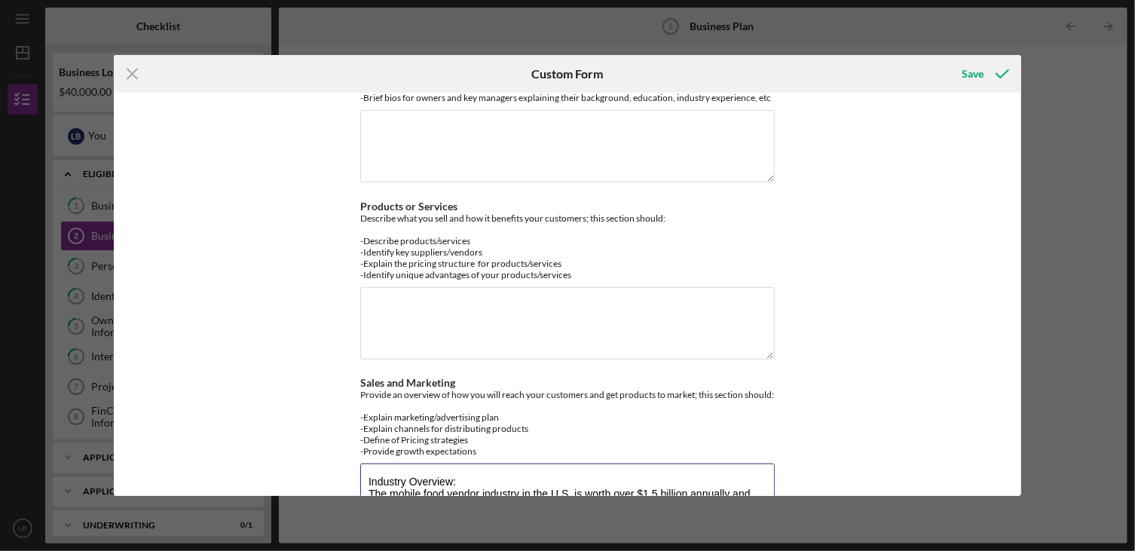
type textarea "Industry Overview: The mobile food vendor industry in the U.S. is worth over $1…"
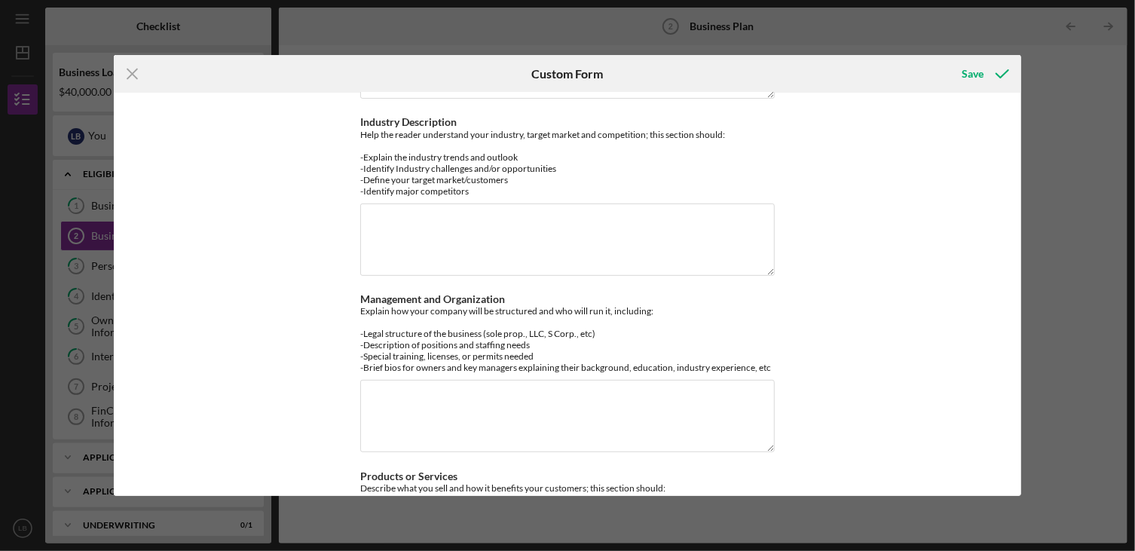
scroll to position [301, 0]
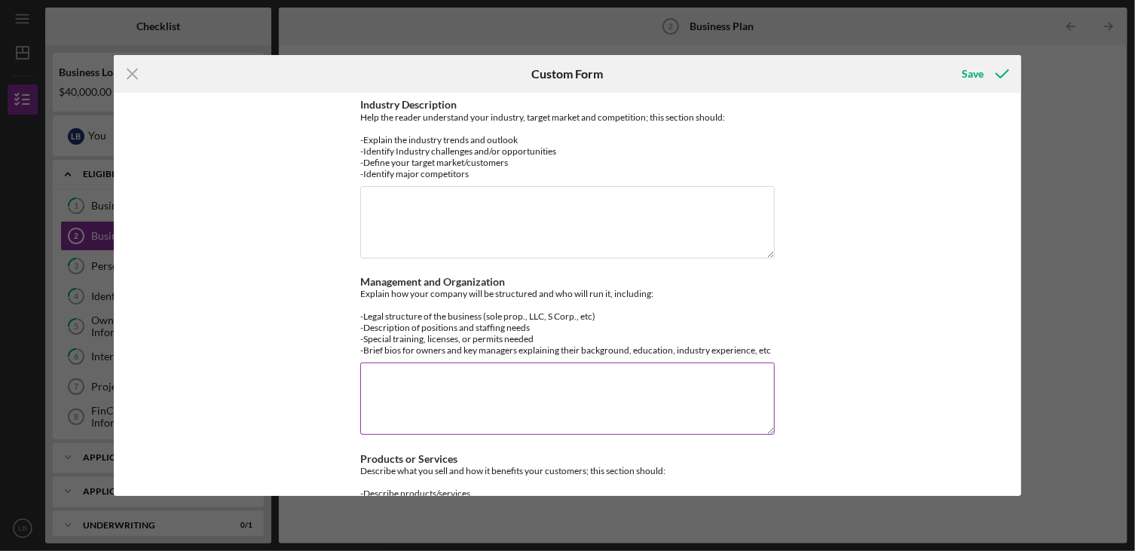
click at [454, 400] on textarea "Management and Organization" at bounding box center [567, 398] width 414 height 72
paste textarea "Startup Tasks: - Purchase food trailer (FDA and [US_STATE] Health Certified) - …"
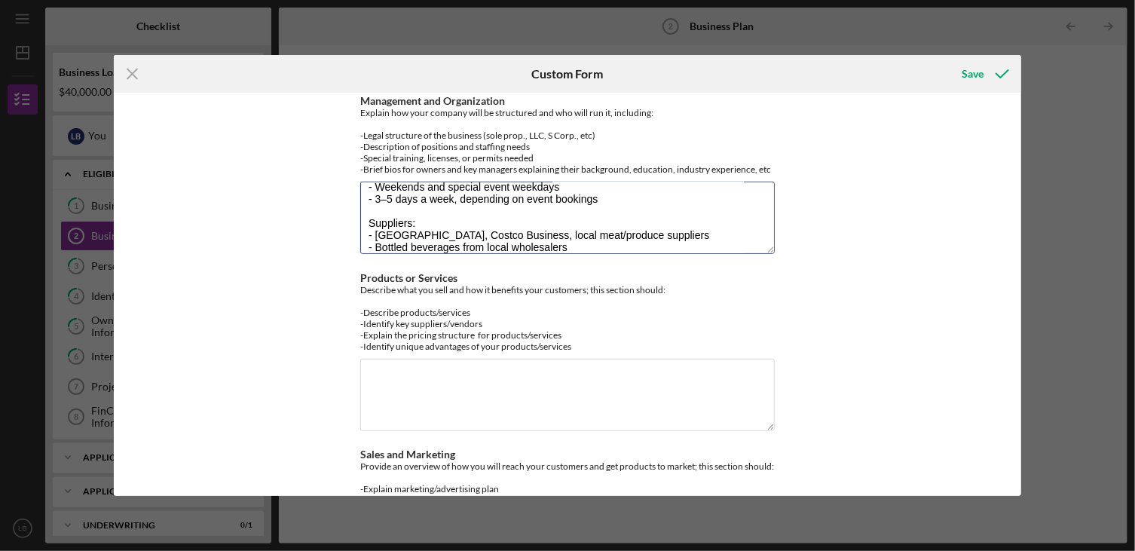
scroll to position [527, 0]
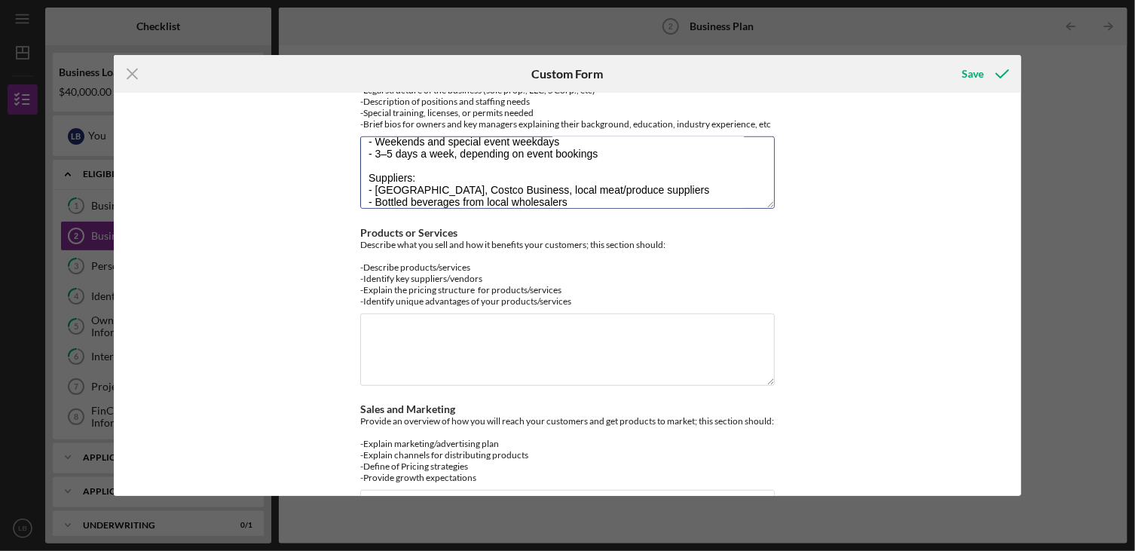
type textarea "Startup Tasks: - Purchase food trailer (FDA and [US_STATE] Health Certified) - …"
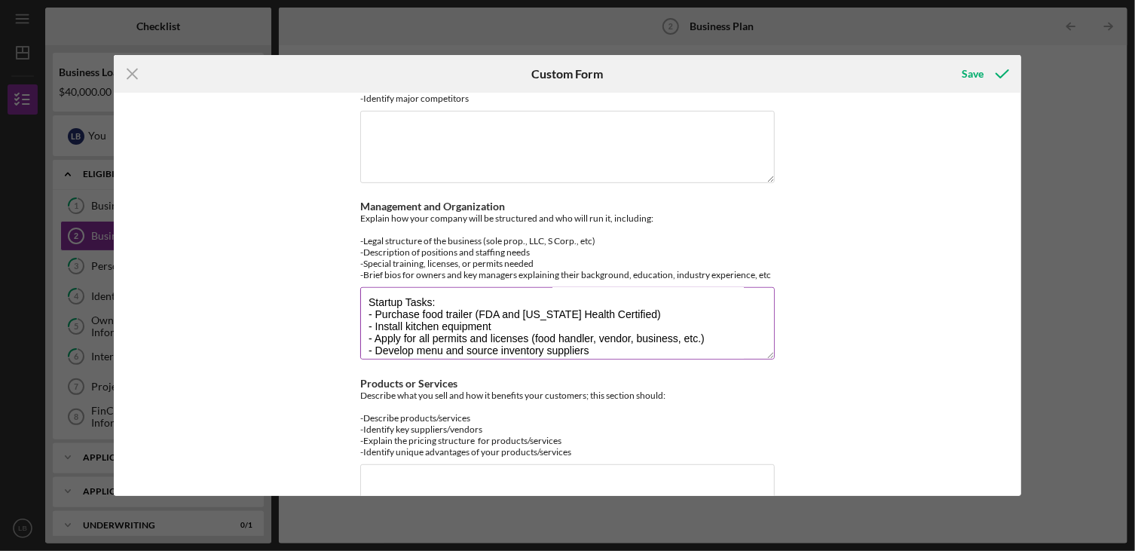
scroll to position [0, 0]
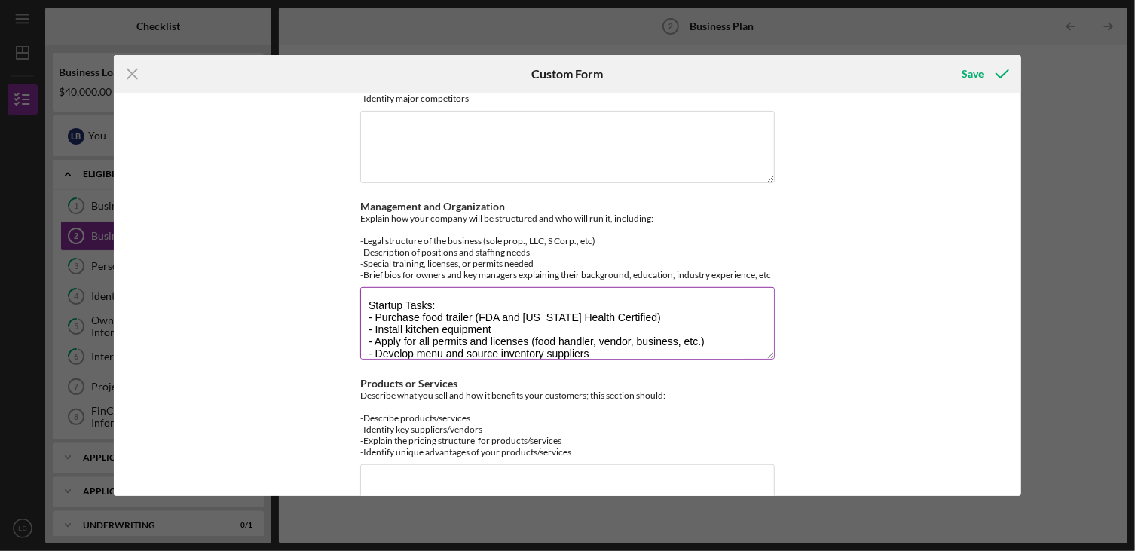
drag, startPoint x: 434, startPoint y: 306, endPoint x: 364, endPoint y: 304, distance: 70.1
click at [364, 304] on textarea "Startup Tasks: - Purchase food trailer (FDA and [US_STATE] Health Certified) - …" at bounding box center [567, 323] width 414 height 72
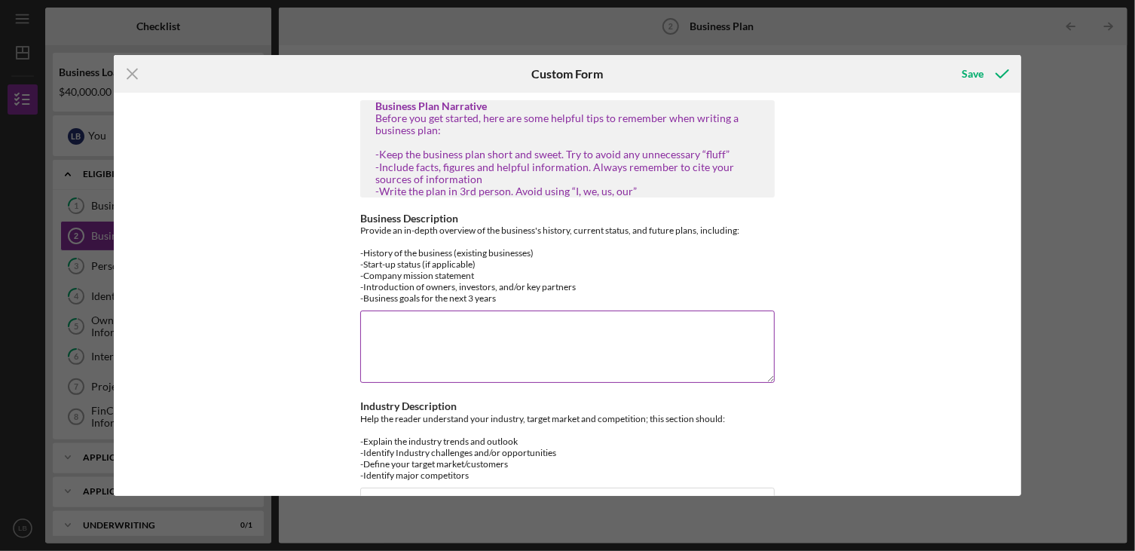
drag, startPoint x: 497, startPoint y: 298, endPoint x: 359, endPoint y: 252, distance: 145.8
click at [360, 252] on div "Provide an in-depth overview of the business's history, current status, and fut…" at bounding box center [567, 264] width 414 height 79
copy div "-History of the business (existing businesses) -Start-up status (if applicable)…"
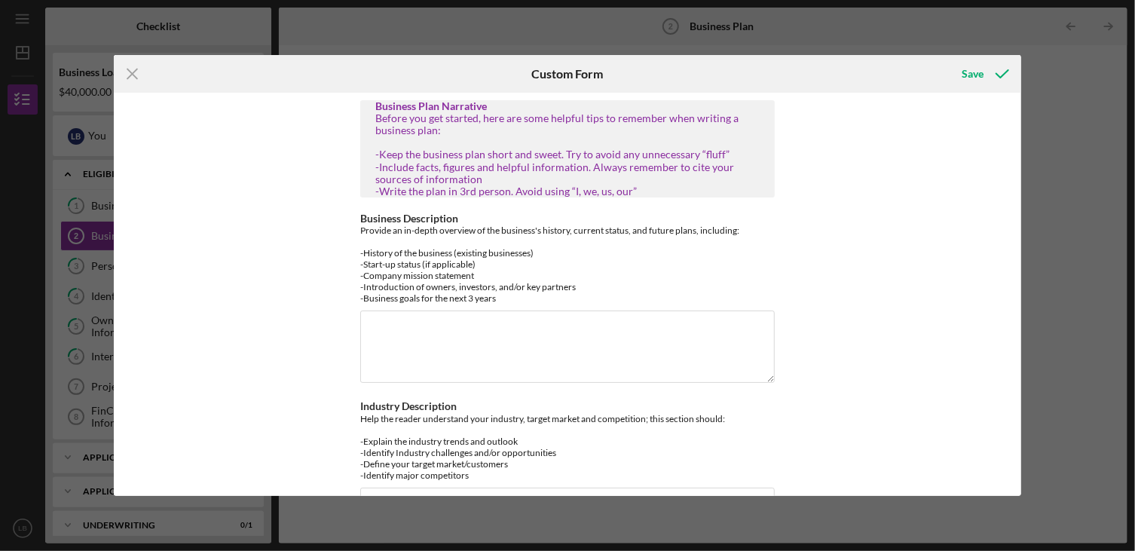
click at [1088, 197] on div "Icon/Menu Close Custom Form Save Business Plan Narrative Before you get started…" at bounding box center [567, 275] width 1135 height 551
click at [972, 213] on div "Business Plan Narrative Before you get started, here are some helpful tips to r…" at bounding box center [568, 294] width 908 height 403
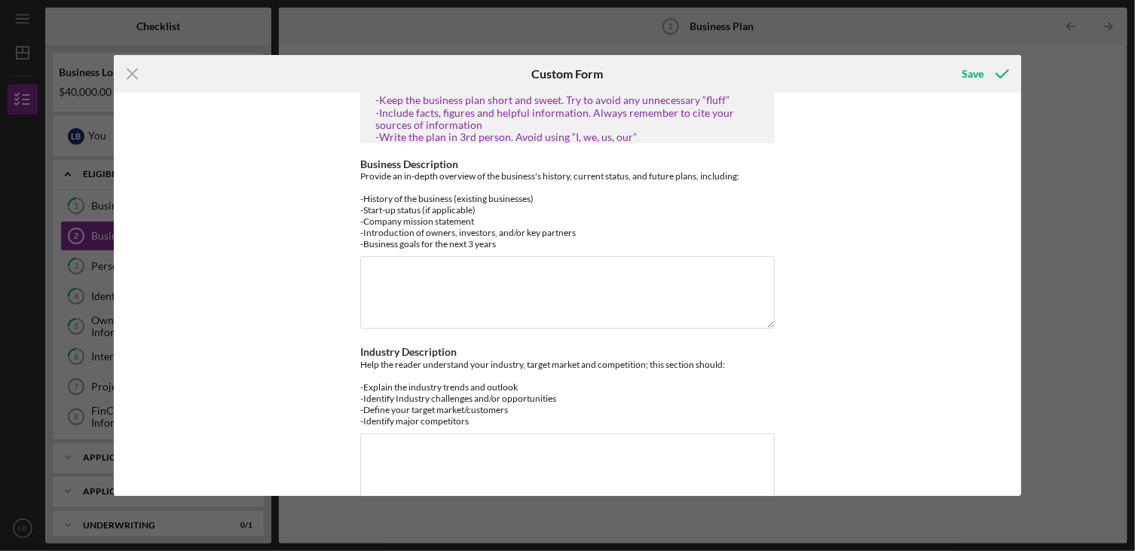
scroll to position [75, 0]
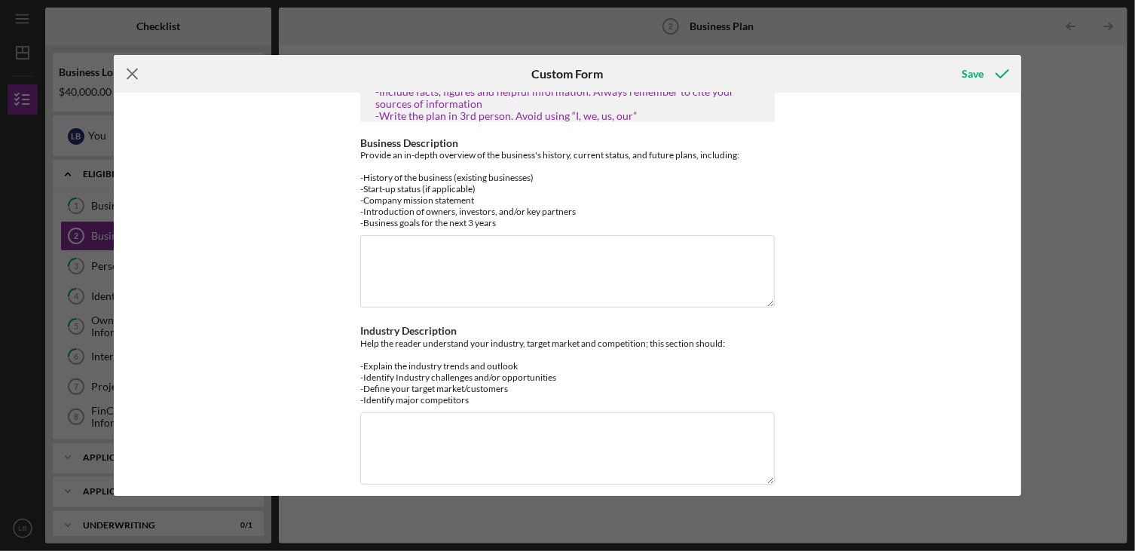
click at [136, 72] on icon "Icon/Menu Close" at bounding box center [133, 74] width 38 height 38
